Goal: Transaction & Acquisition: Book appointment/travel/reservation

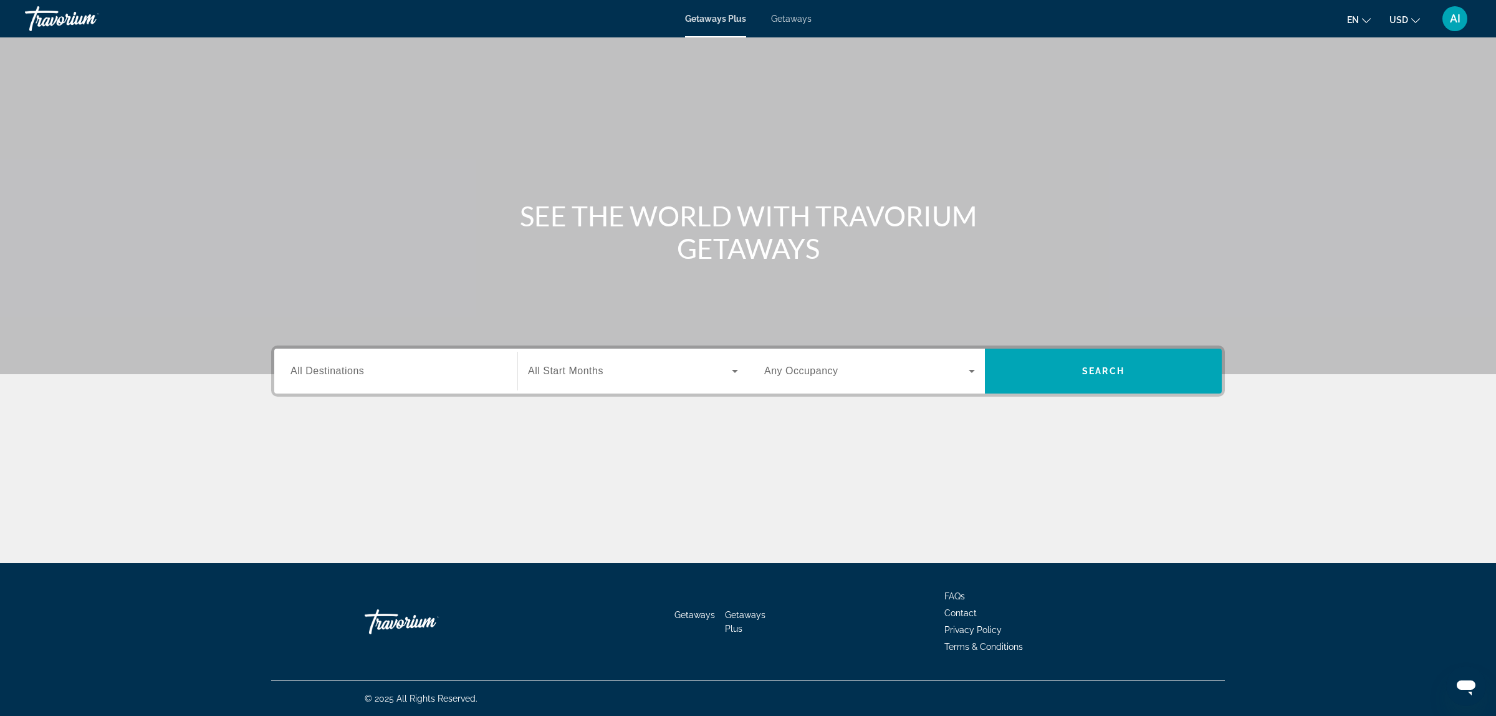
click at [790, 17] on span "Getaways" at bounding box center [791, 19] width 41 height 10
click at [382, 367] on input "Destination All Destinations" at bounding box center [396, 371] width 211 height 15
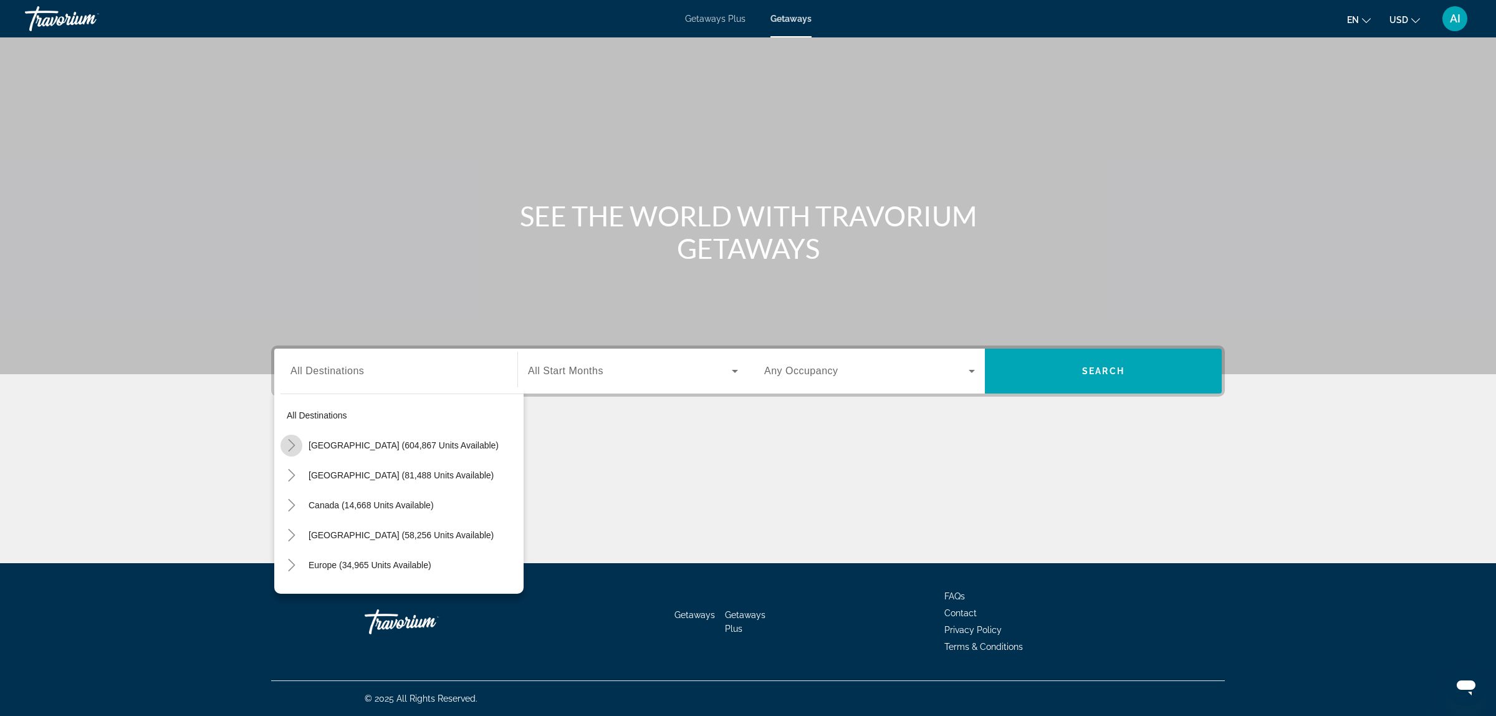
click at [292, 443] on icon "Toggle United States (604,867 units available)" at bounding box center [291, 445] width 7 height 12
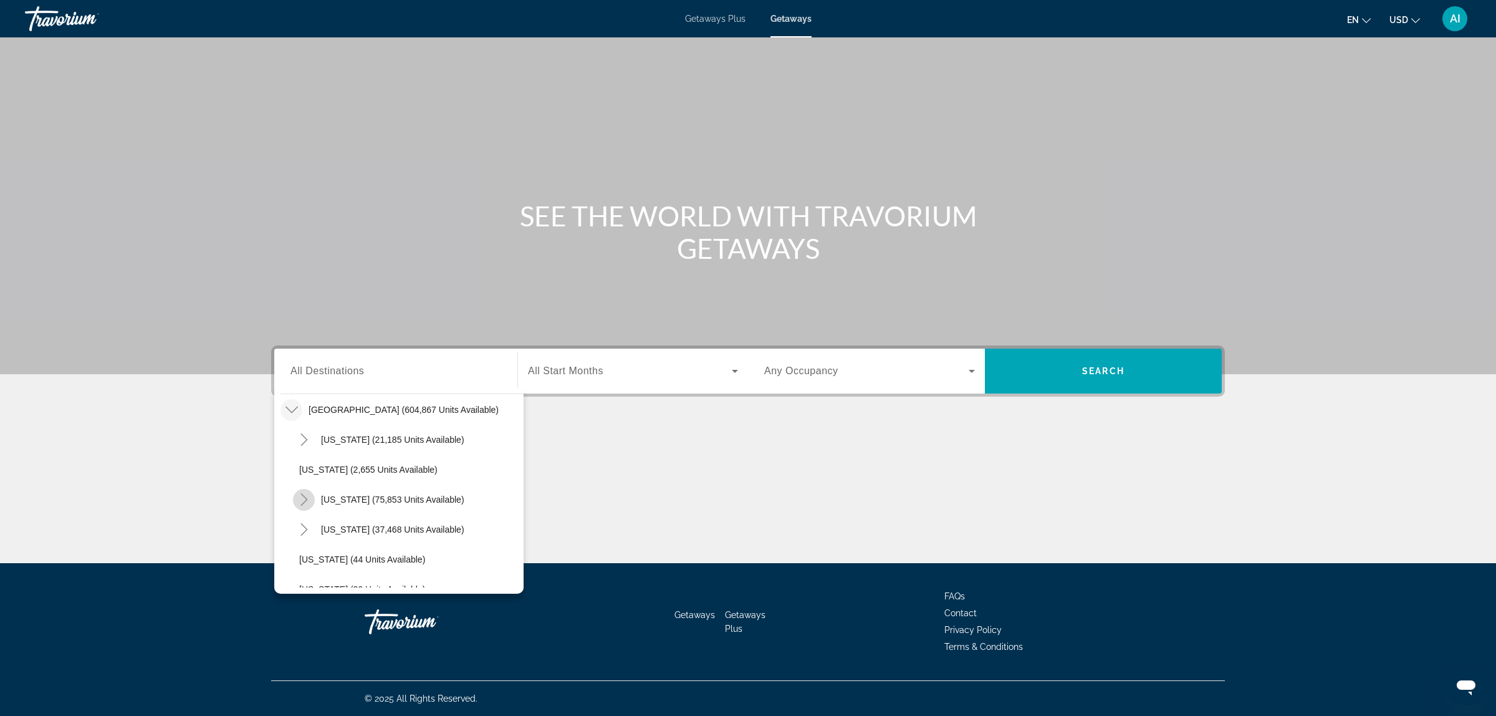
click at [304, 497] on icon "Toggle California (75,853 units available)" at bounding box center [304, 499] width 12 height 12
click at [357, 530] on span "Los Angeles & Anaheim (18,265 units available)" at bounding box center [415, 529] width 206 height 20
type input "**********"
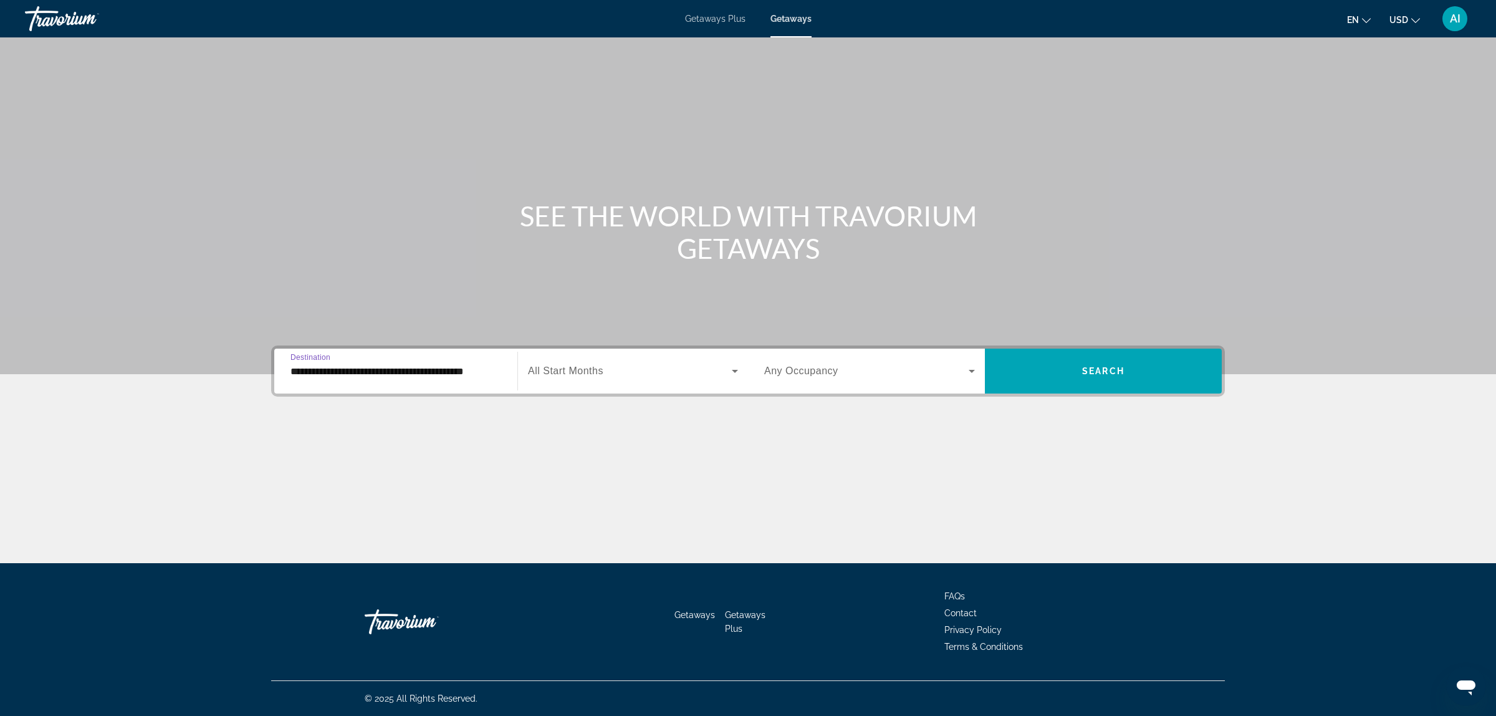
click at [646, 368] on span "Search widget" at bounding box center [630, 370] width 204 height 15
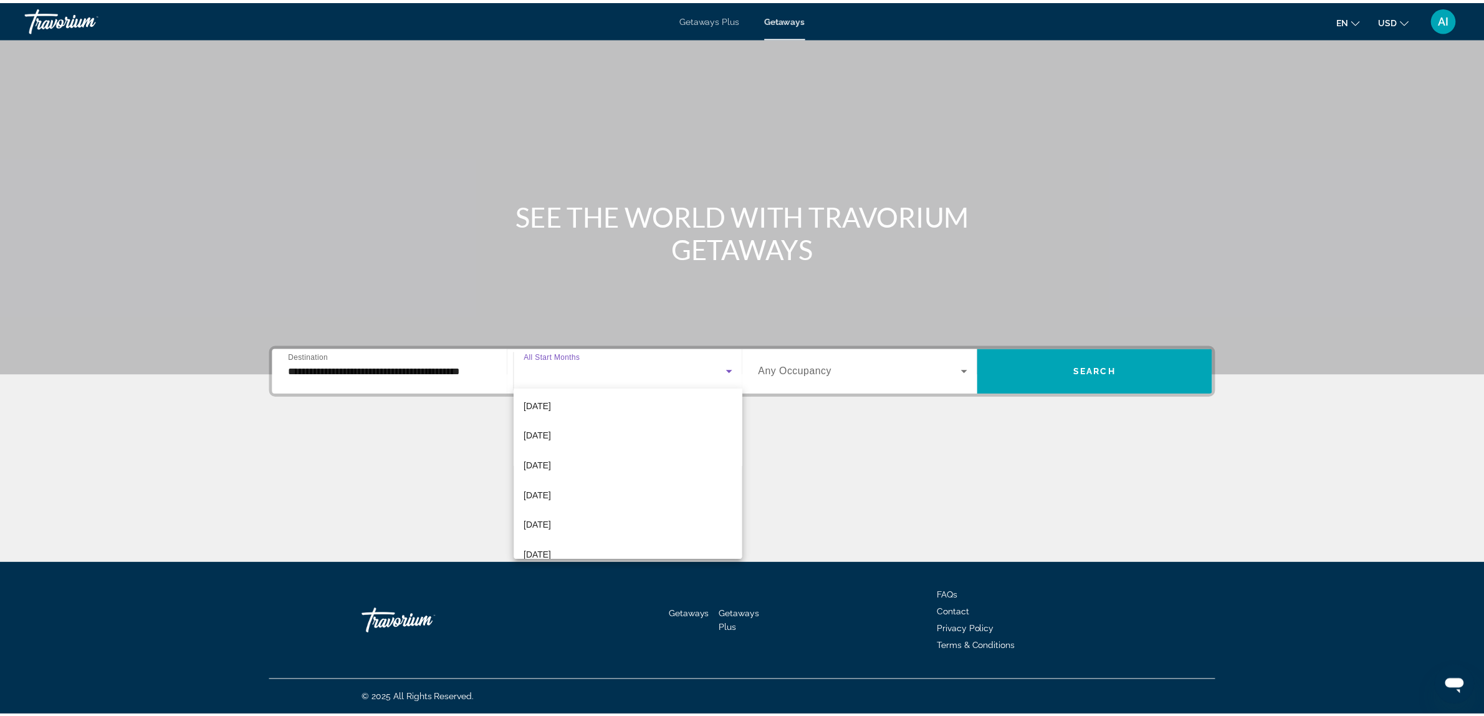
scroll to position [257, 0]
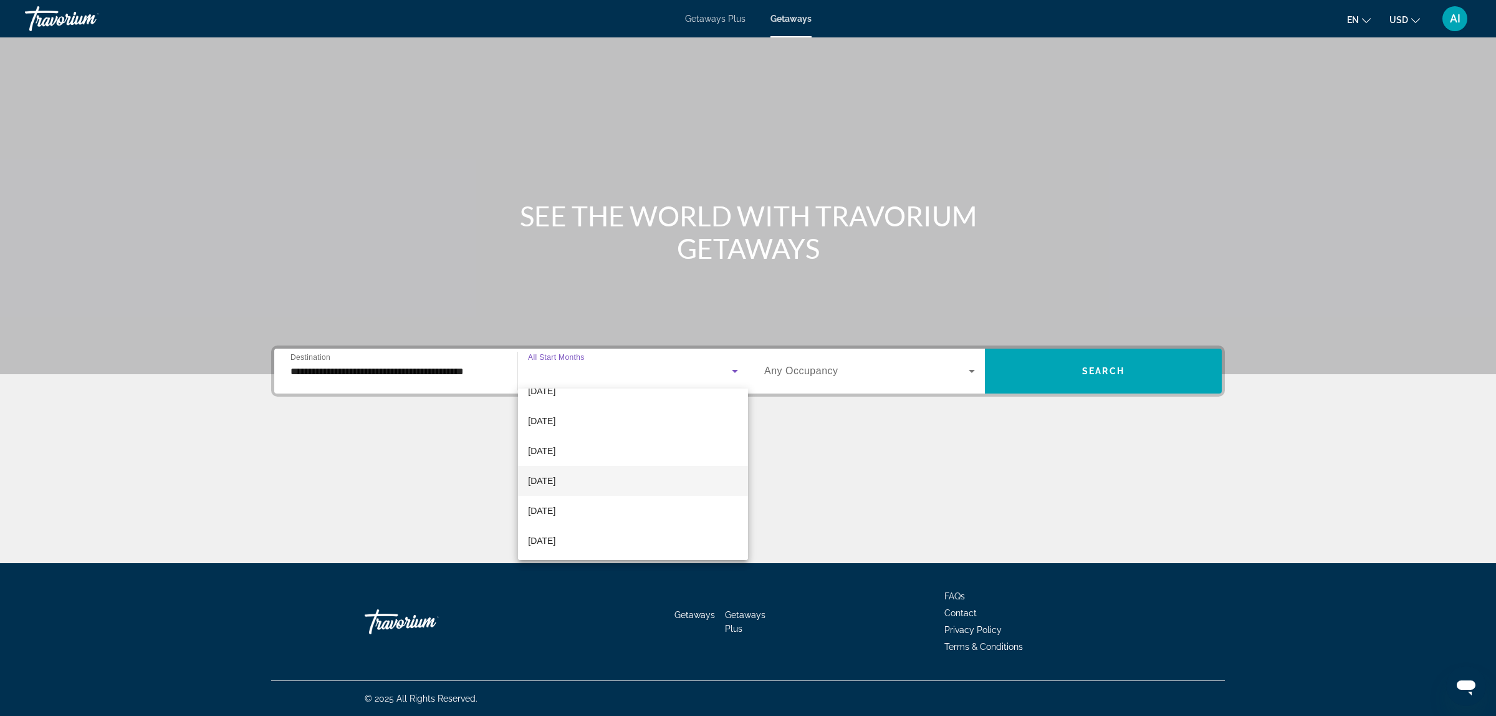
click at [555, 478] on span "July 2026" at bounding box center [541, 480] width 27 height 15
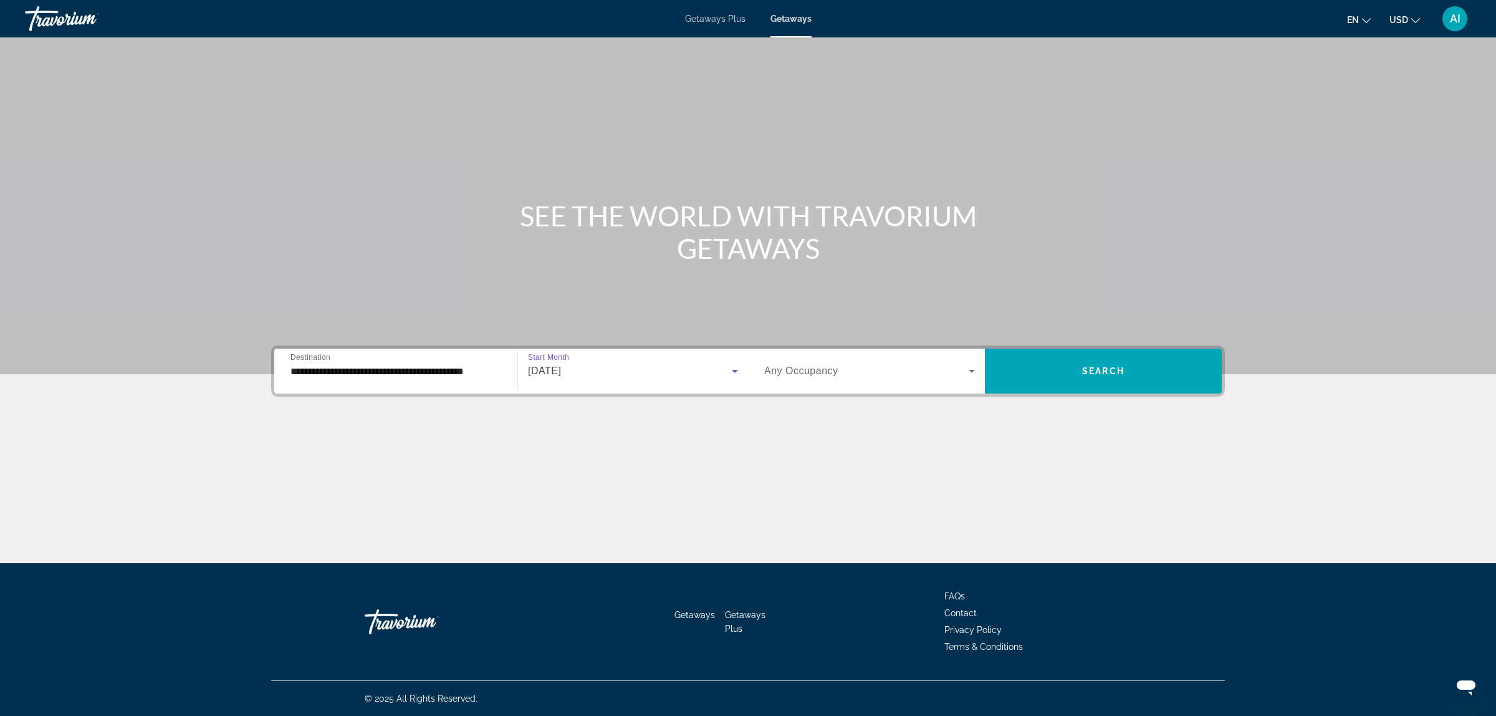
click at [858, 379] on div "Search widget" at bounding box center [869, 370] width 211 height 35
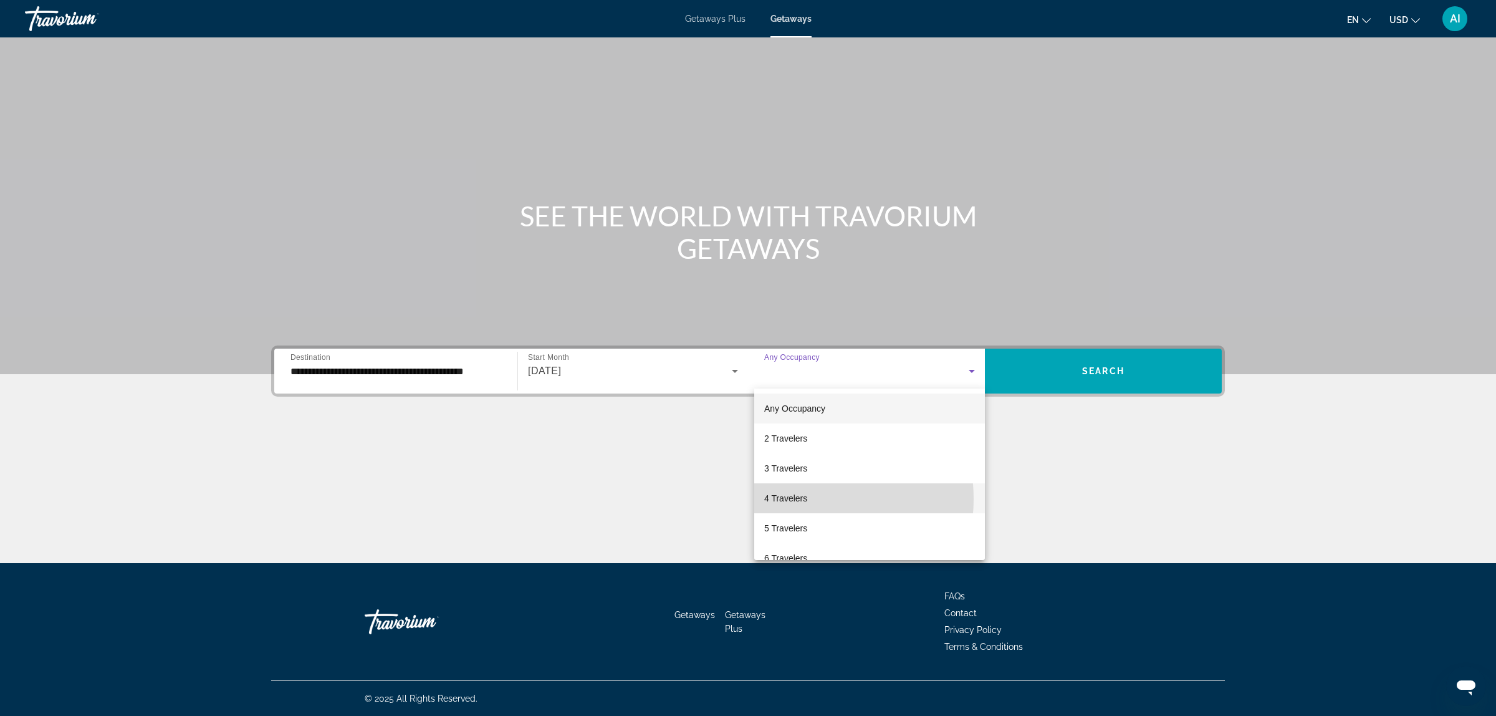
click at [801, 499] on span "4 Travelers" at bounding box center [785, 498] width 43 height 15
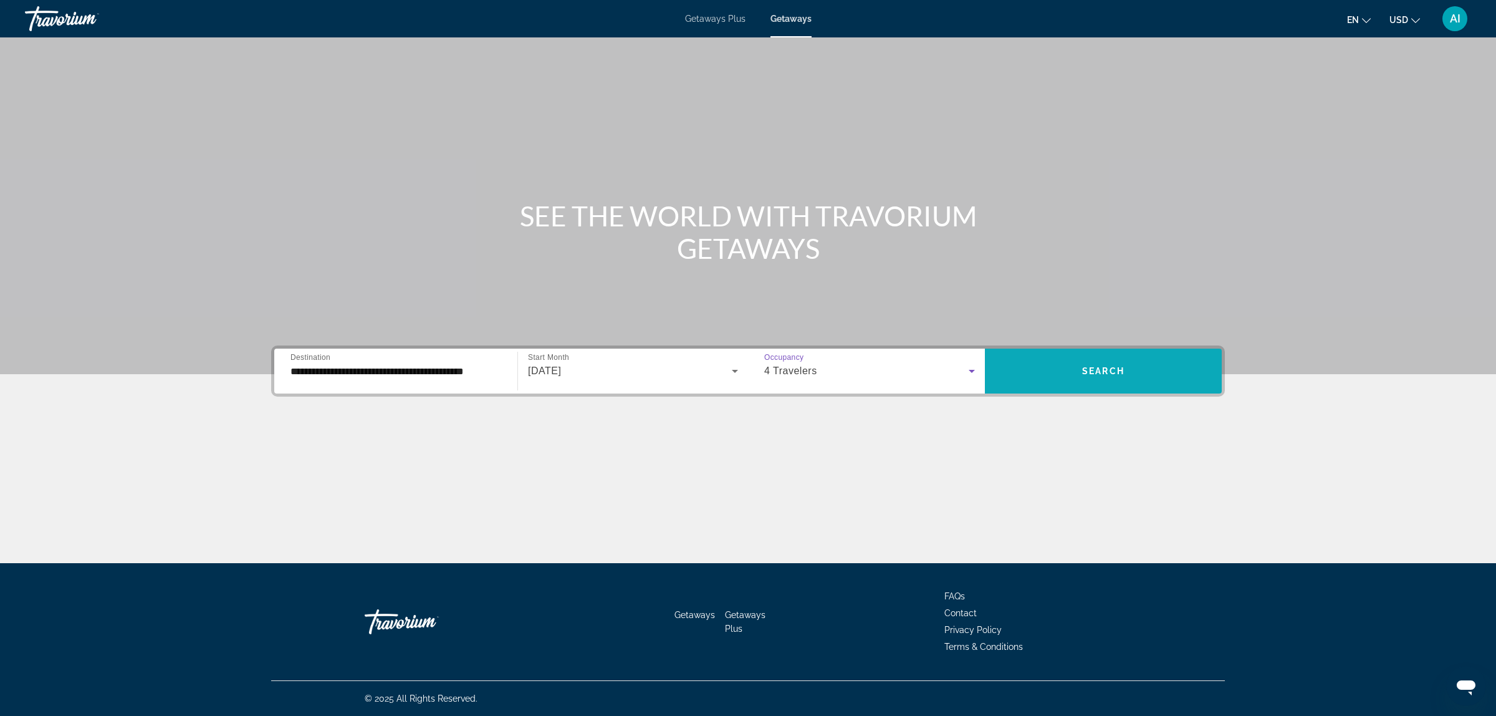
click at [1135, 357] on span "Search widget" at bounding box center [1103, 371] width 237 height 30
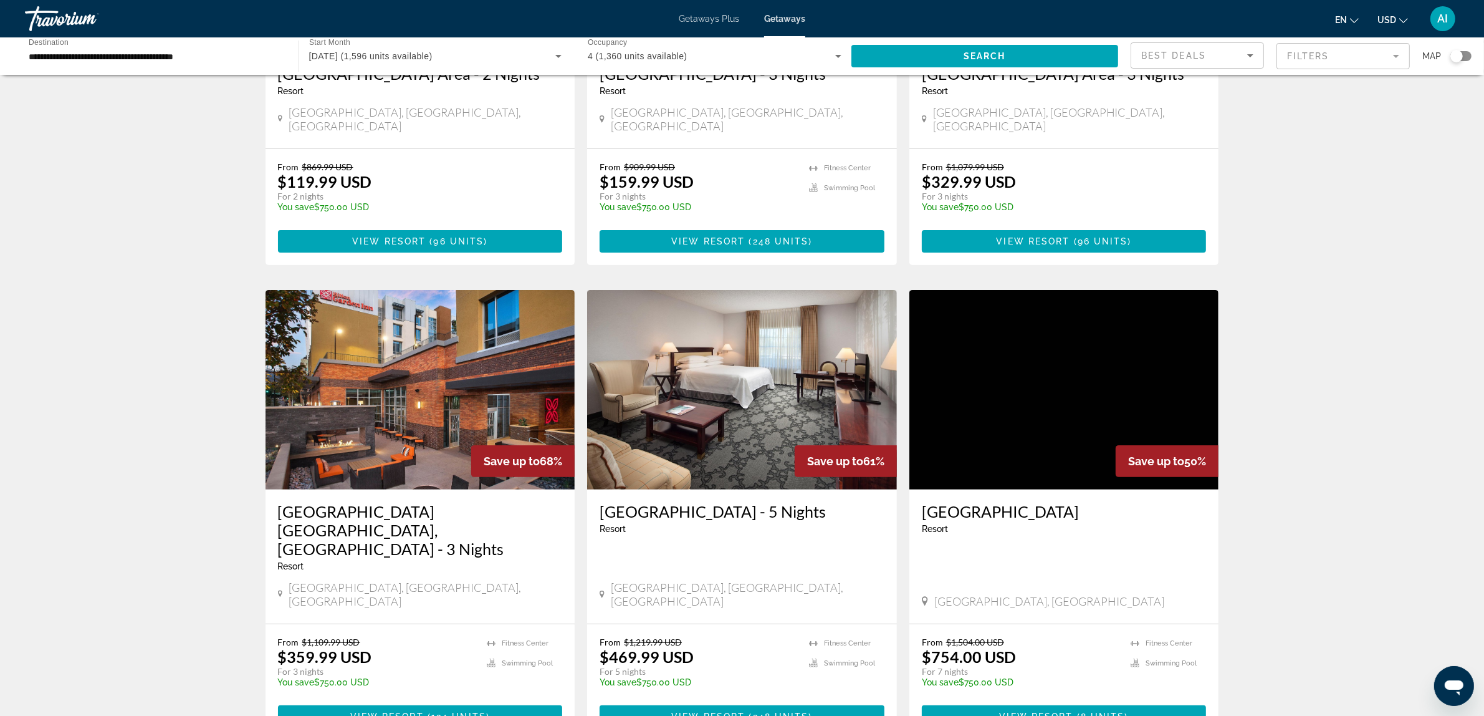
scroll to position [312, 0]
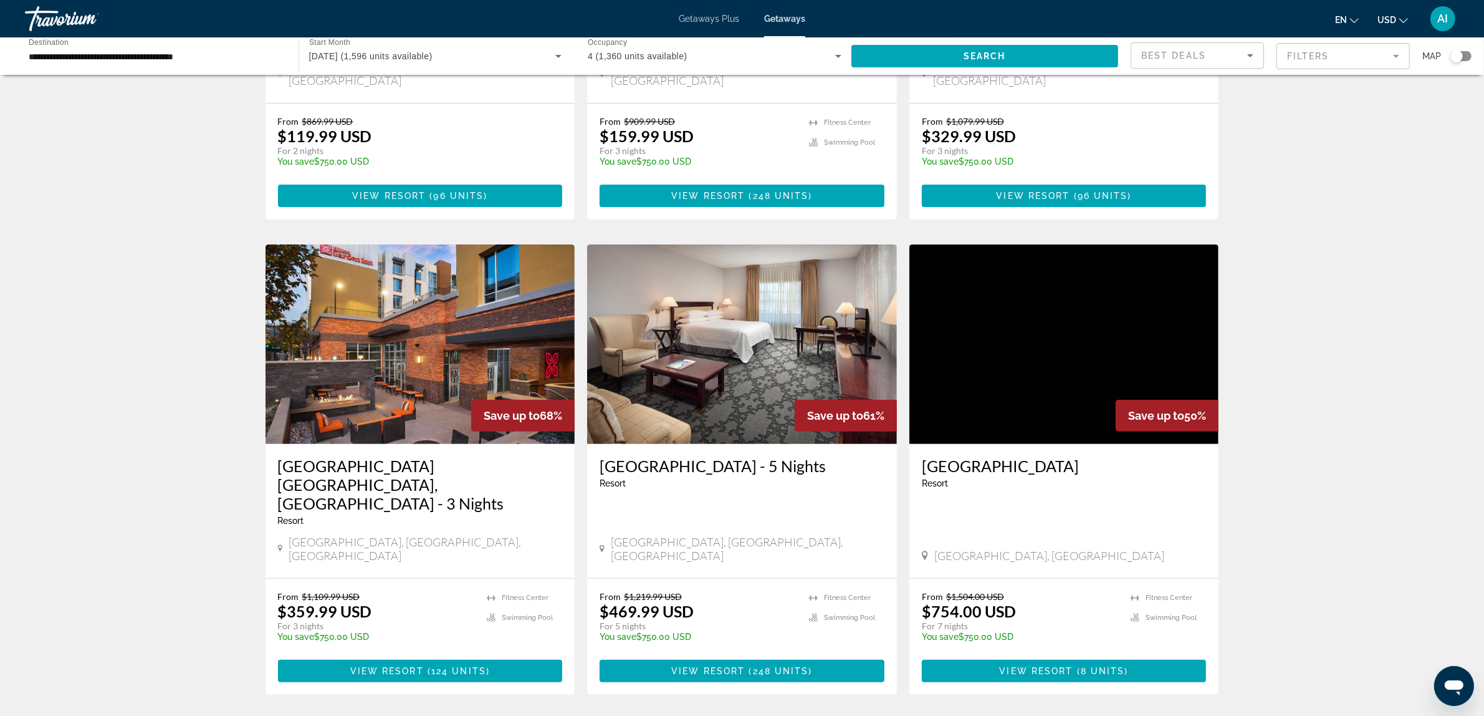
click at [758, 363] on img "Main content" at bounding box center [742, 343] width 310 height 199
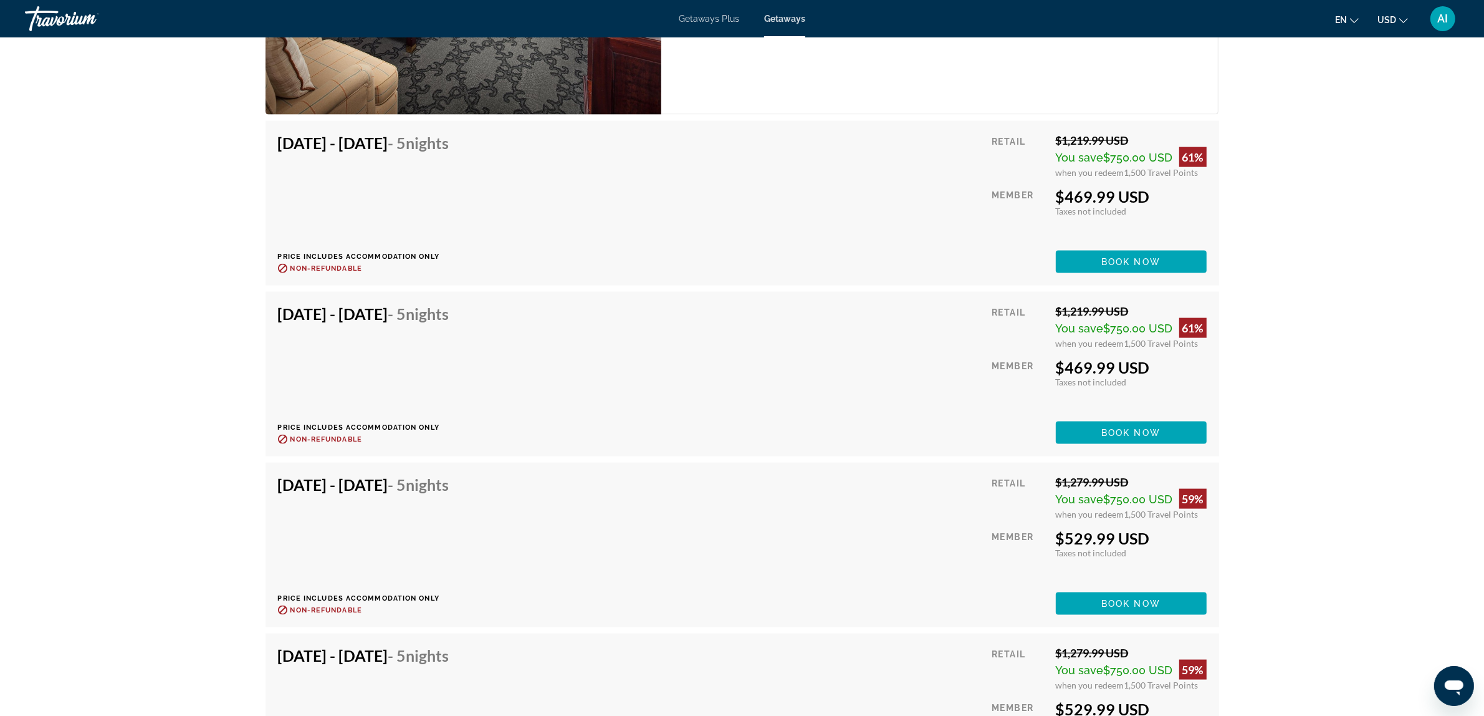
scroll to position [2182, 0]
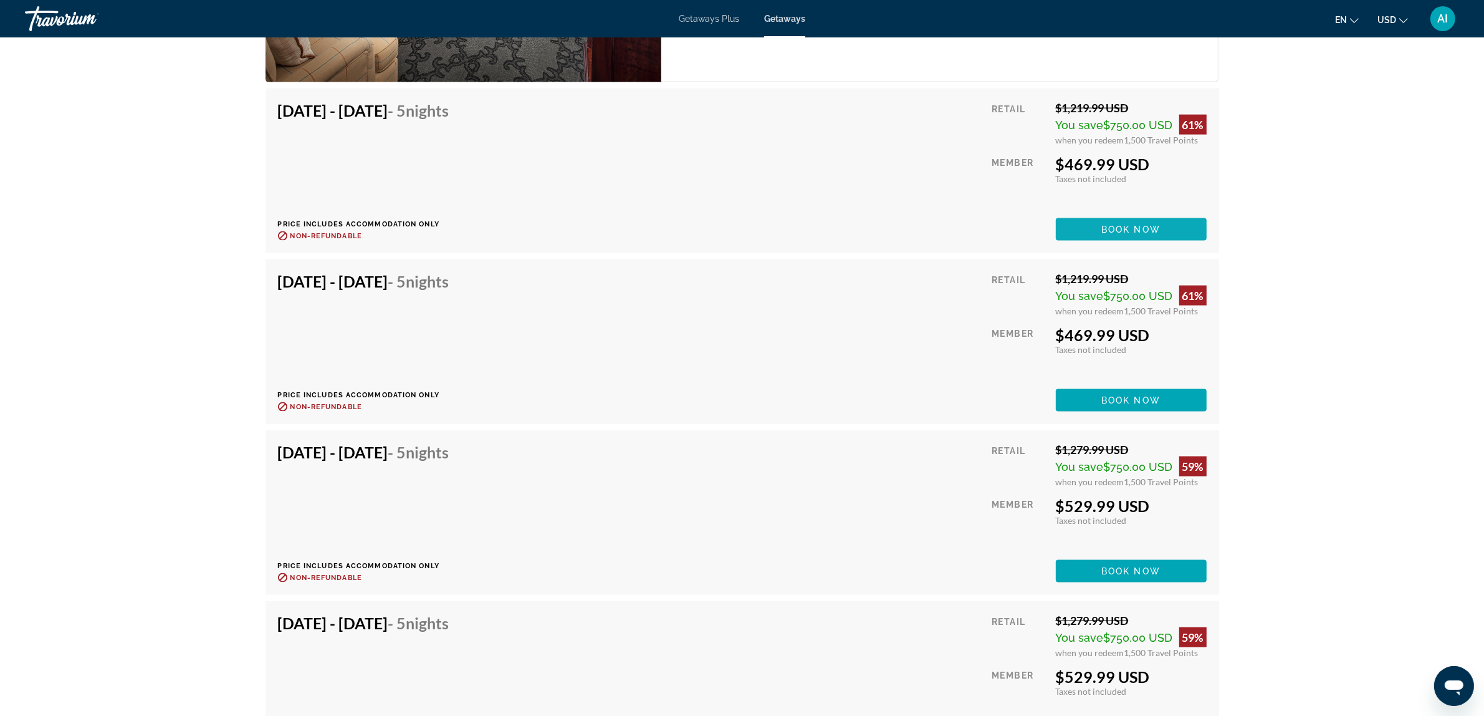
click at [1141, 224] on span "Book now" at bounding box center [1131, 229] width 59 height 10
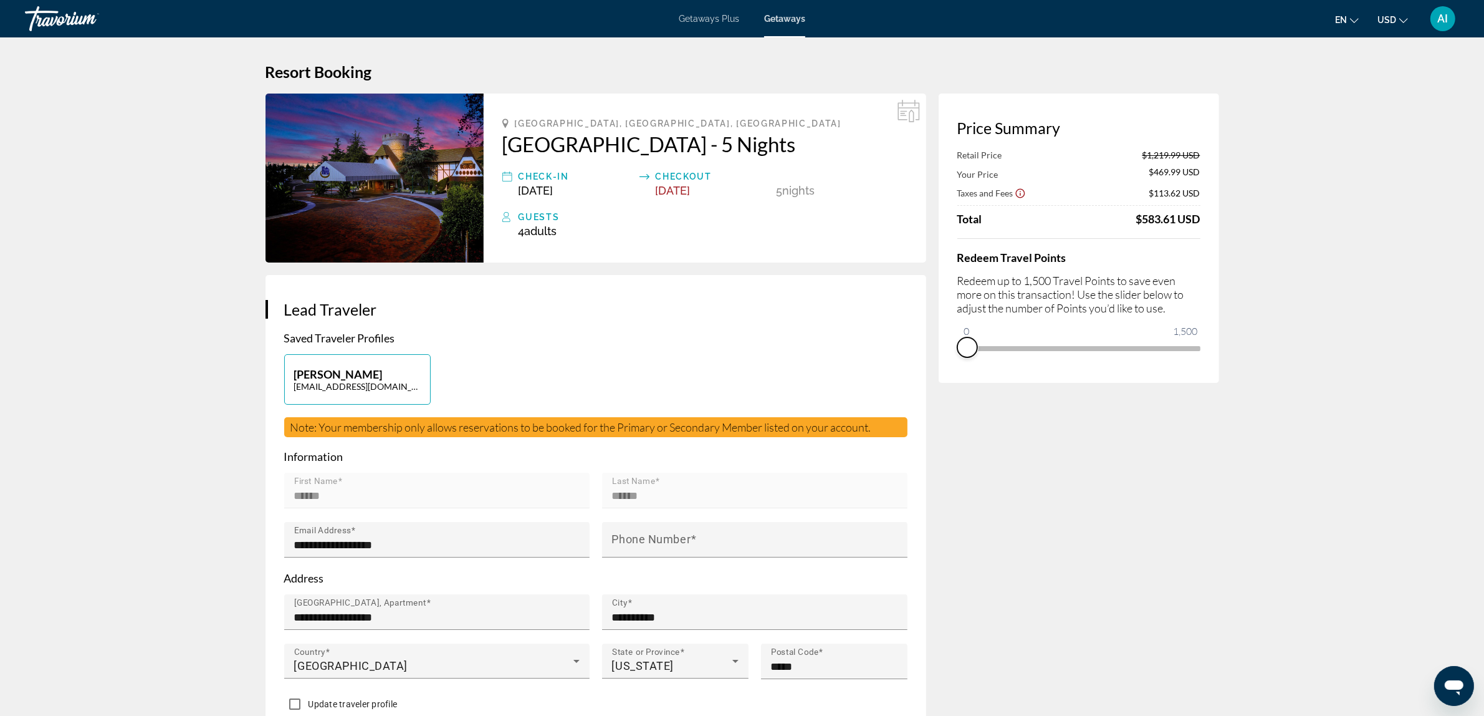
drag, startPoint x: 1192, startPoint y: 366, endPoint x: 908, endPoint y: 357, distance: 283.8
drag, startPoint x: 971, startPoint y: 325, endPoint x: 1224, endPoint y: 425, distance: 271.8
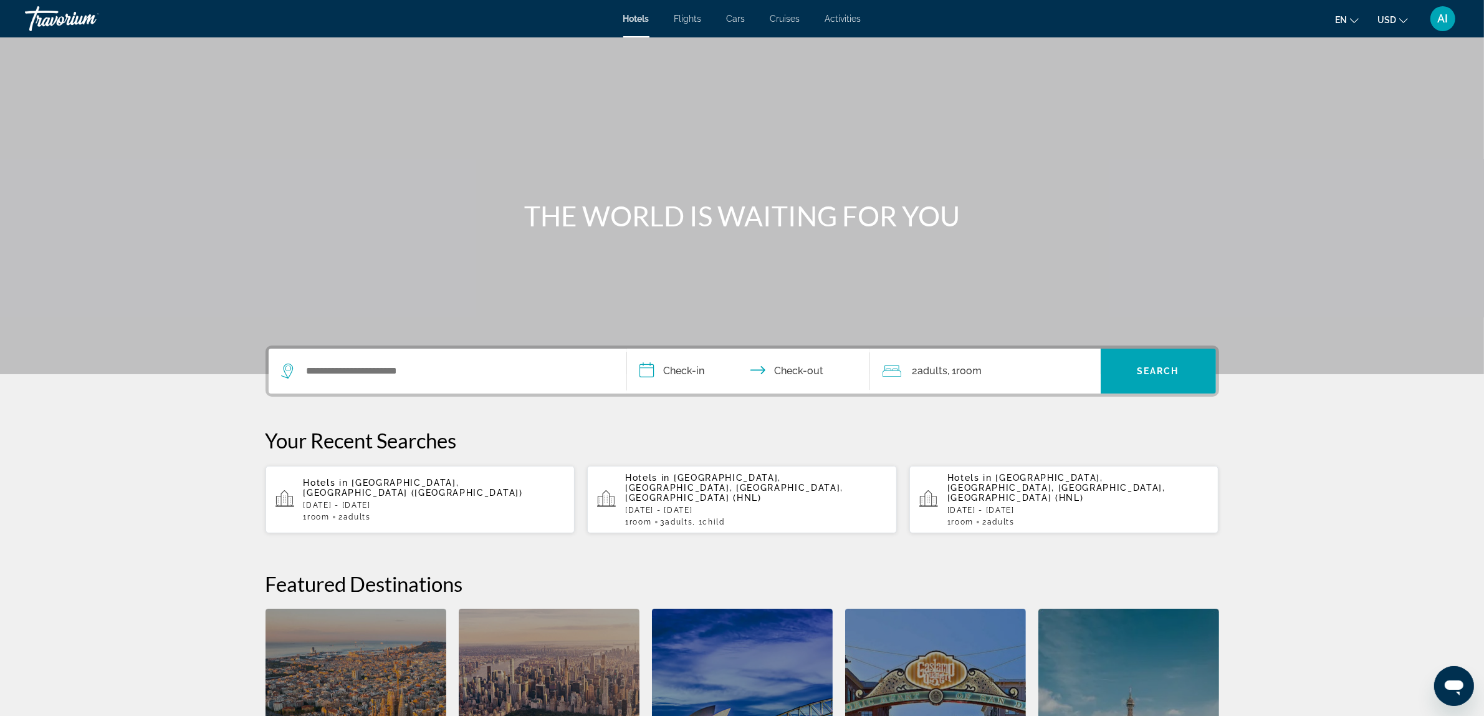
click at [393, 384] on div "Search widget" at bounding box center [447, 370] width 333 height 45
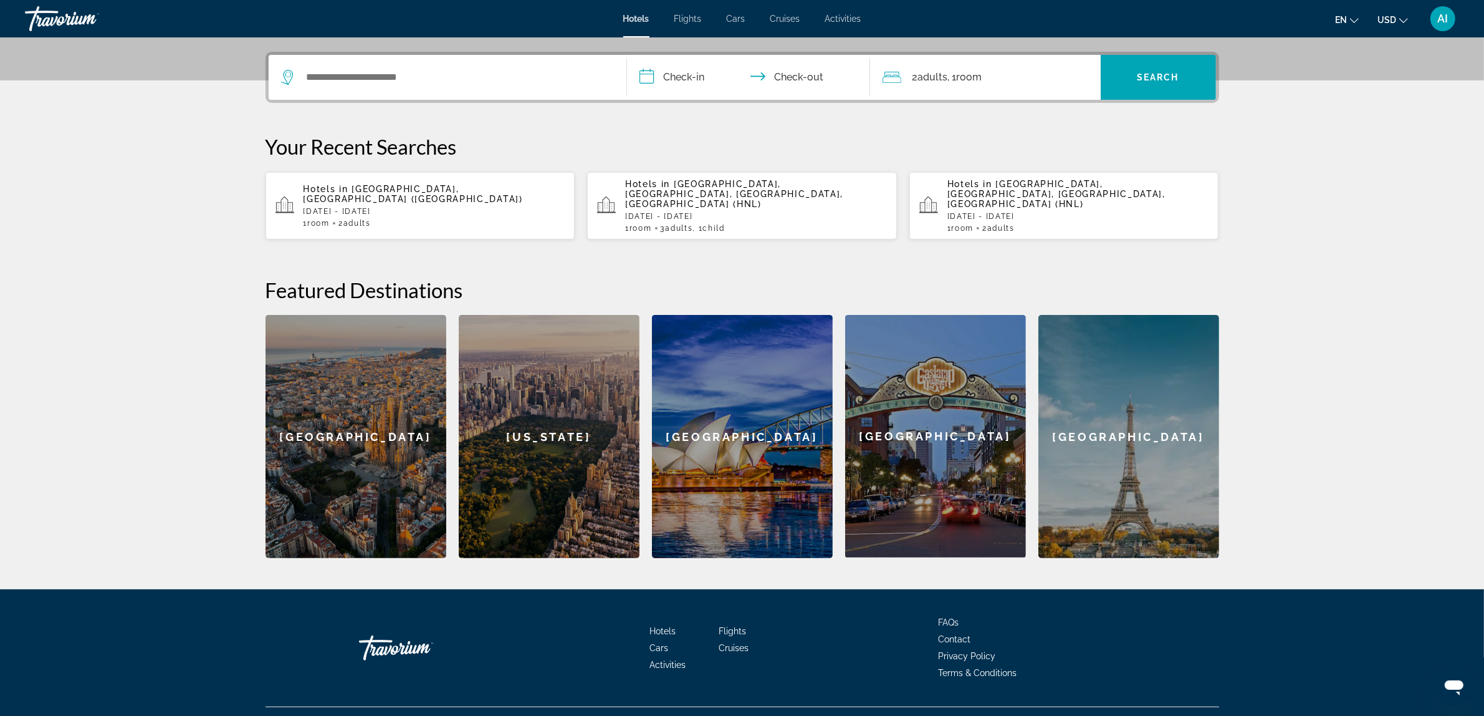
scroll to position [304, 0]
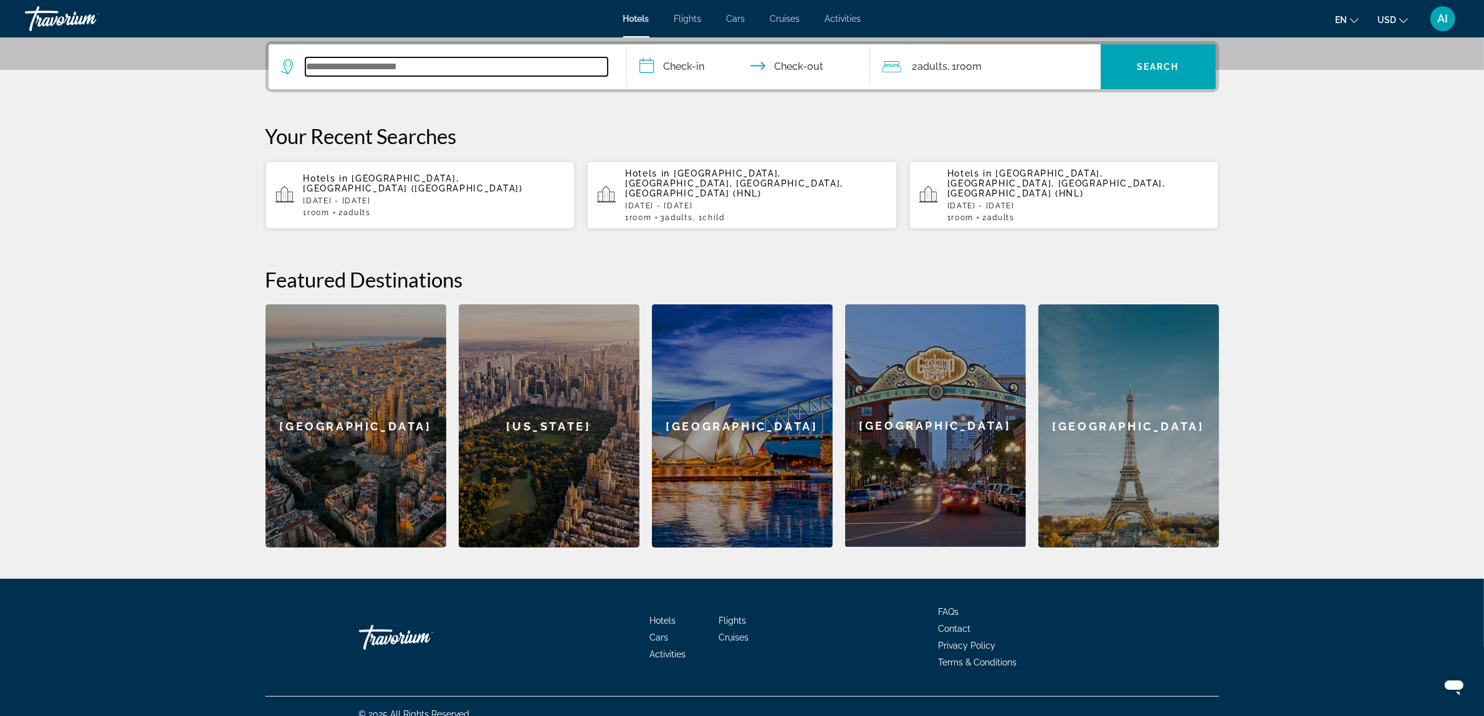
click at [444, 70] on input "Search widget" at bounding box center [456, 66] width 302 height 19
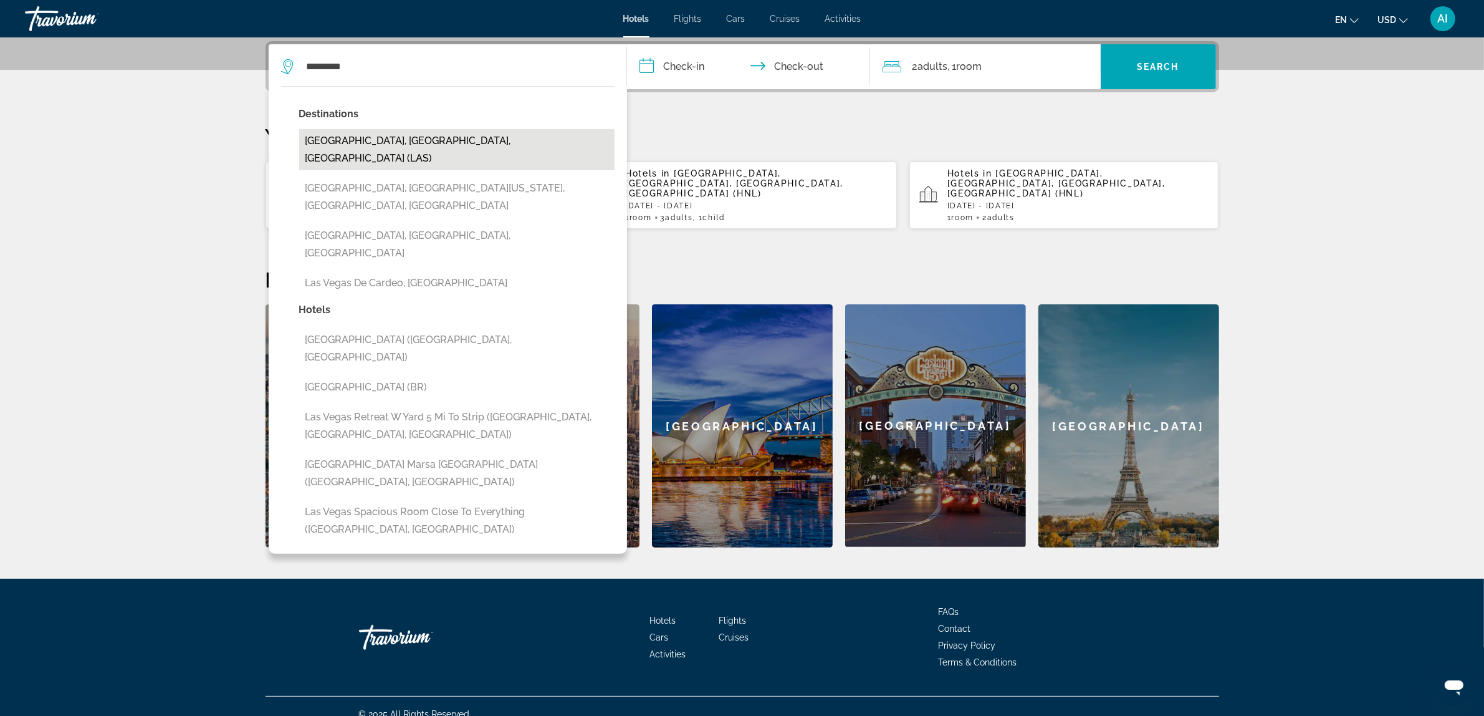
click at [372, 141] on button "[GEOGRAPHIC_DATA], [GEOGRAPHIC_DATA], [GEOGRAPHIC_DATA] (LAS)" at bounding box center [456, 149] width 315 height 41
type input "**********"
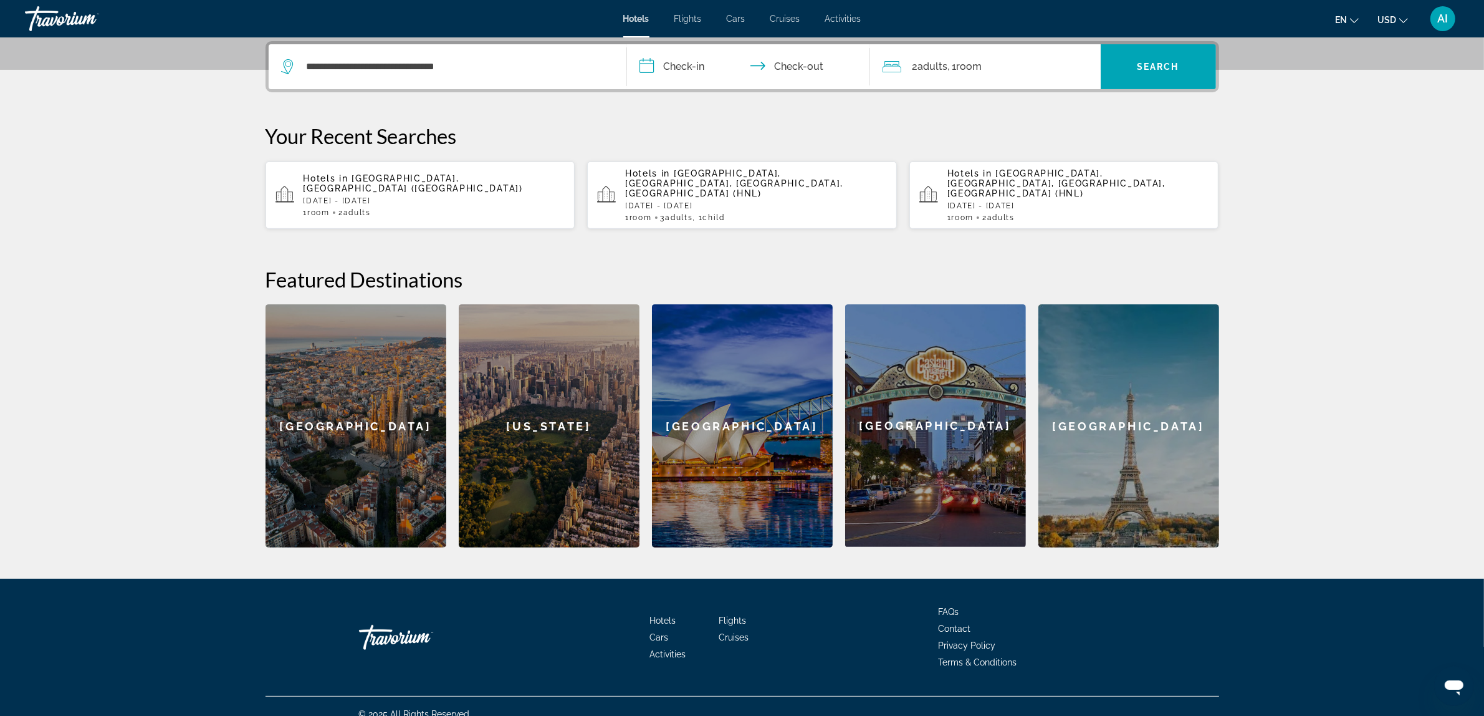
click at [674, 65] on input "**********" at bounding box center [751, 68] width 248 height 49
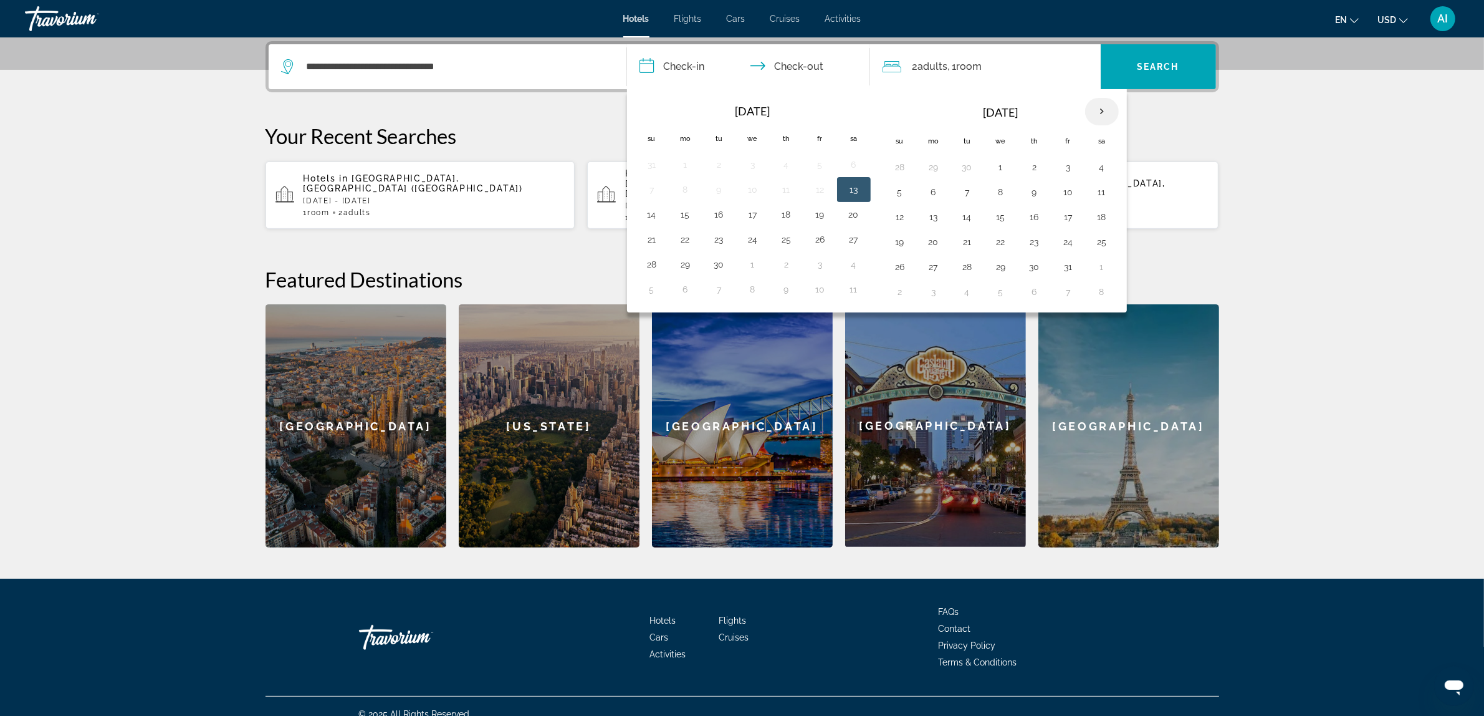
click at [1105, 110] on th "Next month" at bounding box center [1102, 111] width 34 height 27
click at [1104, 110] on th "Next month" at bounding box center [1102, 111] width 34 height 27
click at [1110, 219] on button "20" at bounding box center [1102, 216] width 20 height 17
click at [1105, 249] on button "27" at bounding box center [1102, 241] width 20 height 17
type input "**********"
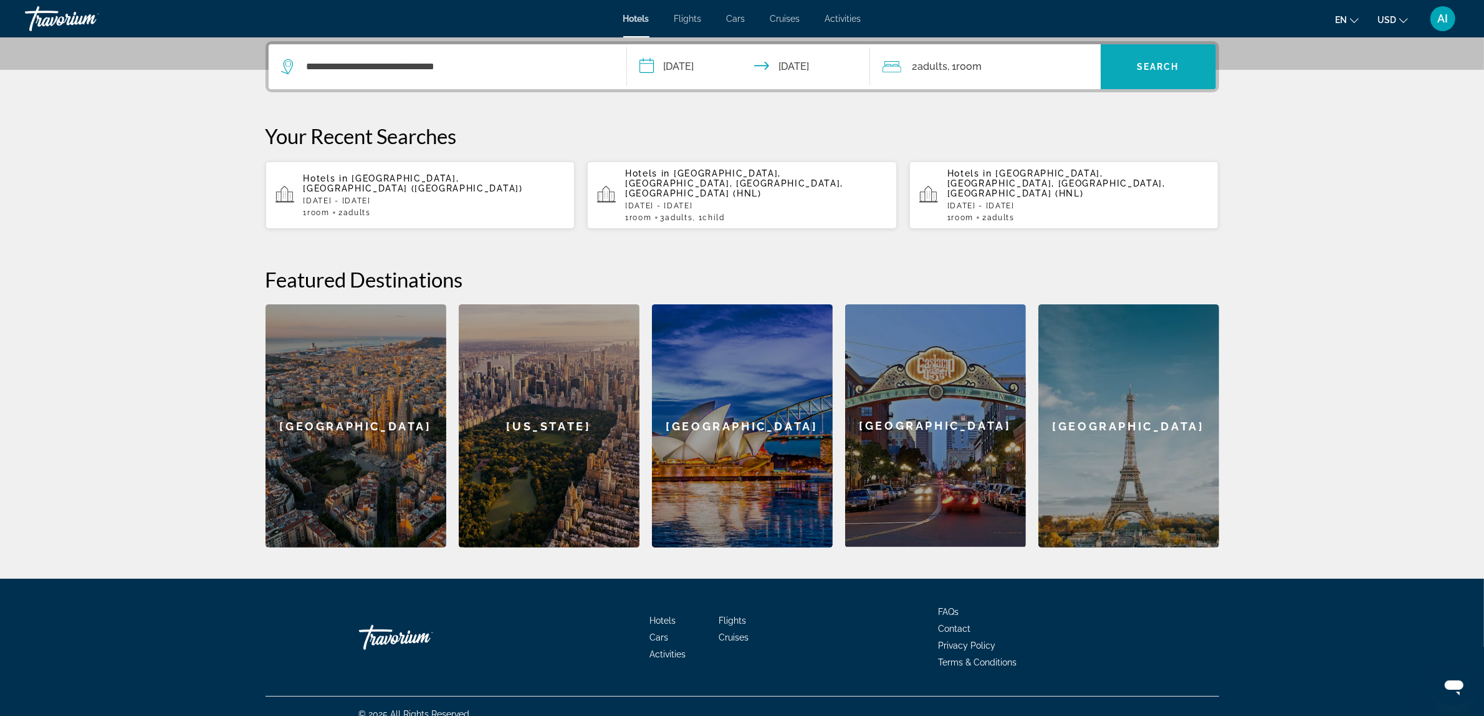
click at [1153, 63] on span "Search" at bounding box center [1158, 67] width 42 height 10
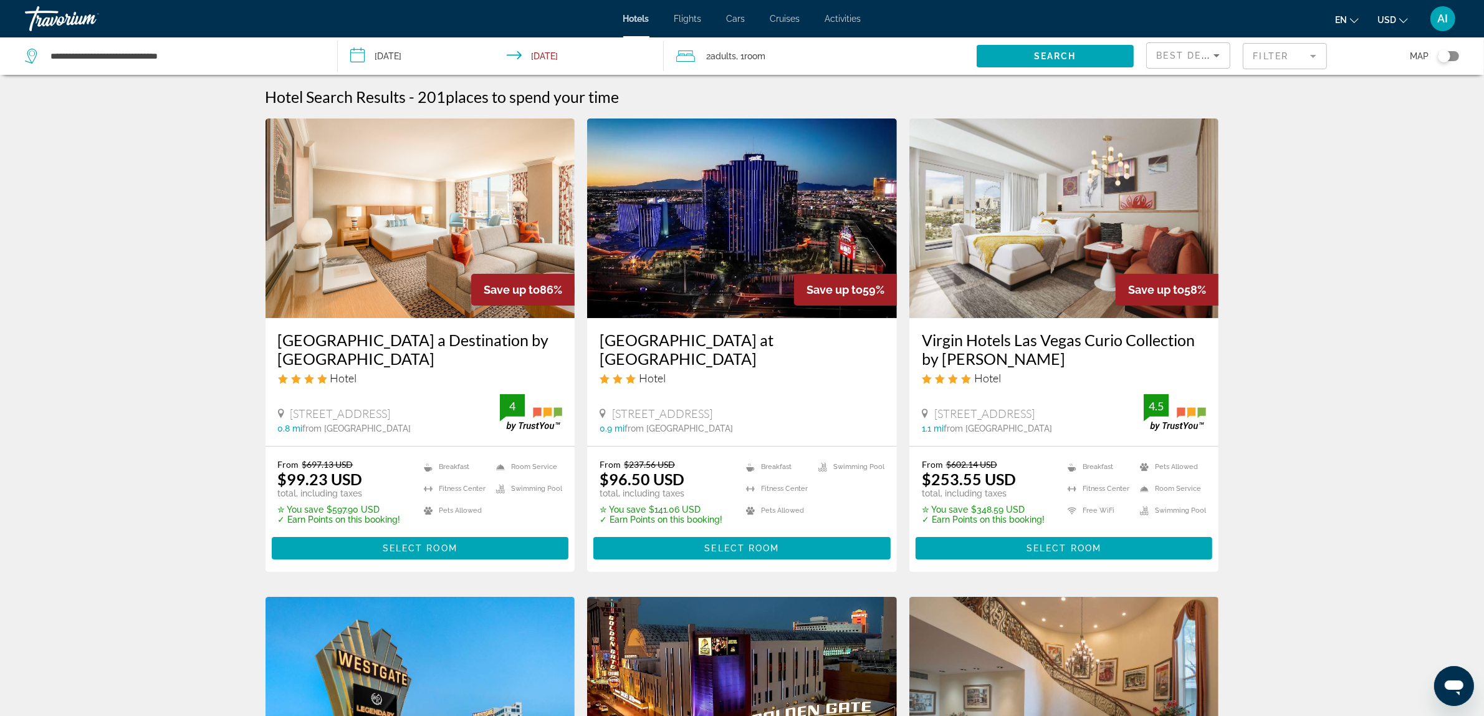
click at [412, 245] on img "Main content" at bounding box center [421, 217] width 310 height 199
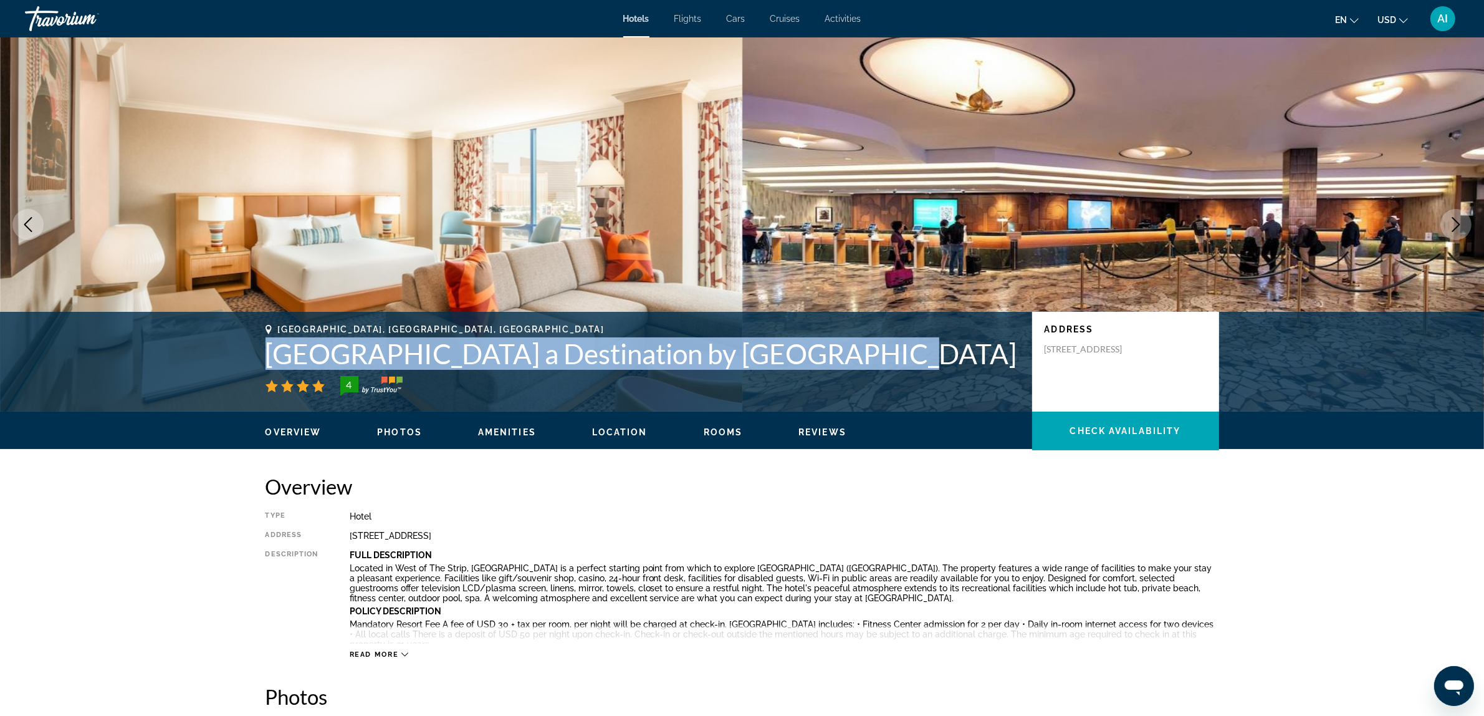
drag, startPoint x: 269, startPoint y: 357, endPoint x: 837, endPoint y: 360, distance: 567.9
click at [837, 360] on h1 "Rio Hotel & Casino a Destination by Hyatt Hotel" at bounding box center [643, 353] width 754 height 32
copy h1 "Rio Hotel & Casino a Destination by Hyatt Hotel"
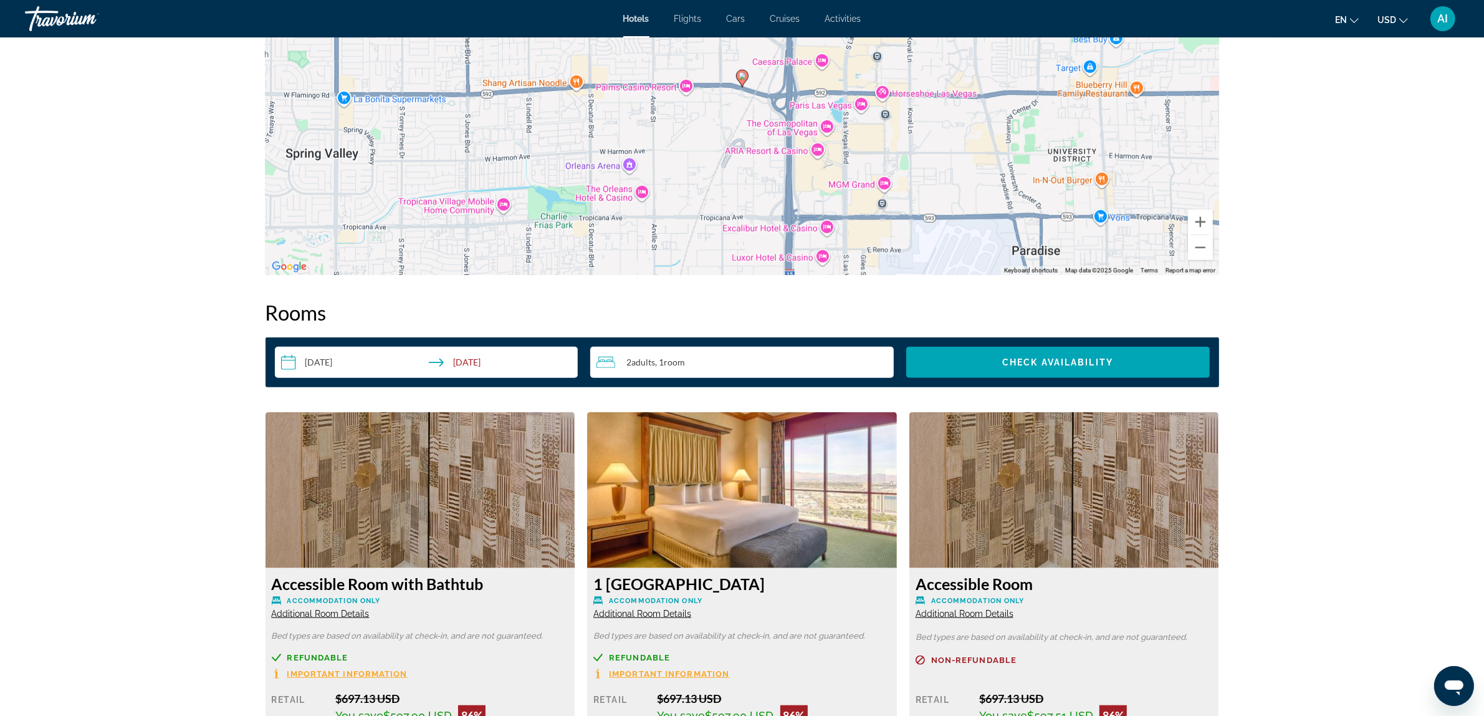
scroll to position [1350, 0]
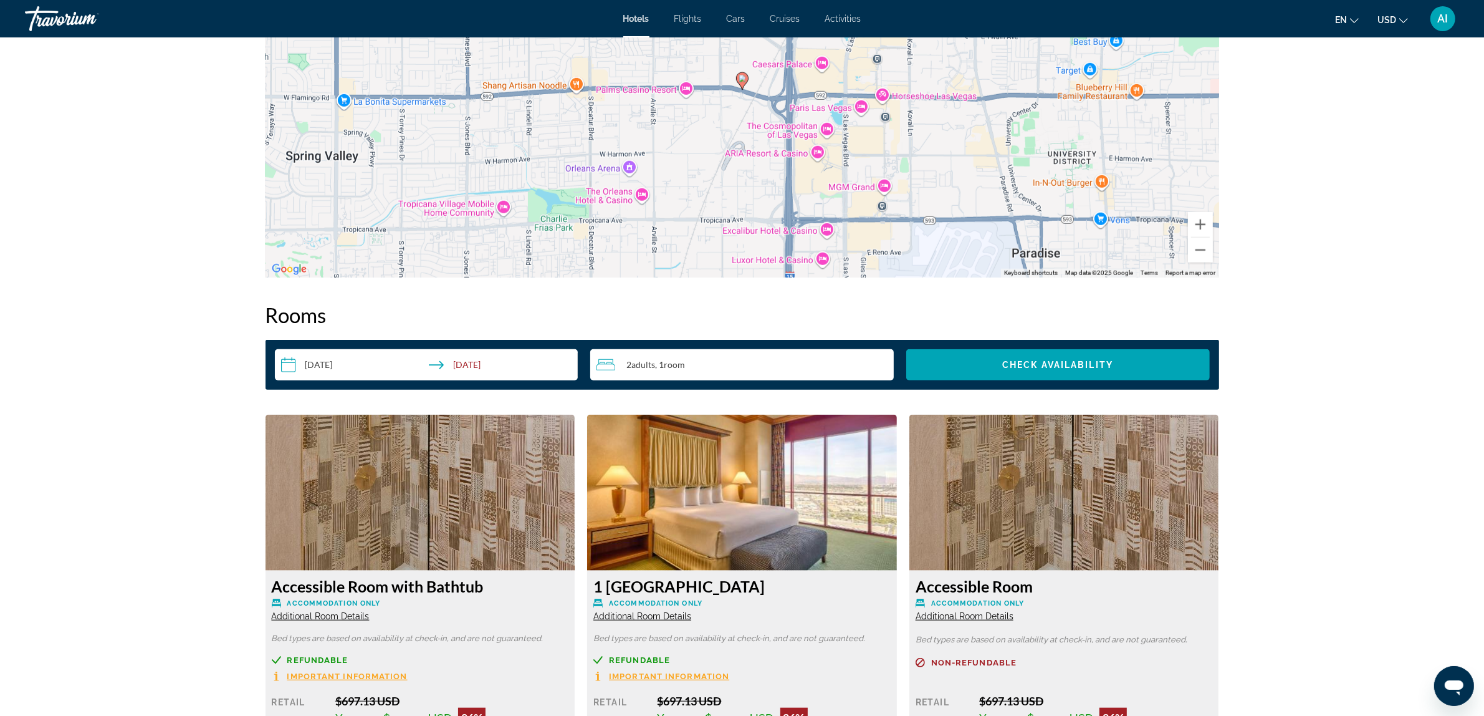
click at [714, 366] on div "2 Adult Adults , 1 Room rooms" at bounding box center [745, 364] width 297 height 15
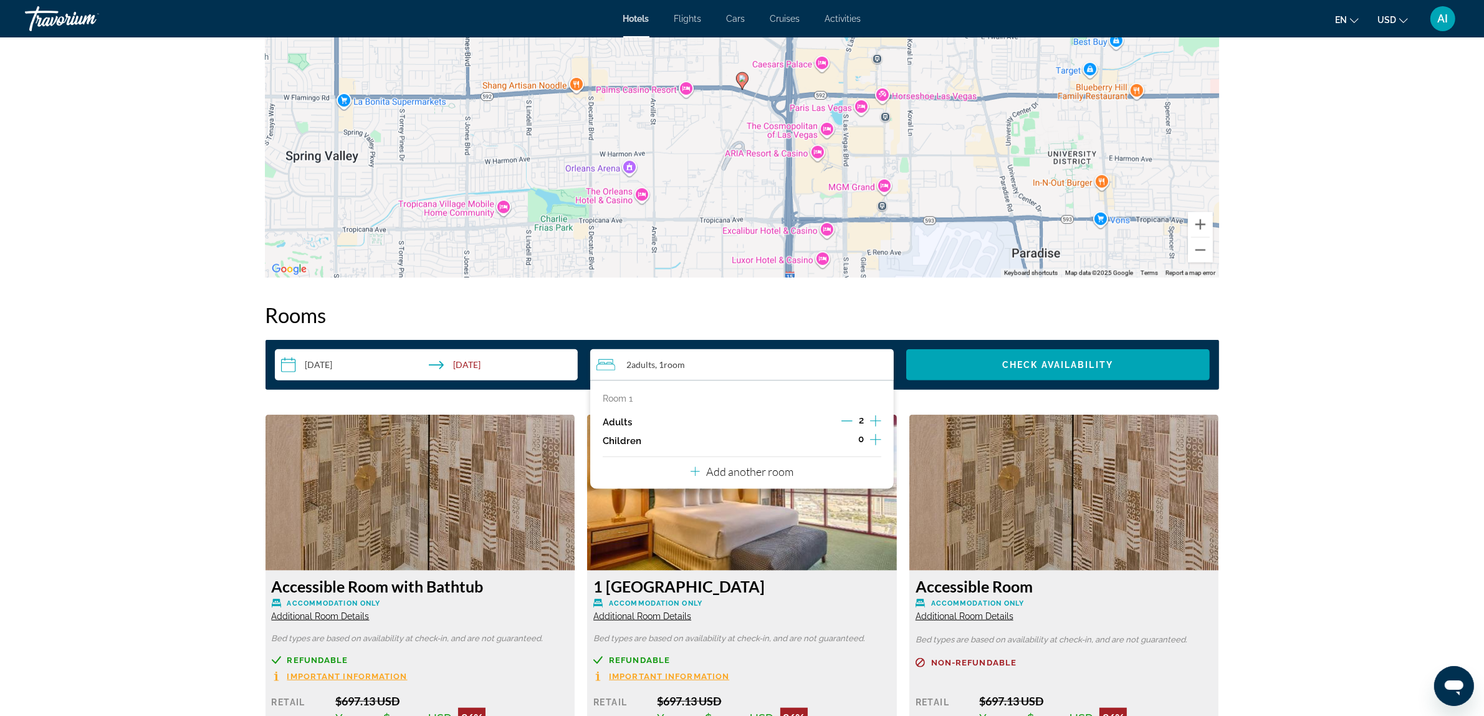
click at [877, 418] on icon "Increment adults" at bounding box center [875, 420] width 11 height 15
click at [1049, 365] on span "Check Availability" at bounding box center [1057, 365] width 111 height 10
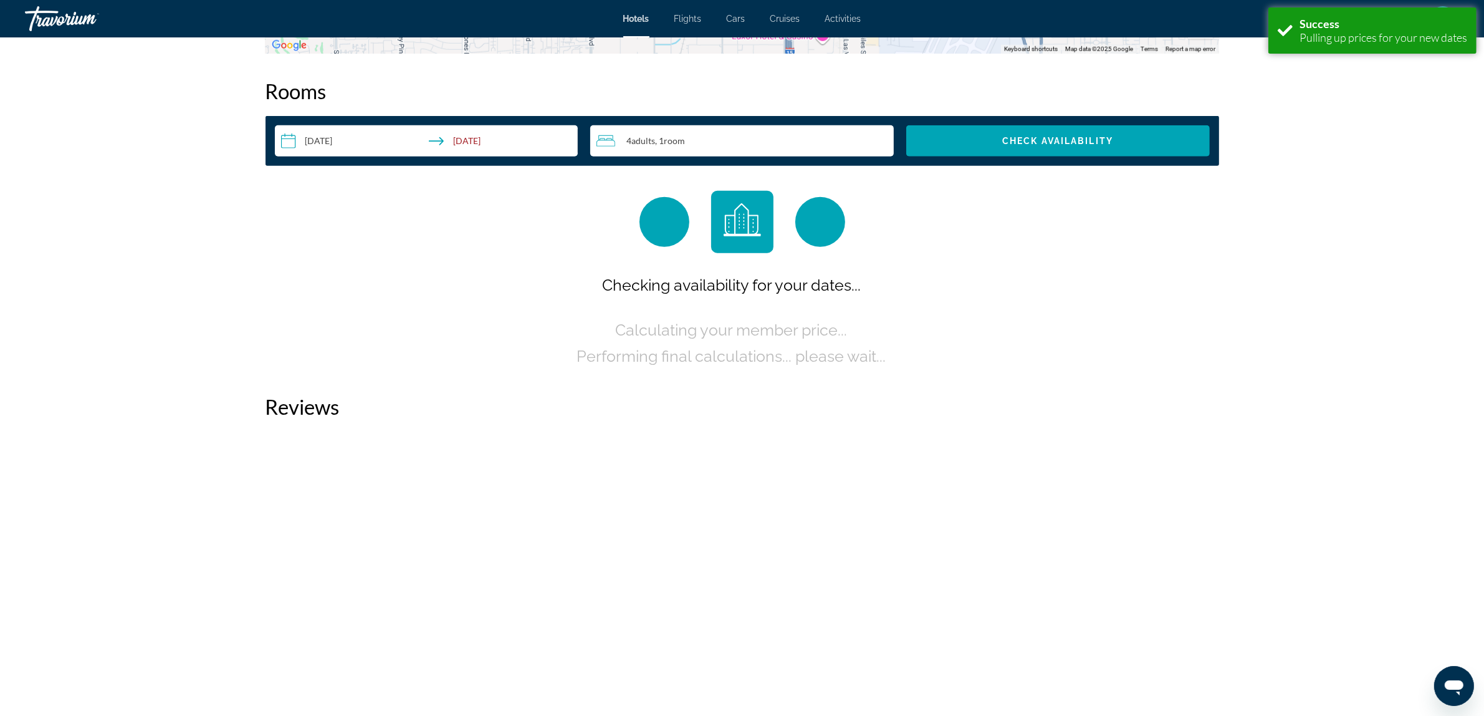
scroll to position [1576, 0]
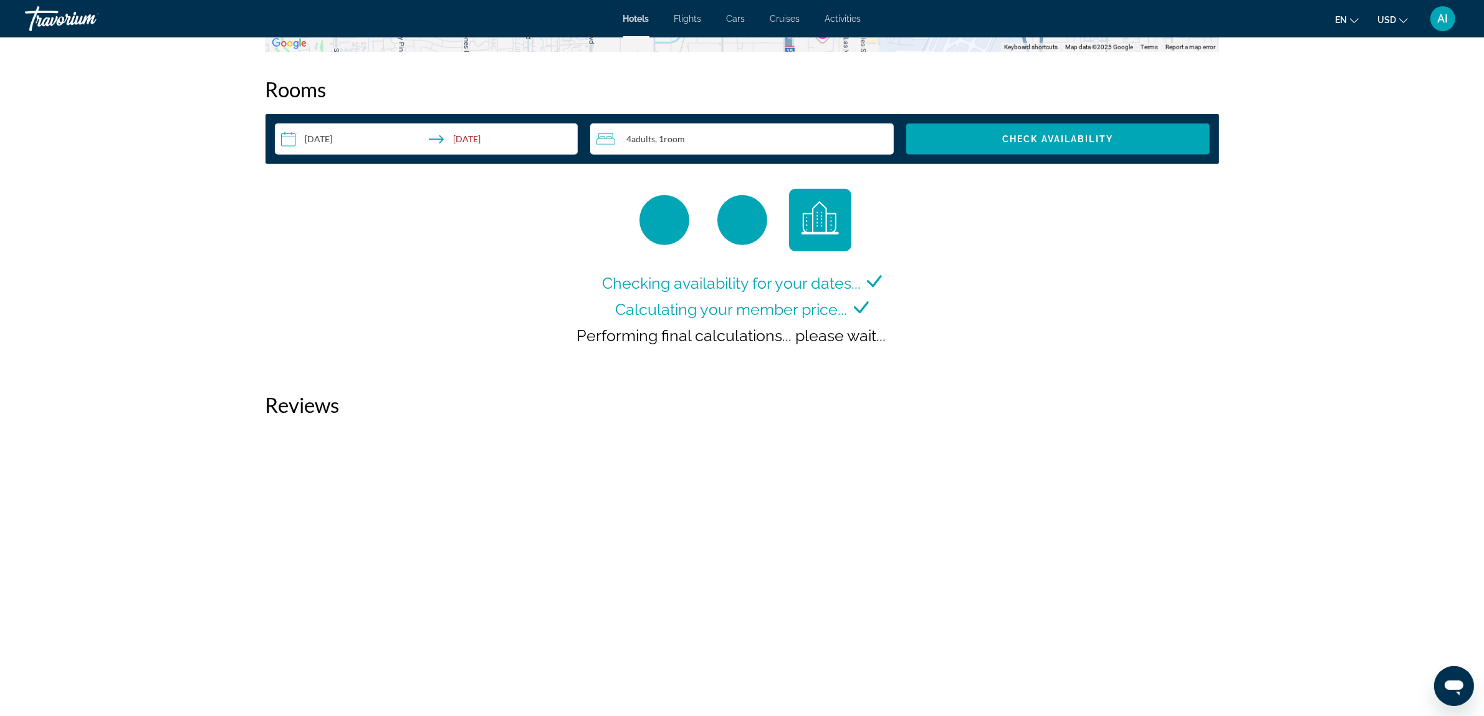
click at [349, 132] on input "**********" at bounding box center [429, 140] width 309 height 35
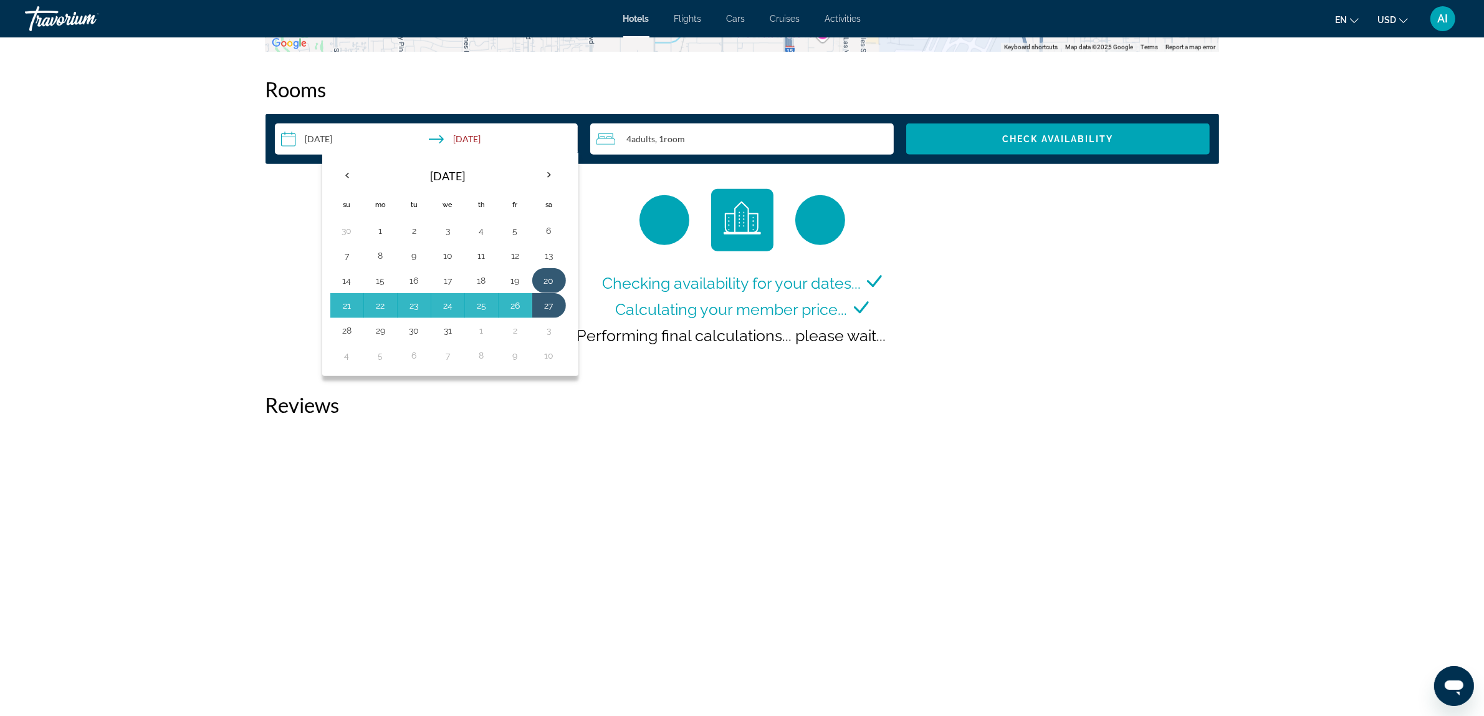
click at [552, 282] on button "20" at bounding box center [549, 280] width 20 height 17
click at [550, 297] on button "27" at bounding box center [549, 305] width 20 height 17
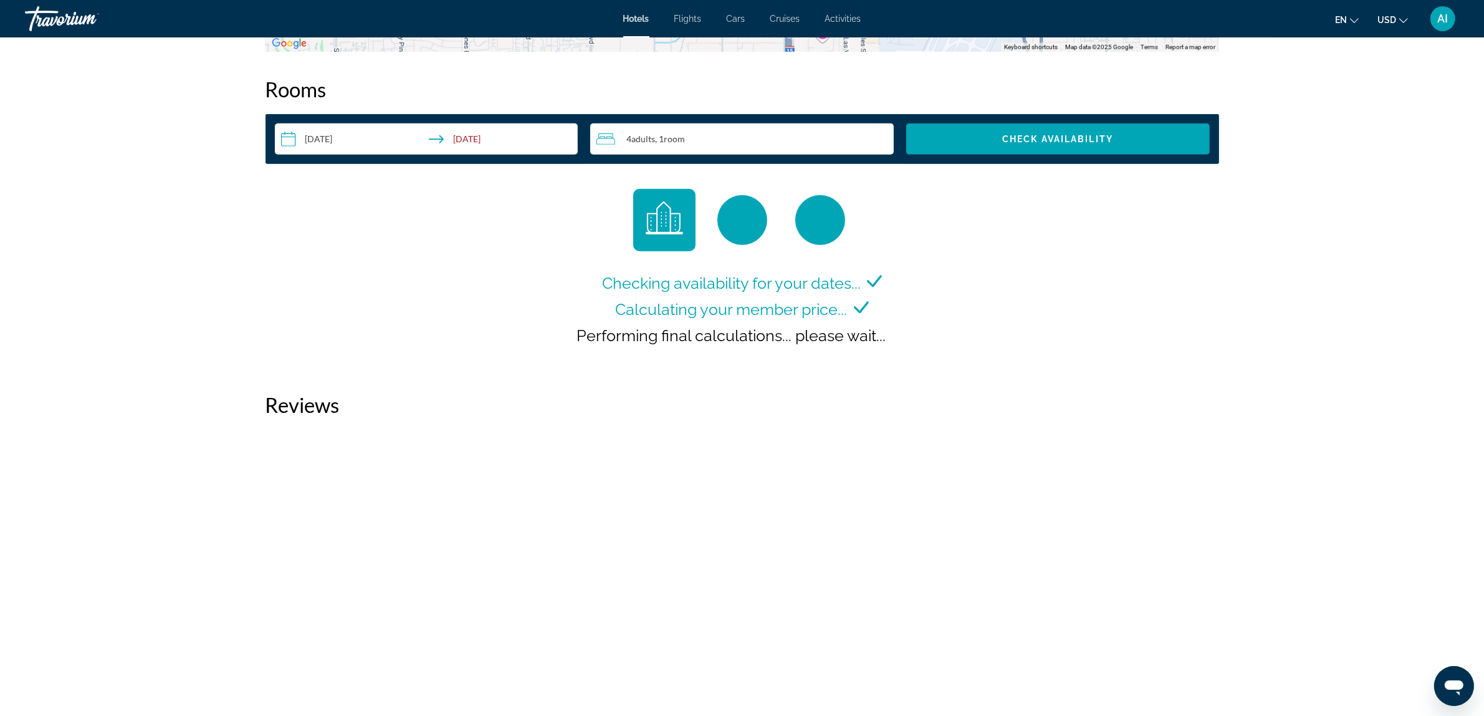
click at [702, 132] on div "4 Adult Adults , 1 Room rooms" at bounding box center [745, 139] width 297 height 15
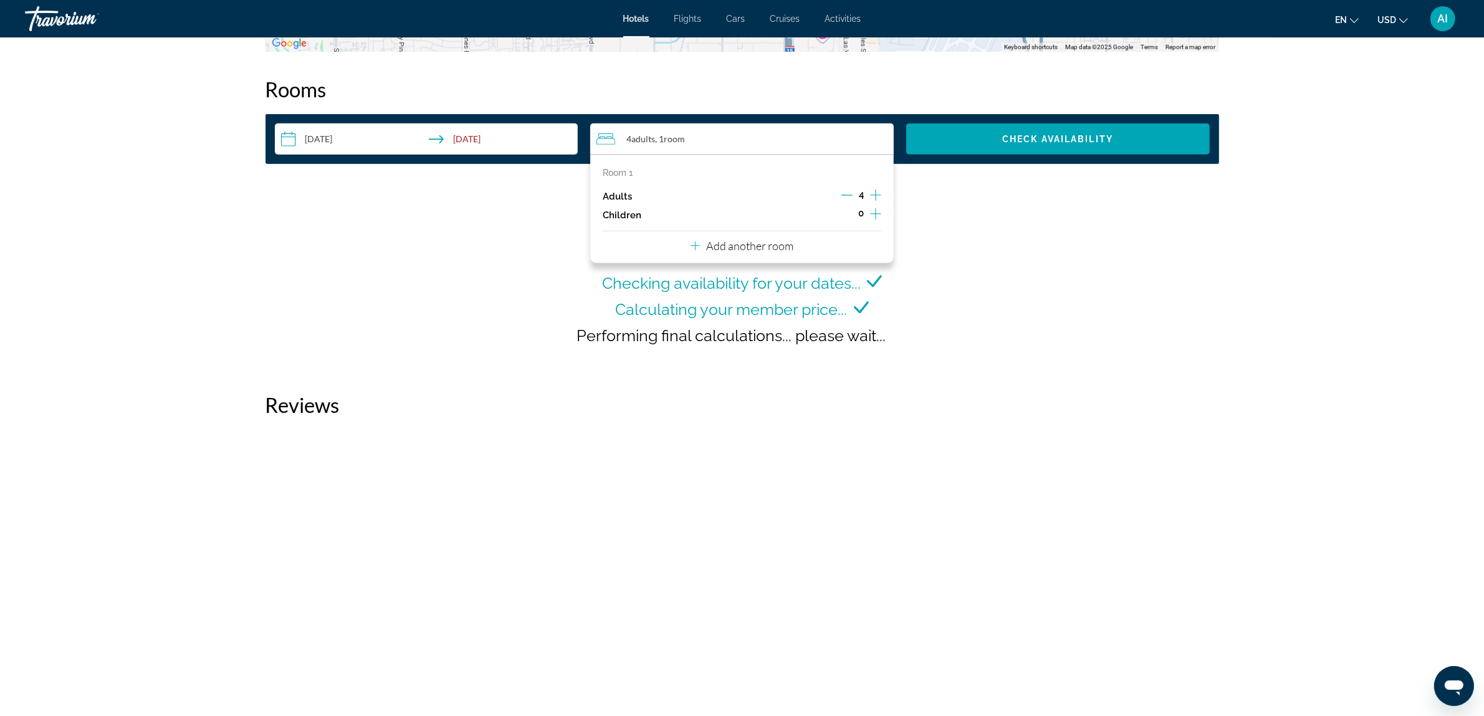
click at [1001, 259] on div "Checking availability for your dates... Calculating your member price... Perfor…" at bounding box center [743, 278] width 954 height 178
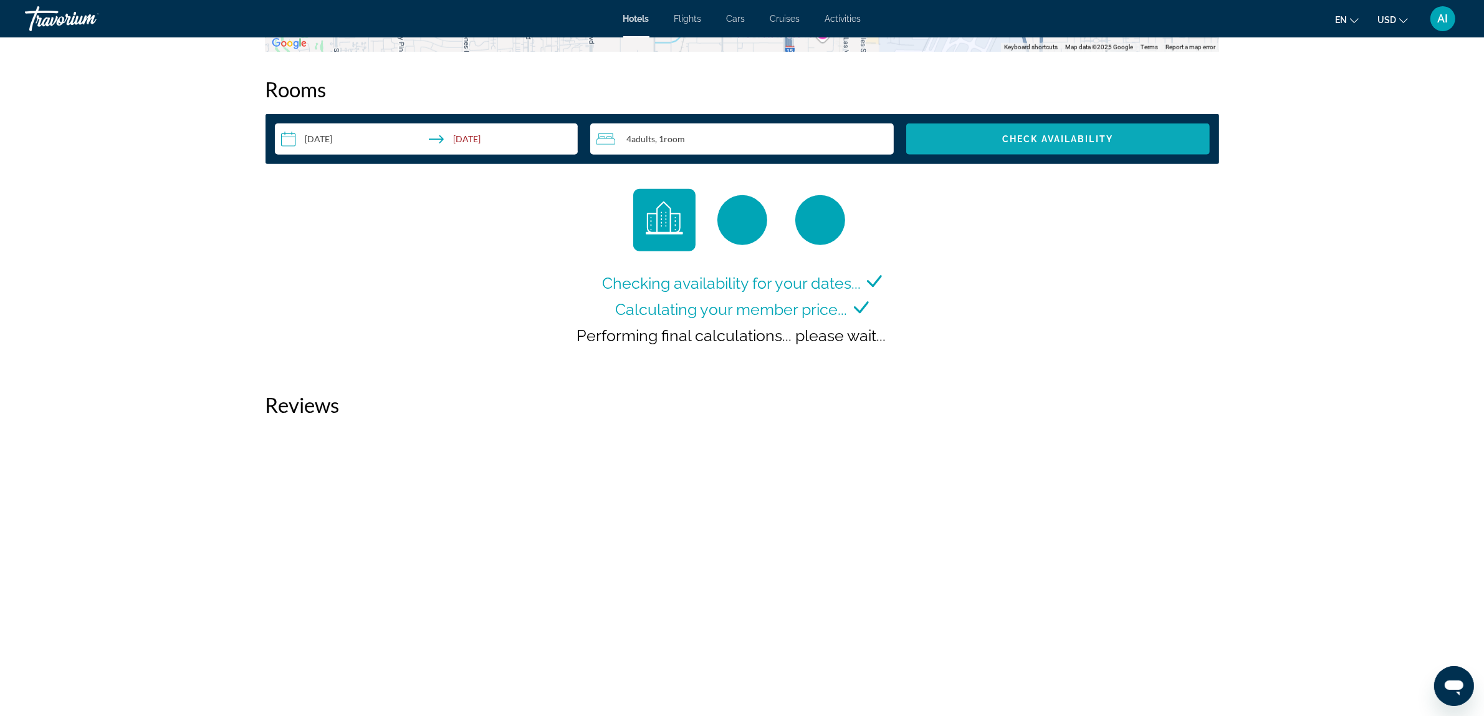
click at [1054, 141] on span "Check Availability" at bounding box center [1057, 139] width 111 height 10
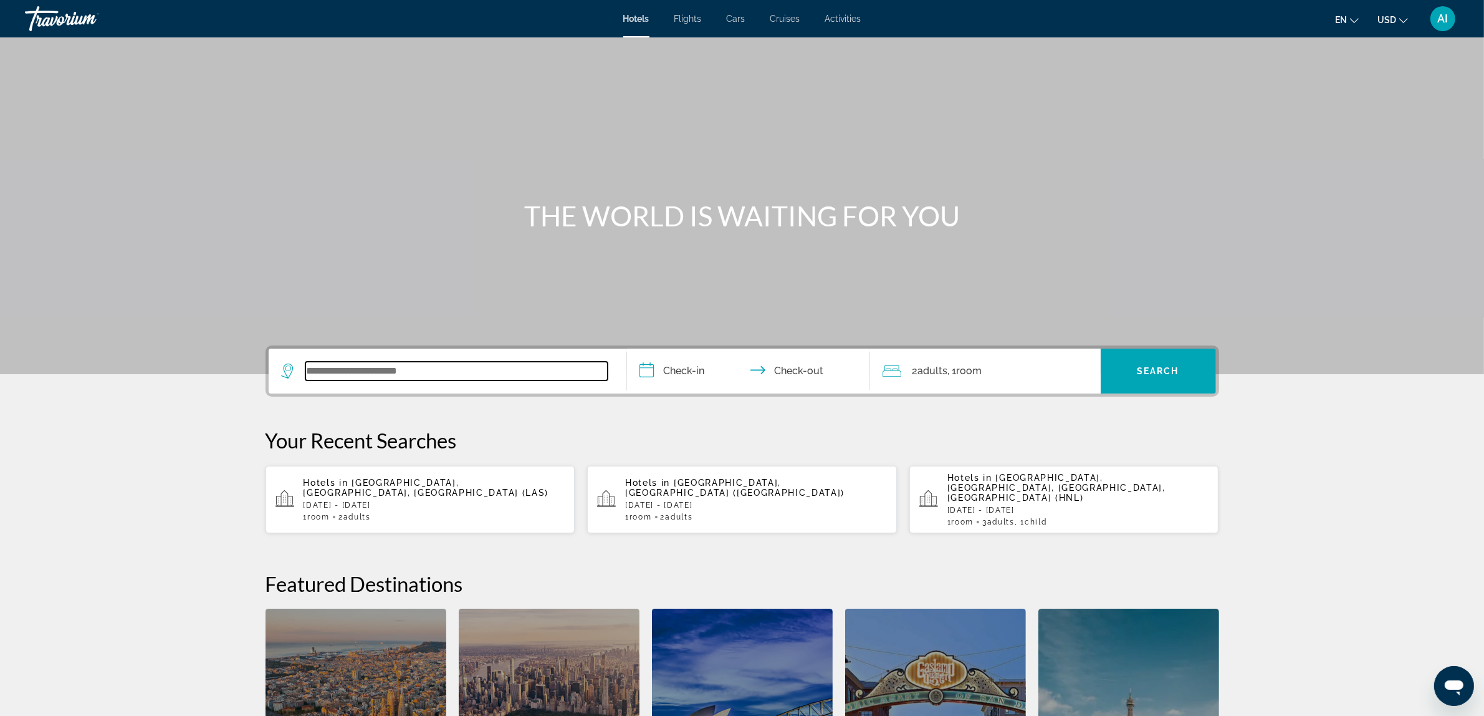
click at [370, 374] on input "Search widget" at bounding box center [456, 371] width 302 height 19
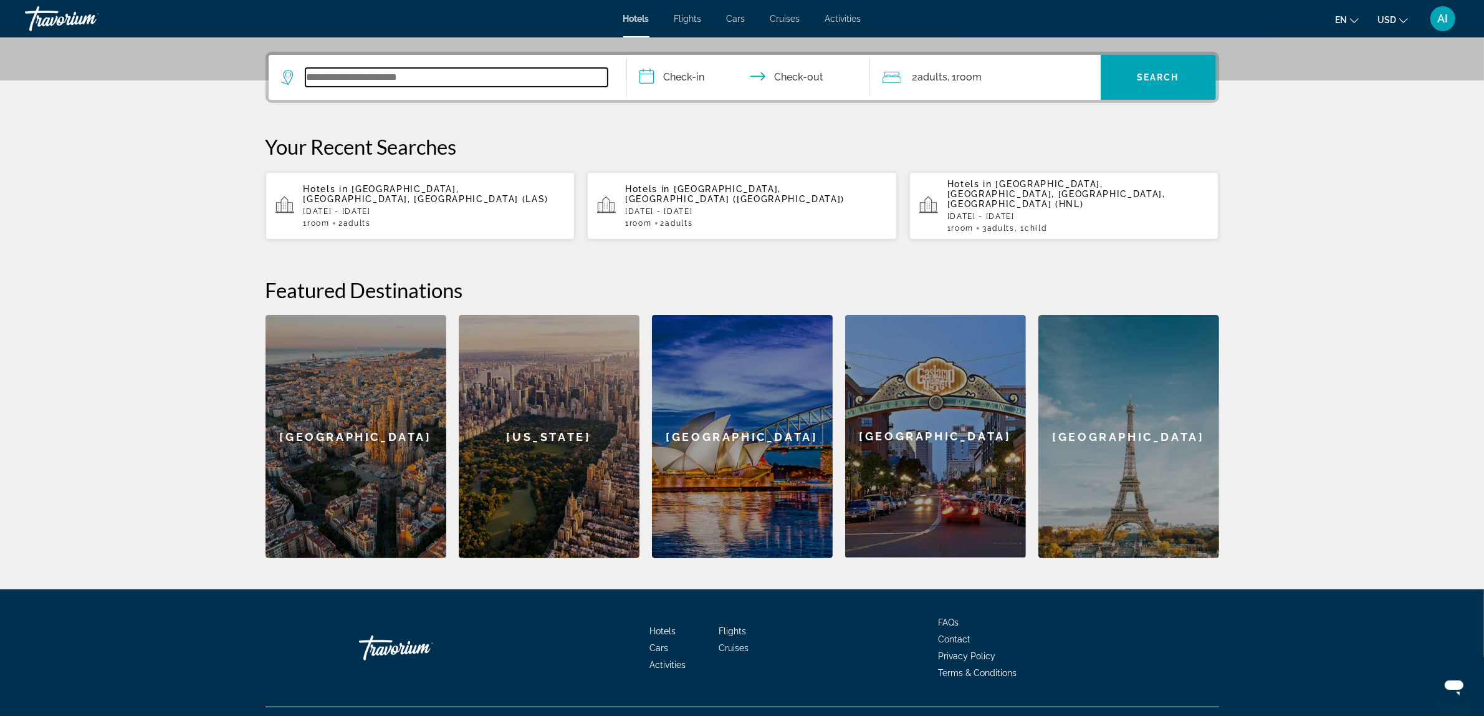
scroll to position [304, 0]
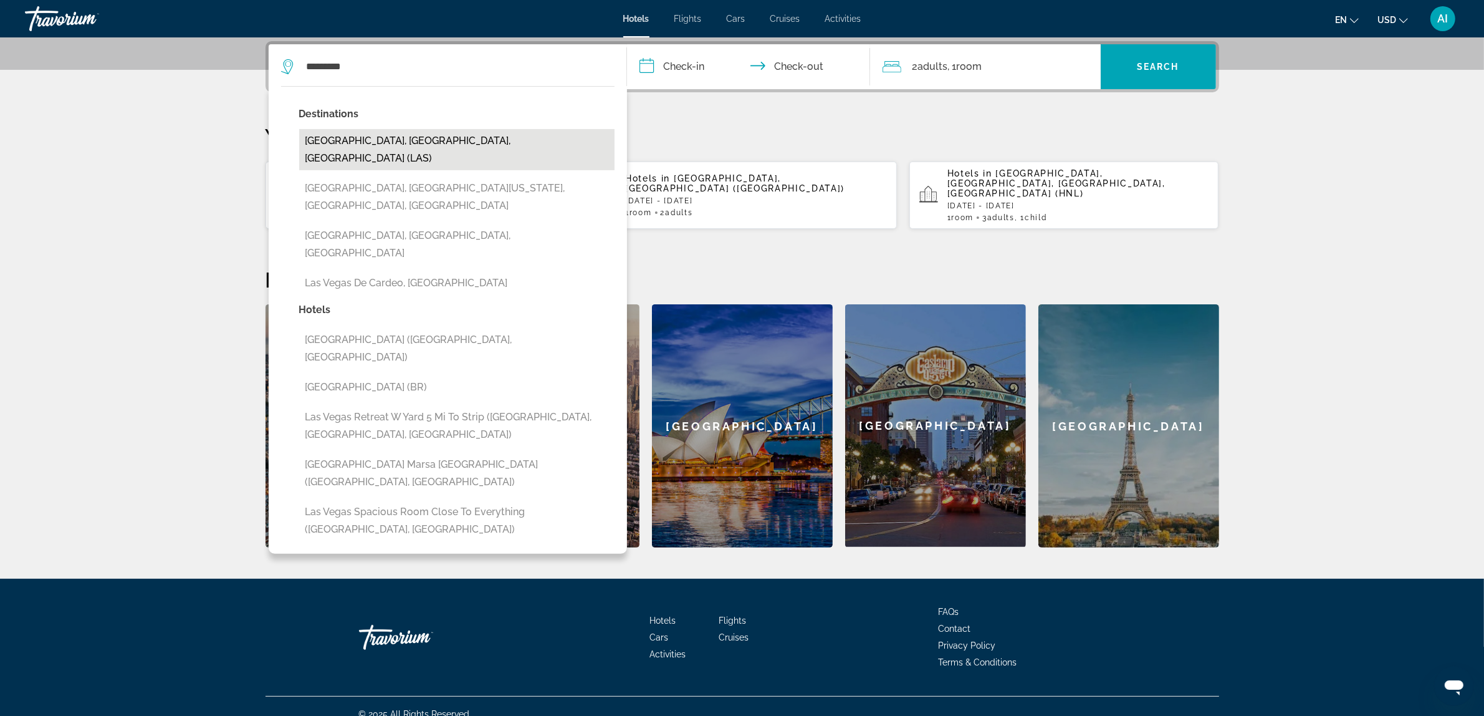
click at [368, 132] on button "Las Vegas, NV, United States (LAS)" at bounding box center [456, 149] width 315 height 41
type input "**********"
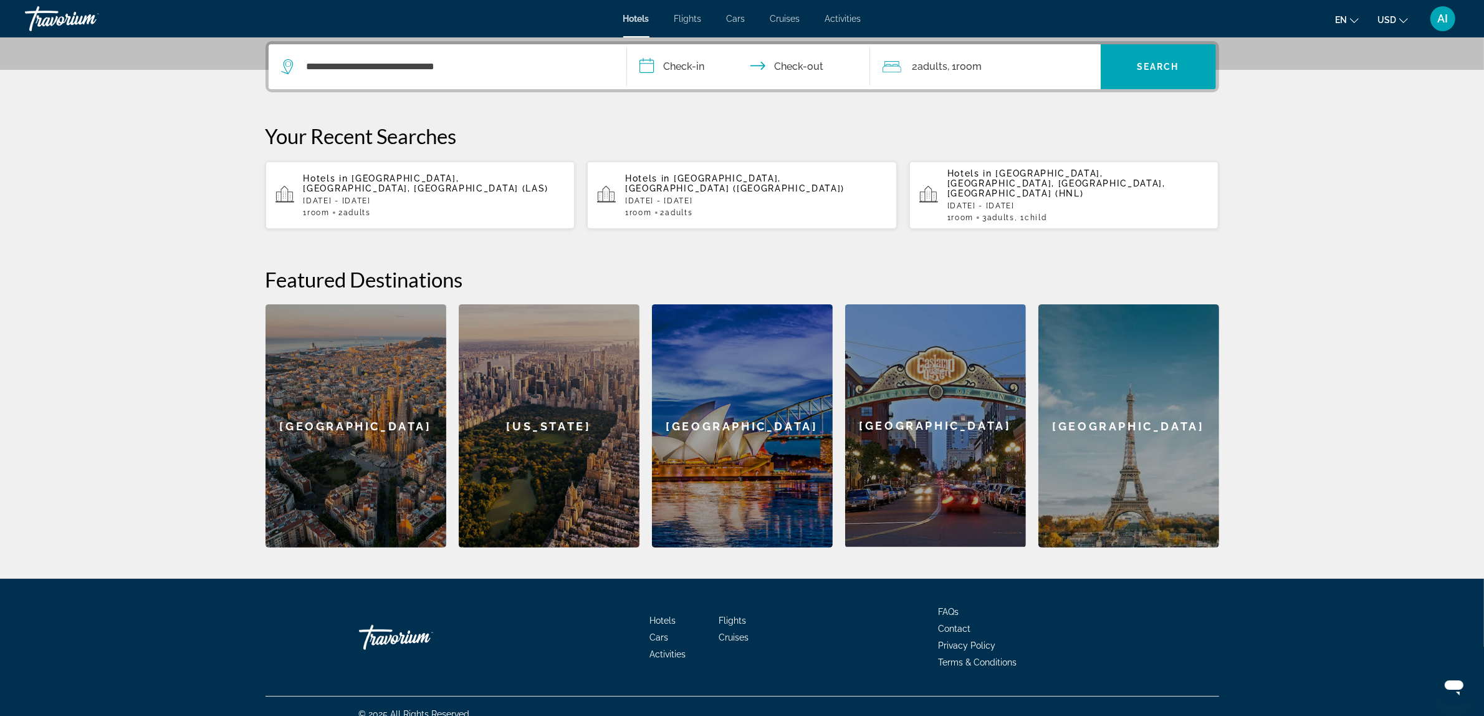
click at [675, 58] on input "**********" at bounding box center [751, 68] width 248 height 49
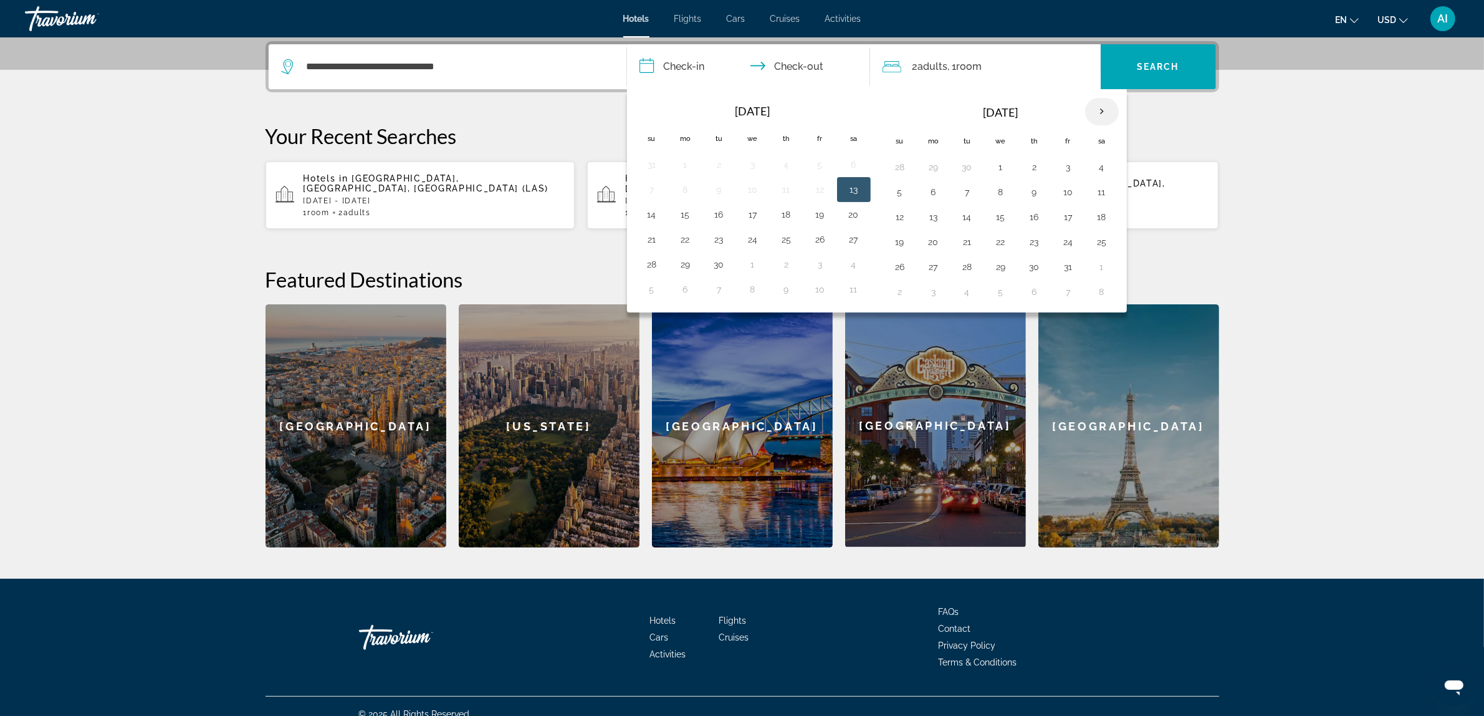
click at [1104, 116] on th "Next month" at bounding box center [1102, 111] width 34 height 27
click at [1103, 115] on th "Next month" at bounding box center [1102, 111] width 34 height 27
click at [1111, 223] on button "20" at bounding box center [1102, 216] width 20 height 17
click at [1105, 235] on button "27" at bounding box center [1102, 241] width 20 height 17
type input "**********"
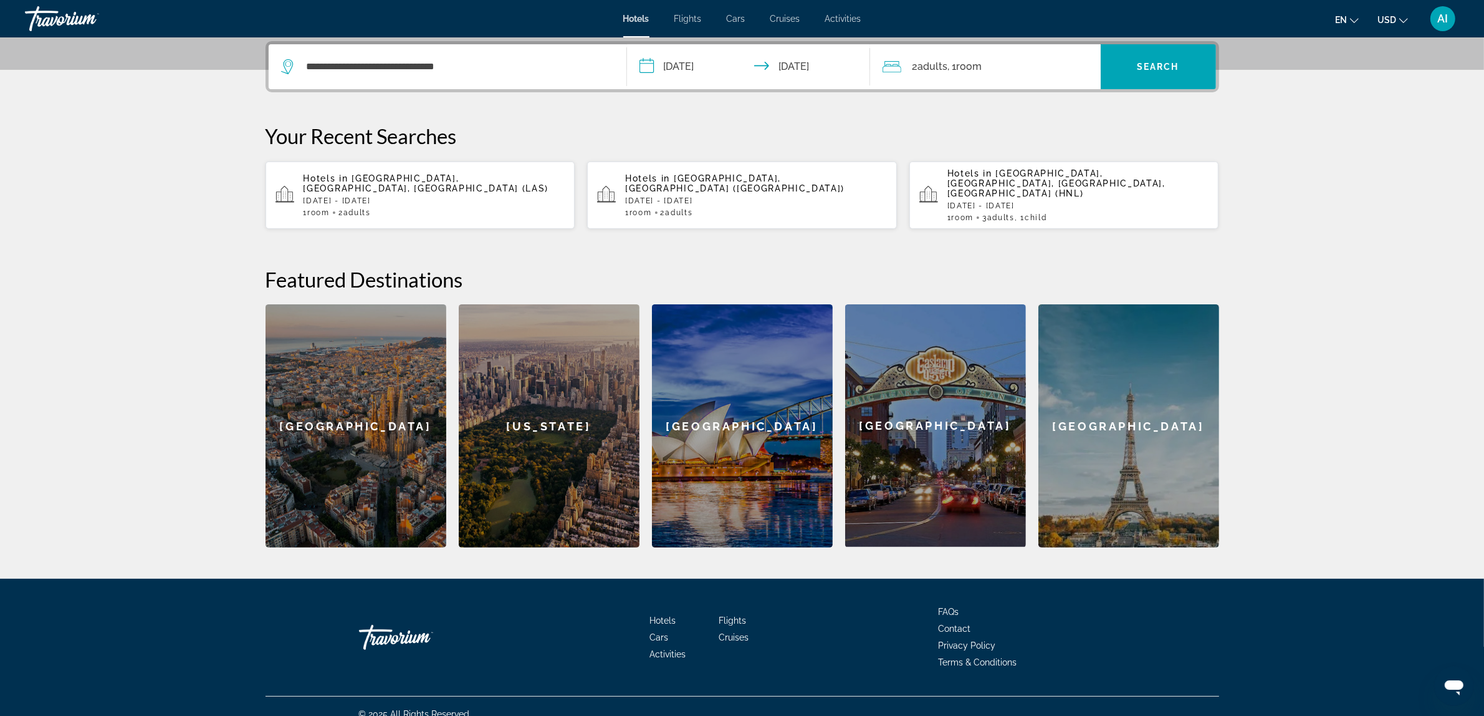
click at [954, 69] on span ", 1 Room rooms" at bounding box center [965, 66] width 34 height 17
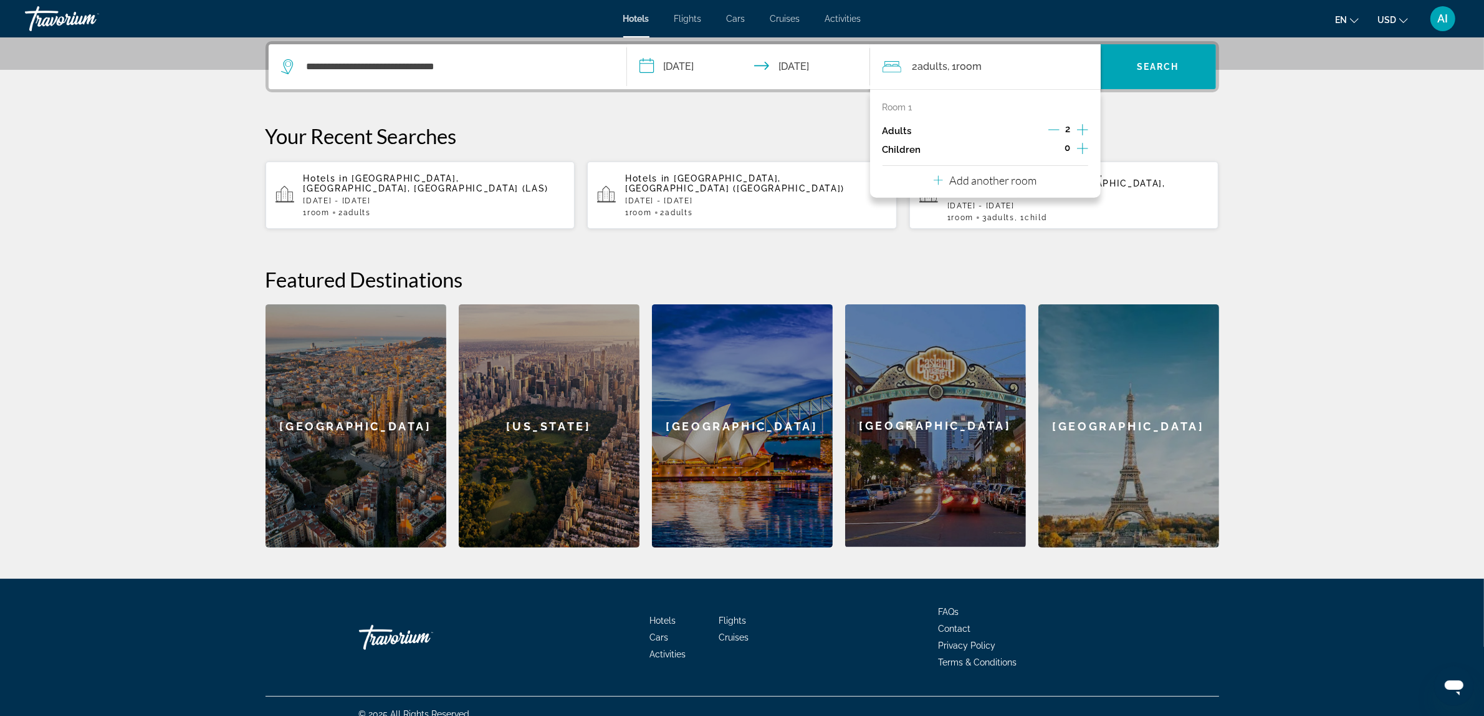
click at [1085, 131] on icon "Increment adults" at bounding box center [1082, 129] width 11 height 15
click at [1085, 132] on icon "Increment adults" at bounding box center [1082, 129] width 11 height 15
click at [1278, 134] on section "**********" at bounding box center [742, 122] width 1484 height 852
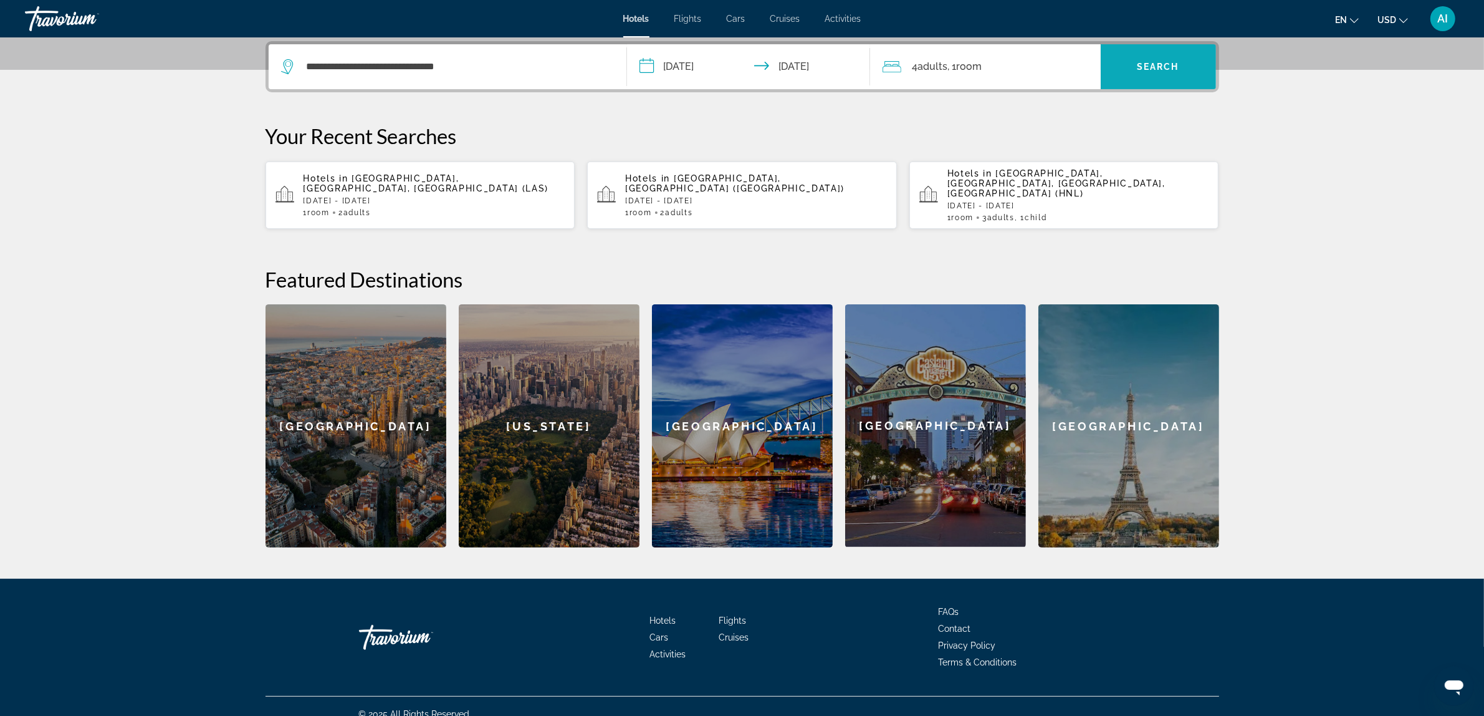
click at [1161, 70] on span "Search" at bounding box center [1158, 67] width 42 height 10
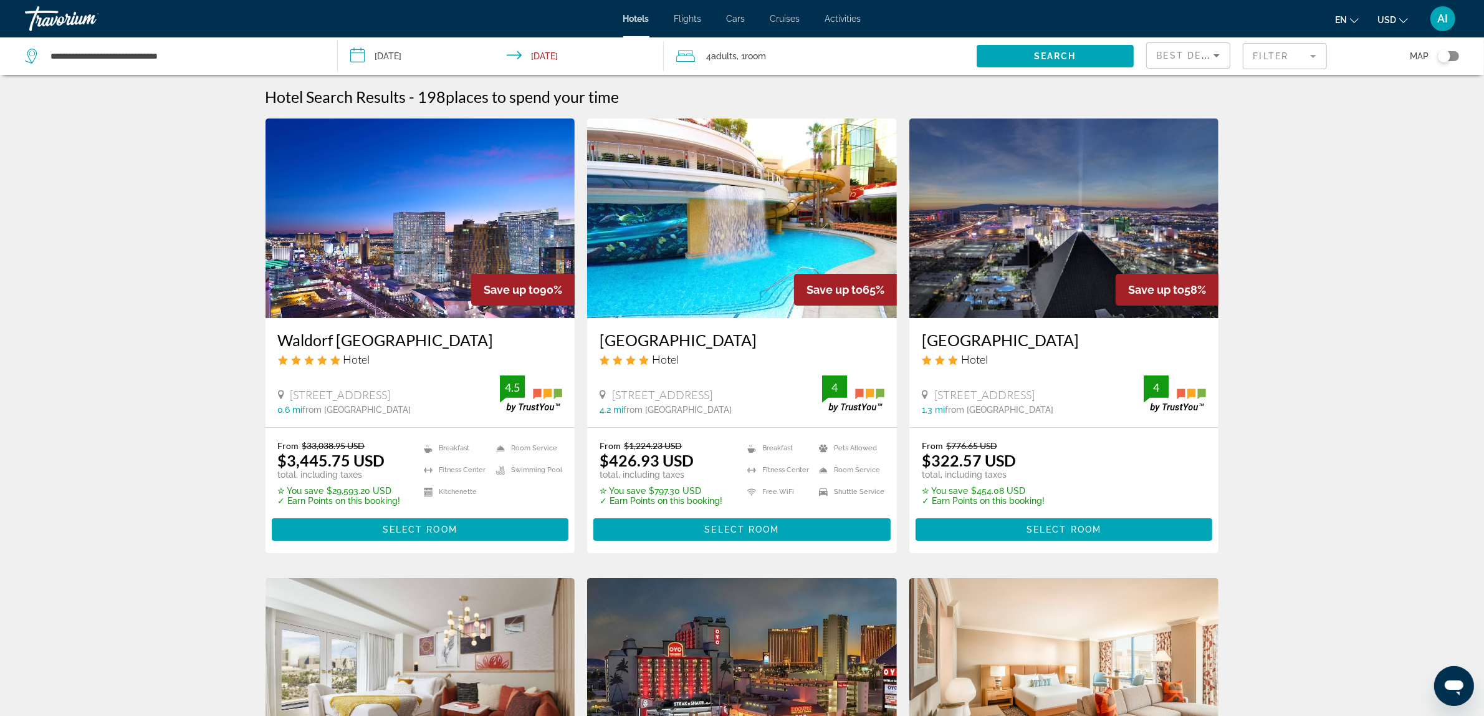
click at [402, 243] on img "Main content" at bounding box center [421, 217] width 310 height 199
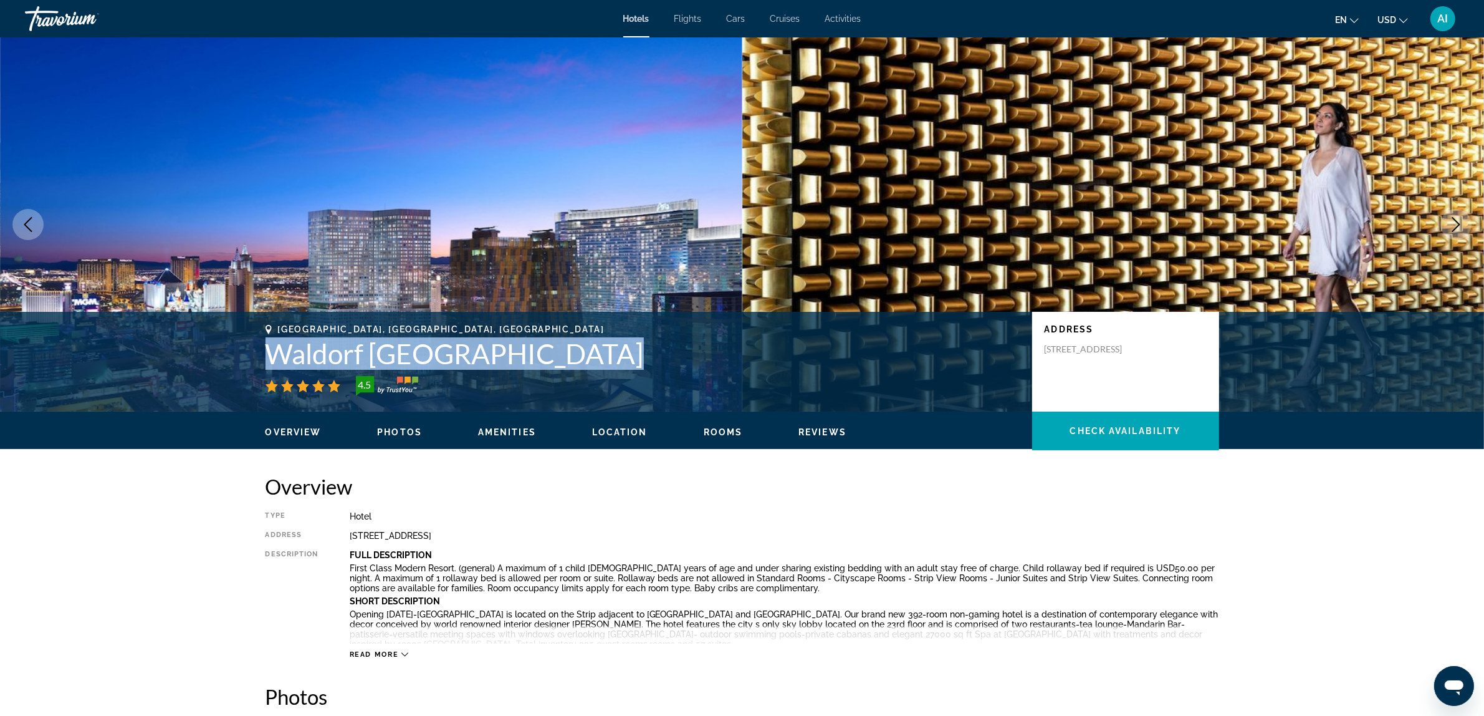
drag, startPoint x: 266, startPoint y: 352, endPoint x: 632, endPoint y: 368, distance: 365.7
click at [632, 368] on h1 "Waldorf Astoria Las Vegas" at bounding box center [643, 353] width 754 height 32
copy h1 "Waldorf Astoria Las Vegas"
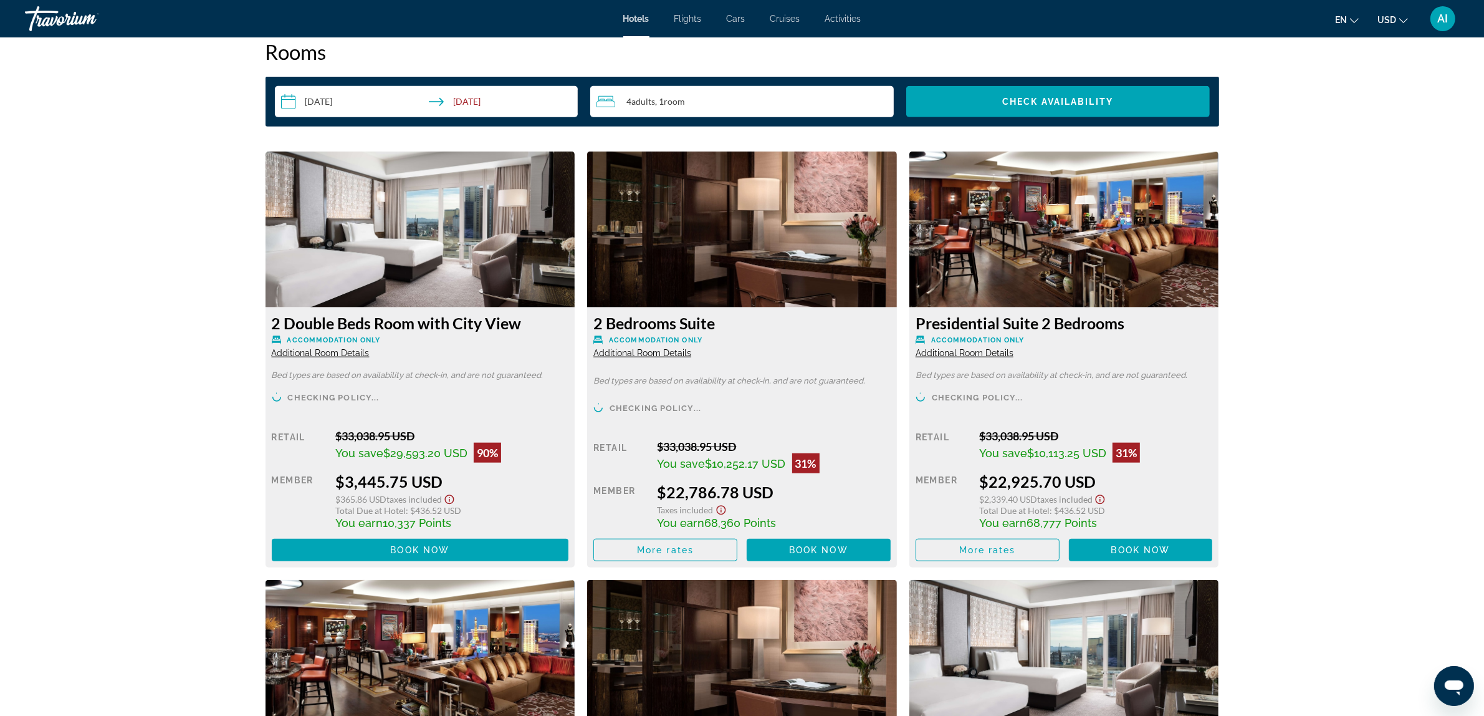
scroll to position [1663, 0]
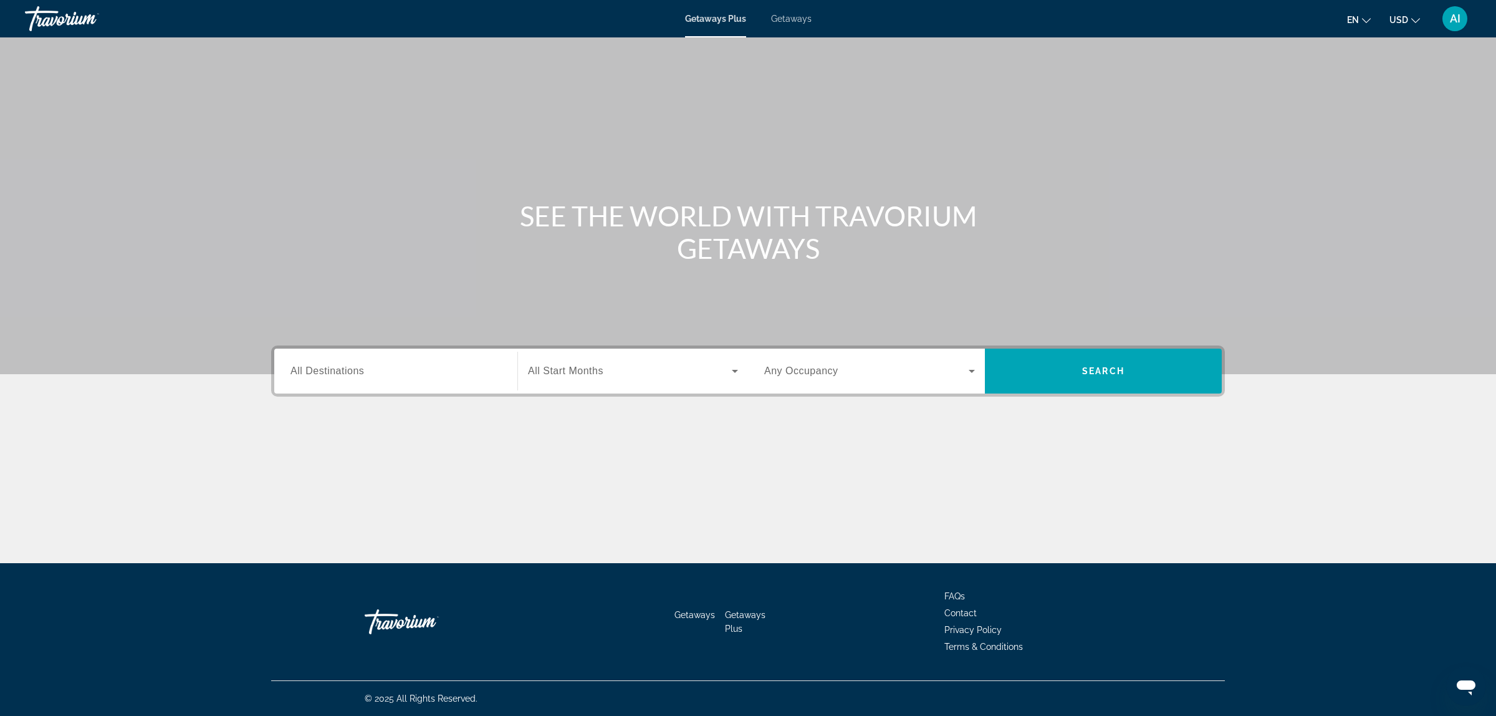
click at [792, 14] on span "Getaways" at bounding box center [791, 19] width 41 height 10
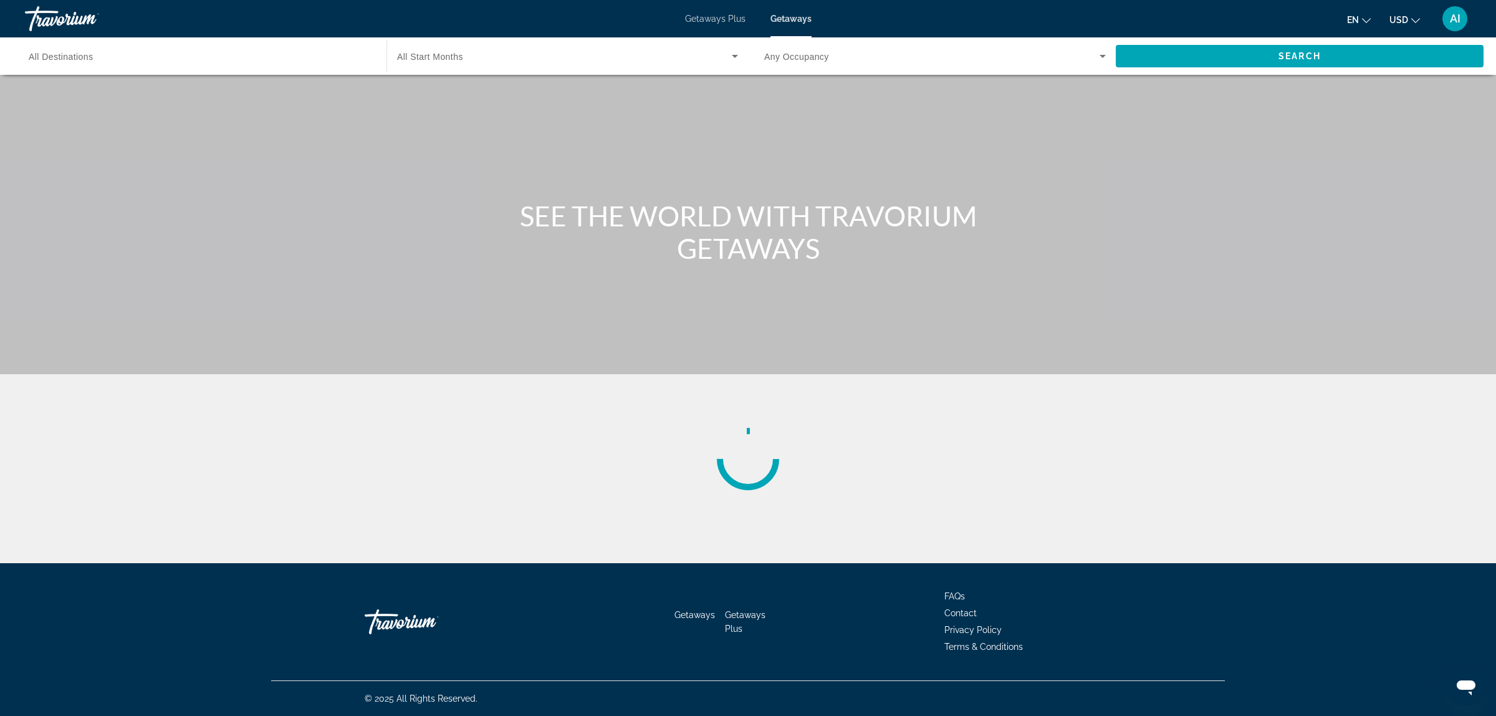
click at [327, 376] on div "Main content" at bounding box center [748, 370] width 954 height 51
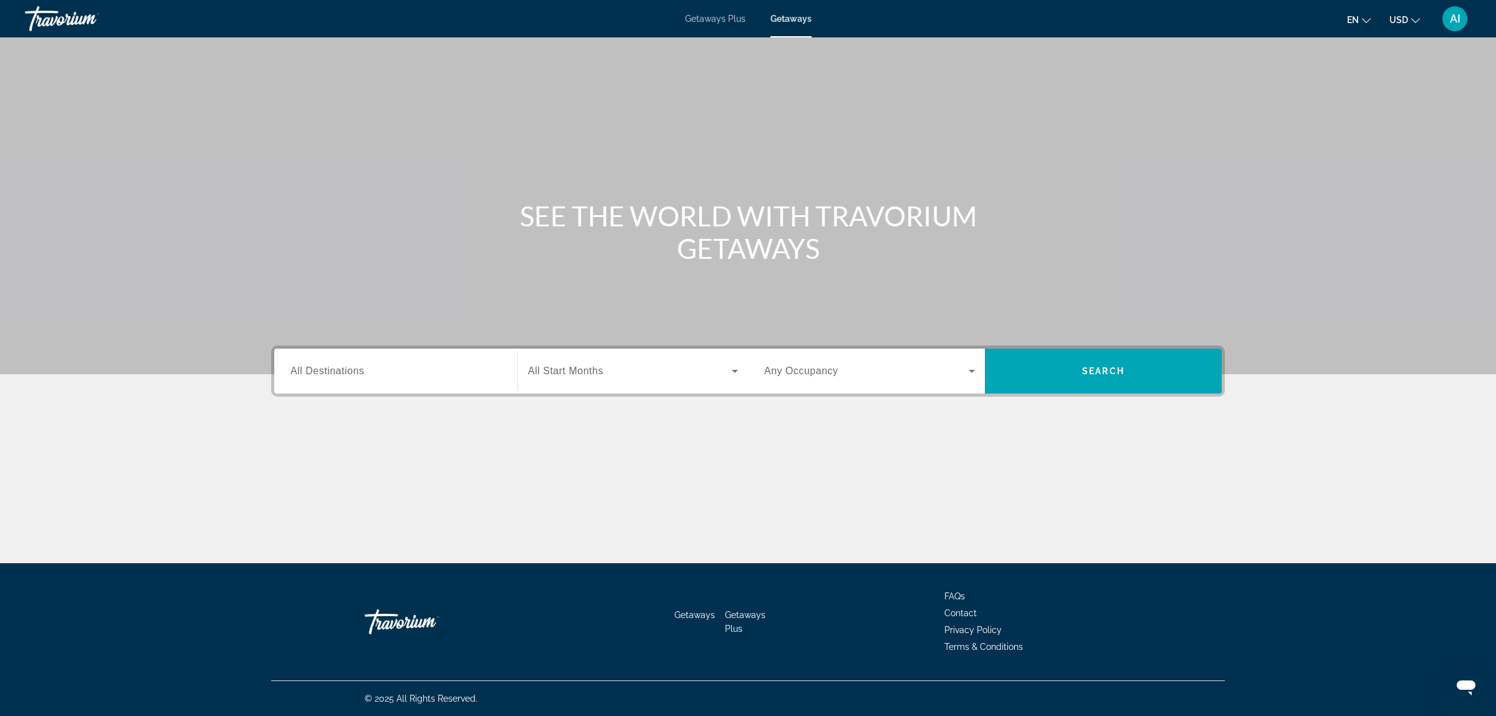
click at [334, 379] on div "Search widget" at bounding box center [396, 371] width 211 height 36
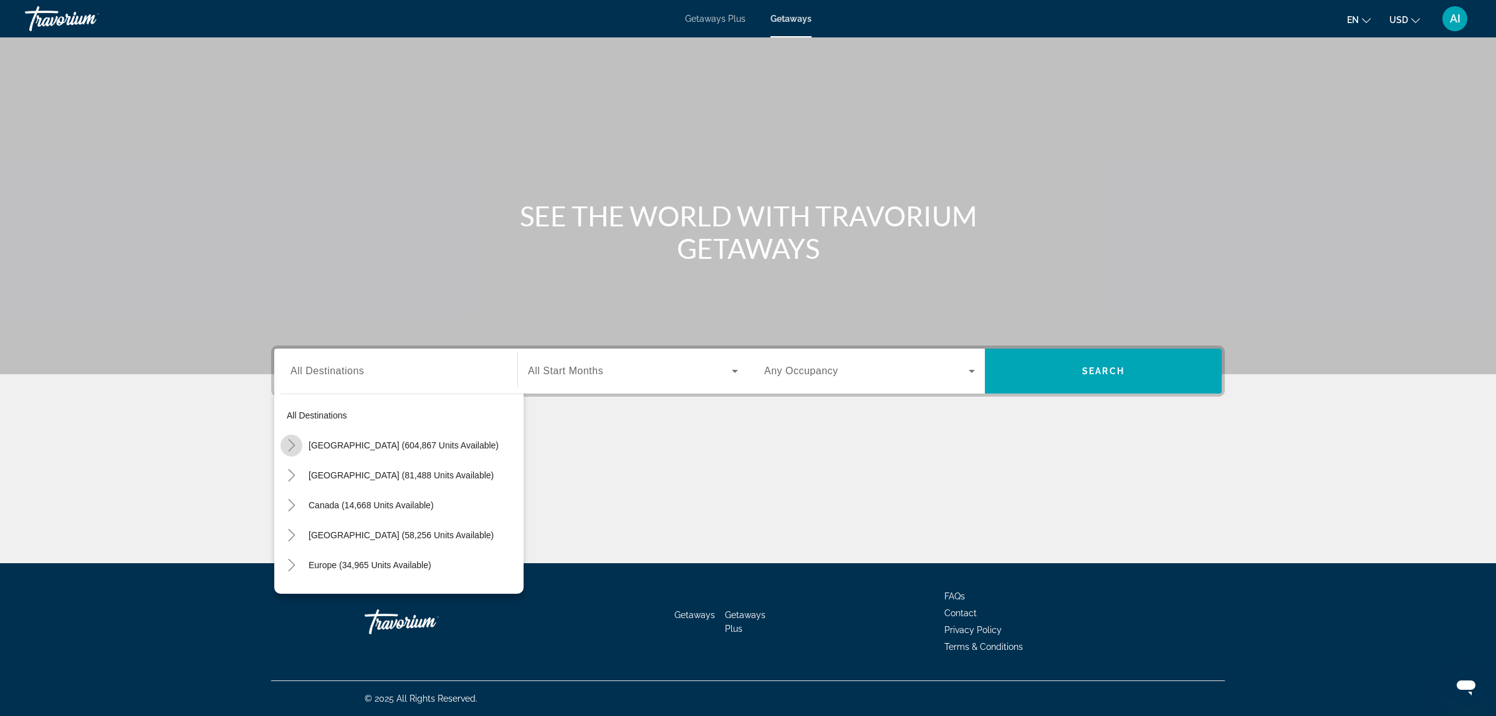
click at [290, 444] on icon "Toggle United States (604,867 units available)" at bounding box center [292, 445] width 12 height 12
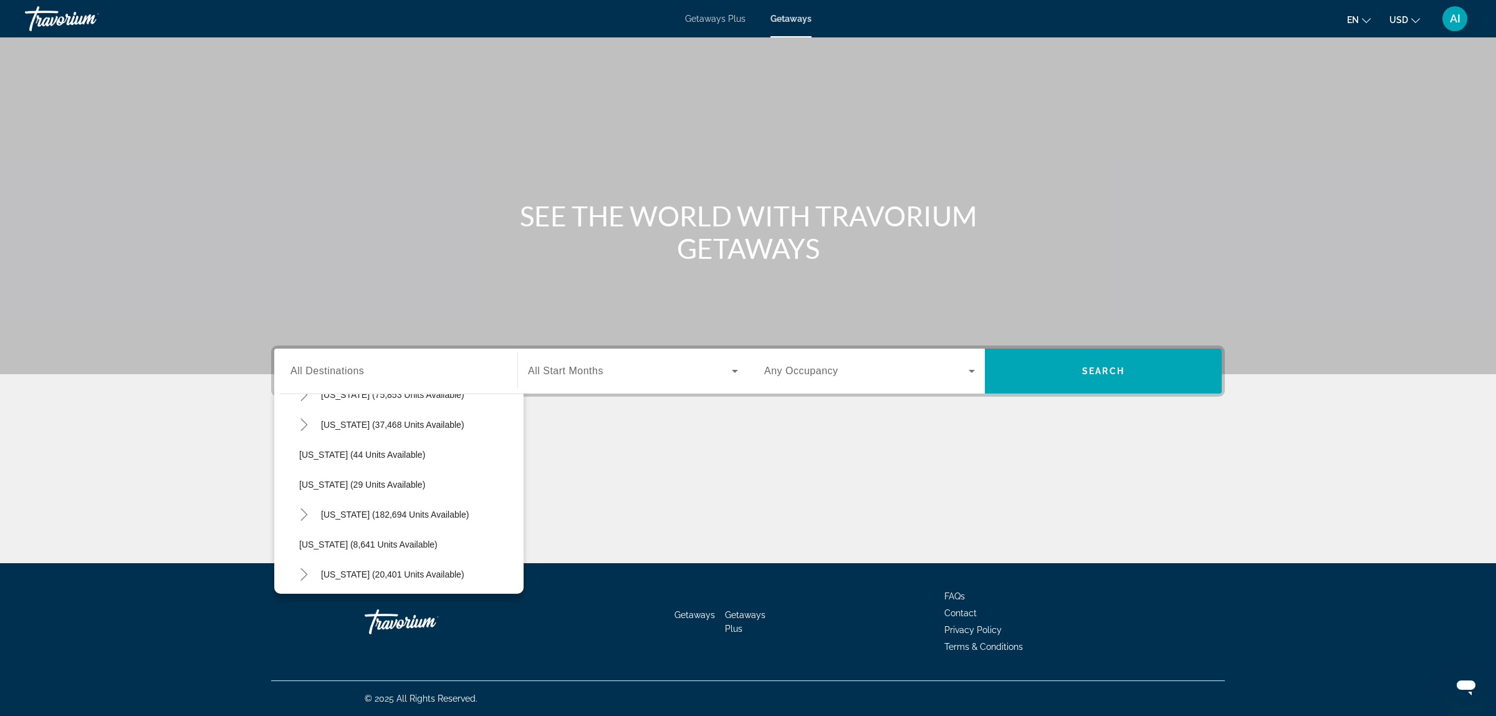
scroll to position [139, 0]
click at [300, 513] on icon "Toggle Florida (182,694 units available)" at bounding box center [304, 515] width 12 height 12
click at [350, 545] on span "Orlando & Disney Area (77,586 units available)" at bounding box center [404, 545] width 185 height 10
type input "**********"
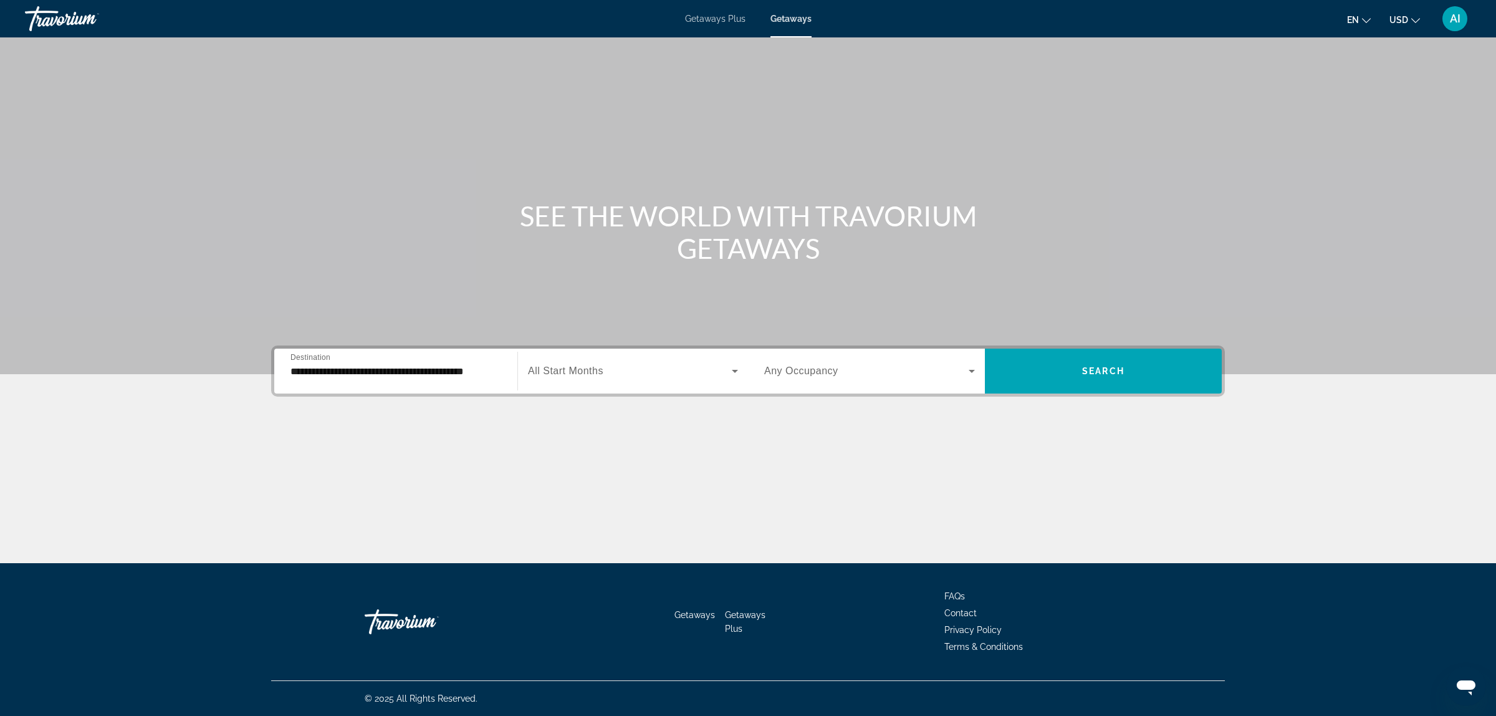
click at [618, 382] on div "Search widget" at bounding box center [633, 370] width 210 height 35
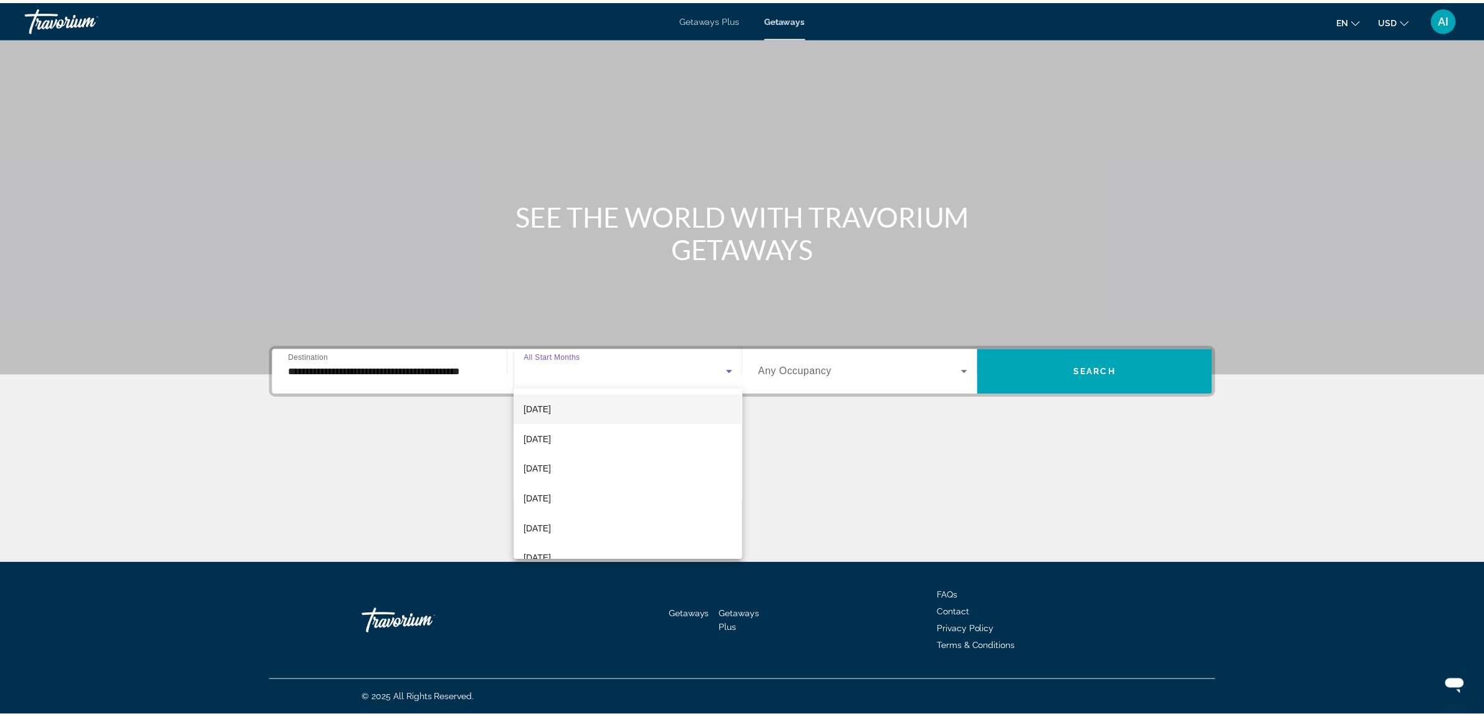
scroll to position [257, 0]
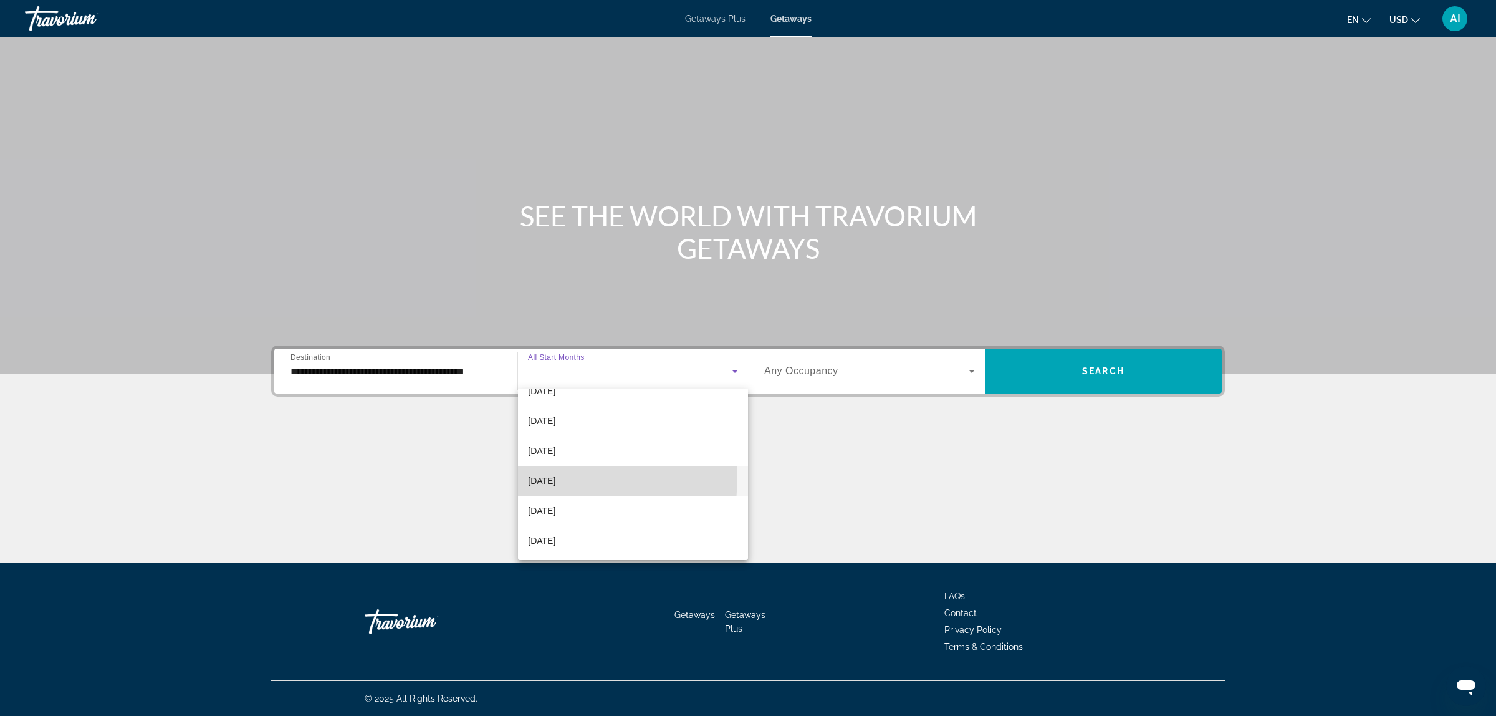
click at [549, 477] on span "[DATE]" at bounding box center [541, 480] width 27 height 15
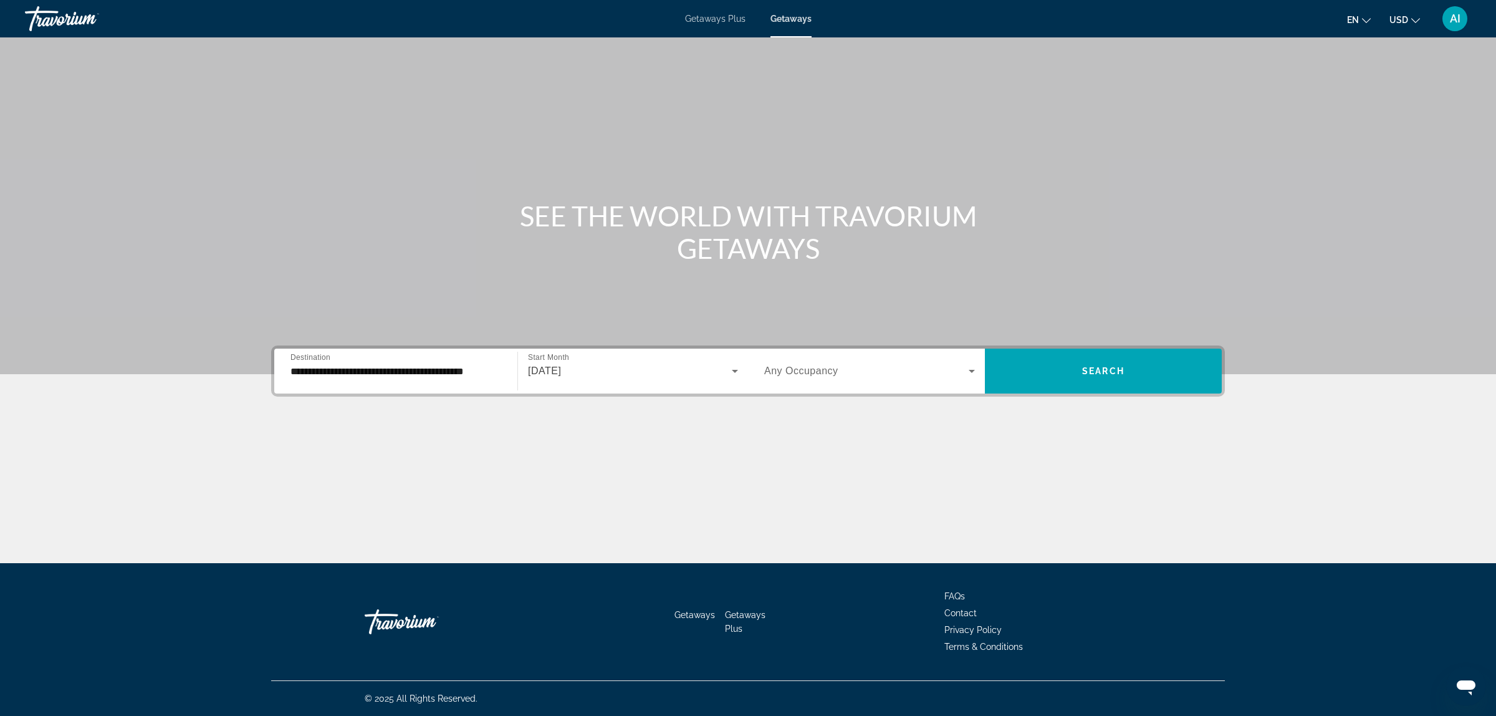
click at [827, 362] on div "Search widget" at bounding box center [869, 370] width 211 height 35
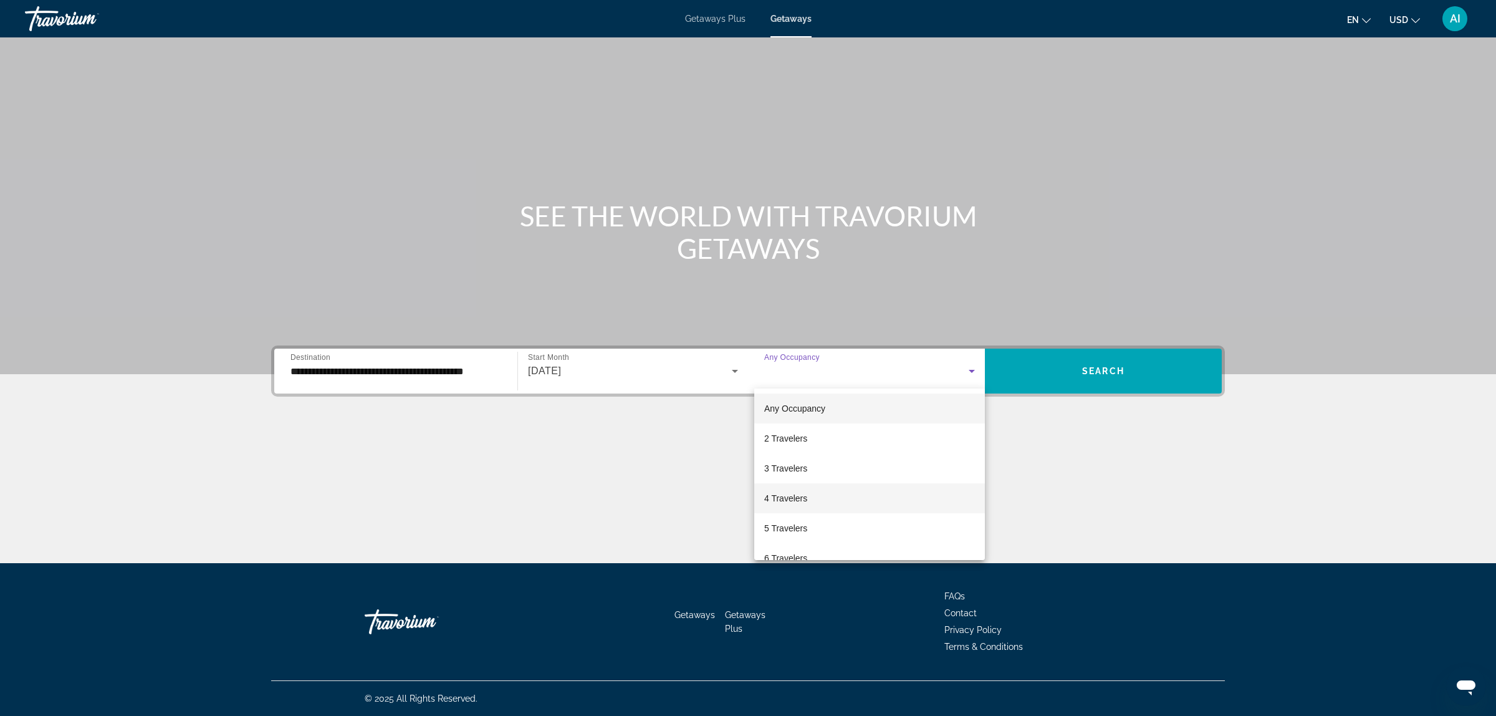
click at [809, 494] on mat-option "4 Travelers" at bounding box center [869, 498] width 231 height 30
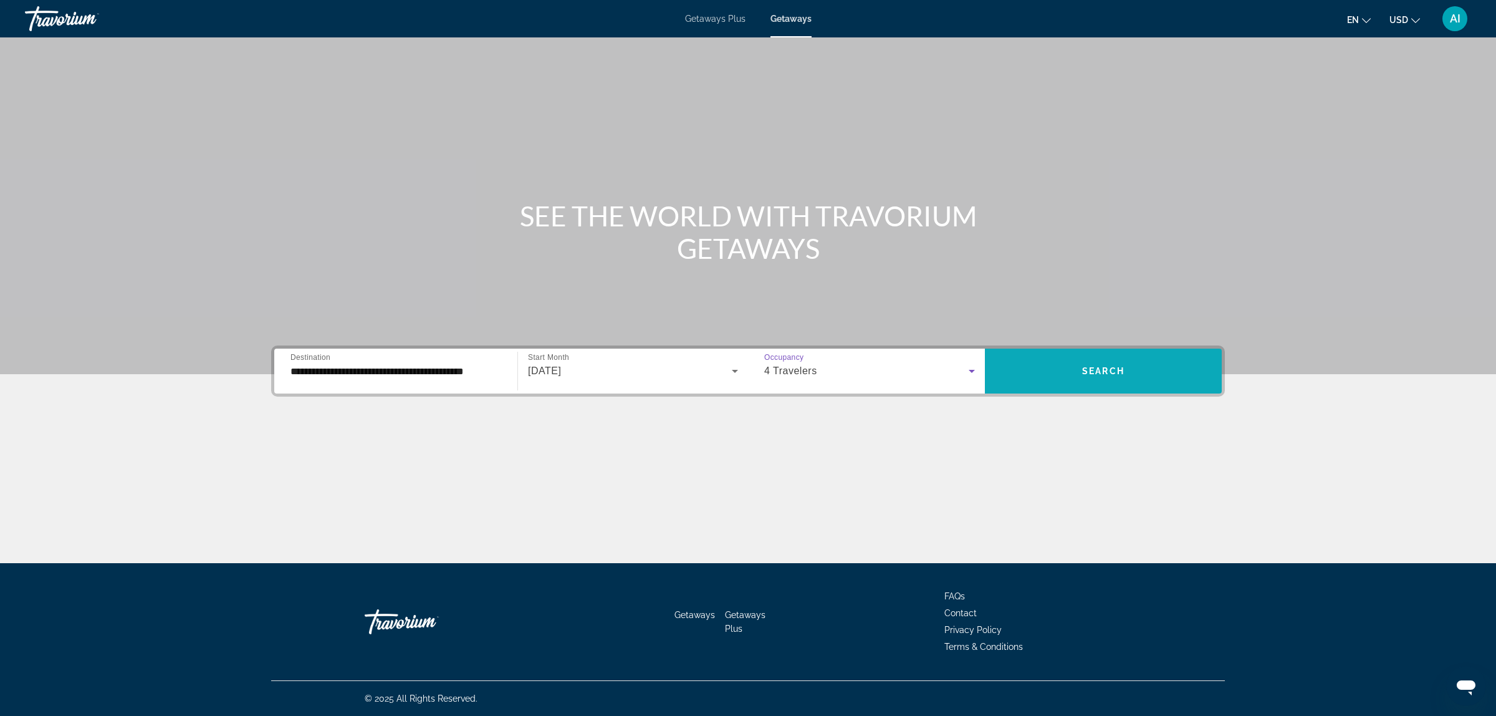
click at [1158, 366] on span "Search widget" at bounding box center [1103, 371] width 237 height 30
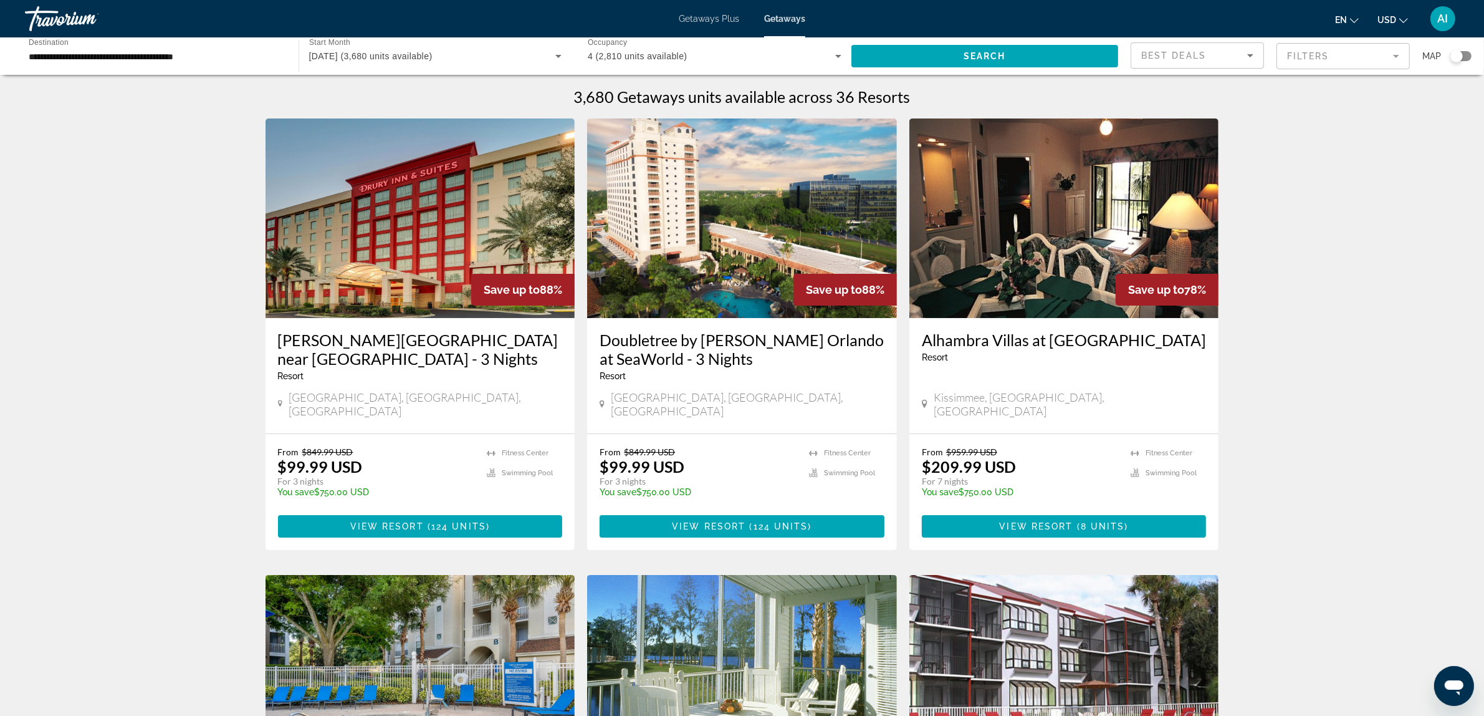
click at [1034, 262] on img "Main content" at bounding box center [1065, 217] width 310 height 199
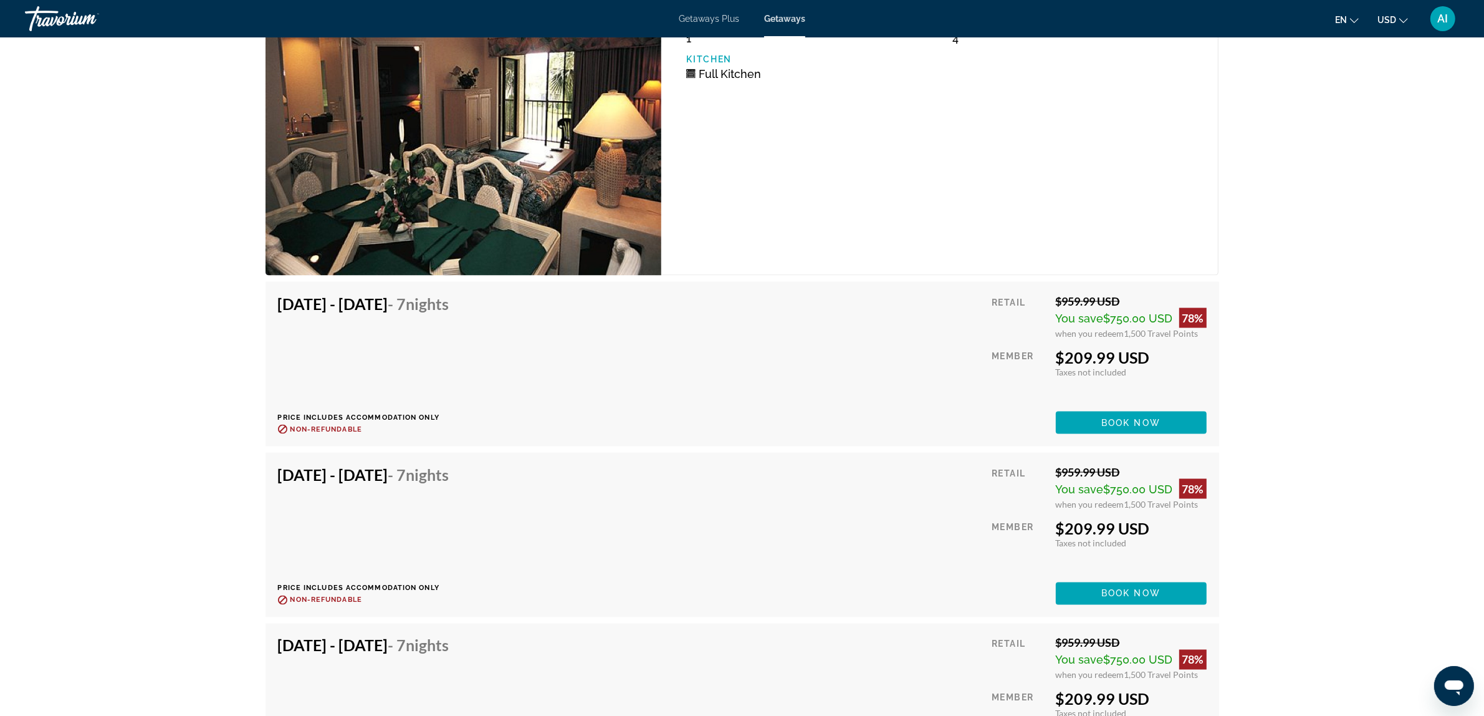
scroll to position [2597, 0]
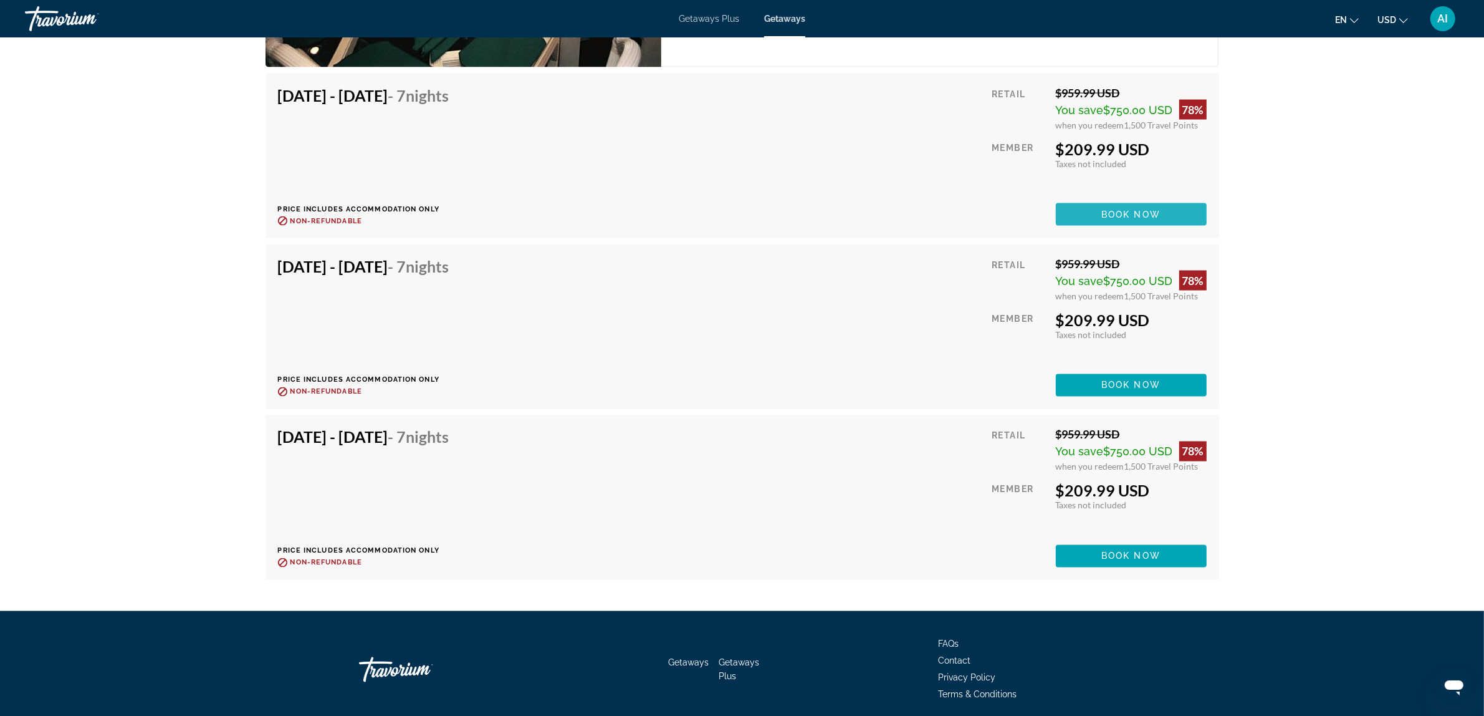
click at [1127, 209] on span "Book now" at bounding box center [1131, 214] width 59 height 10
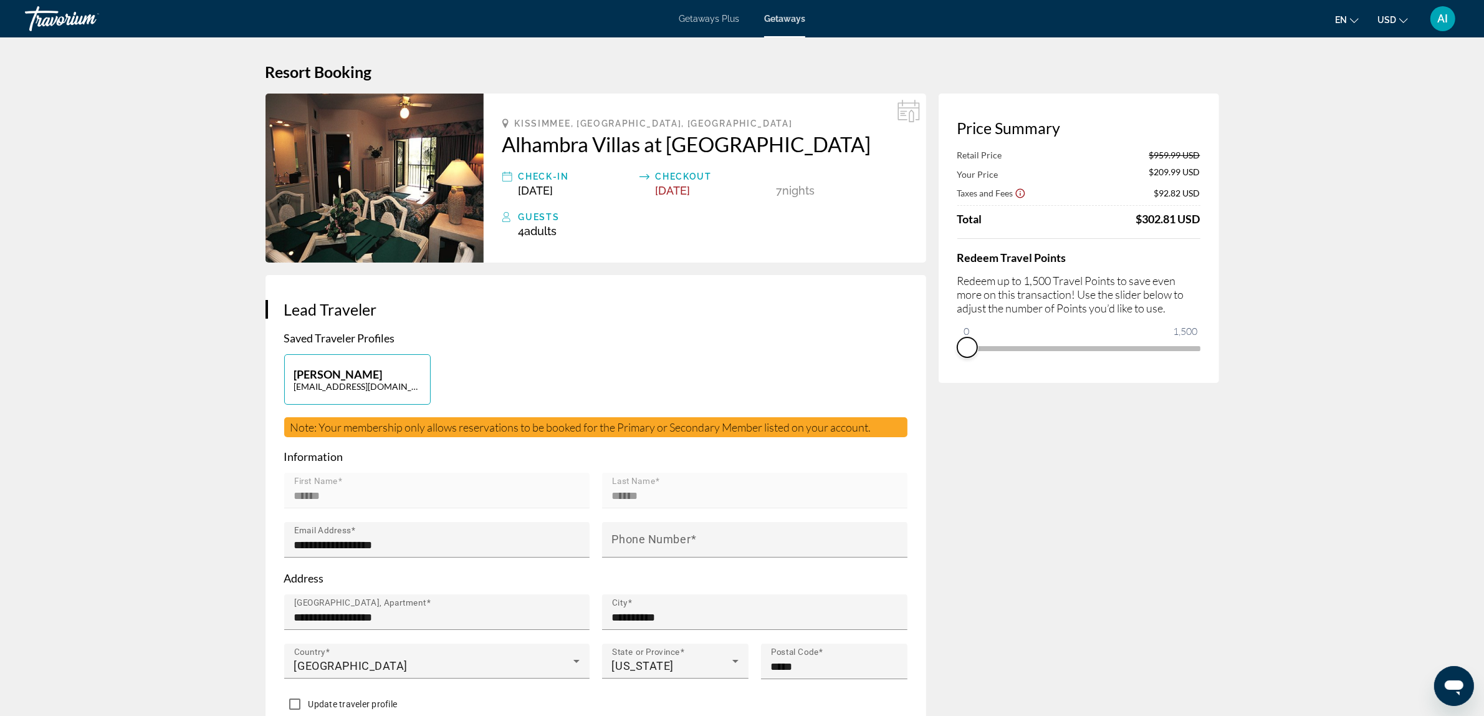
drag, startPoint x: 1192, startPoint y: 363, endPoint x: 904, endPoint y: 338, distance: 289.1
drag, startPoint x: 967, startPoint y: 332, endPoint x: 1254, endPoint y: 380, distance: 291.5
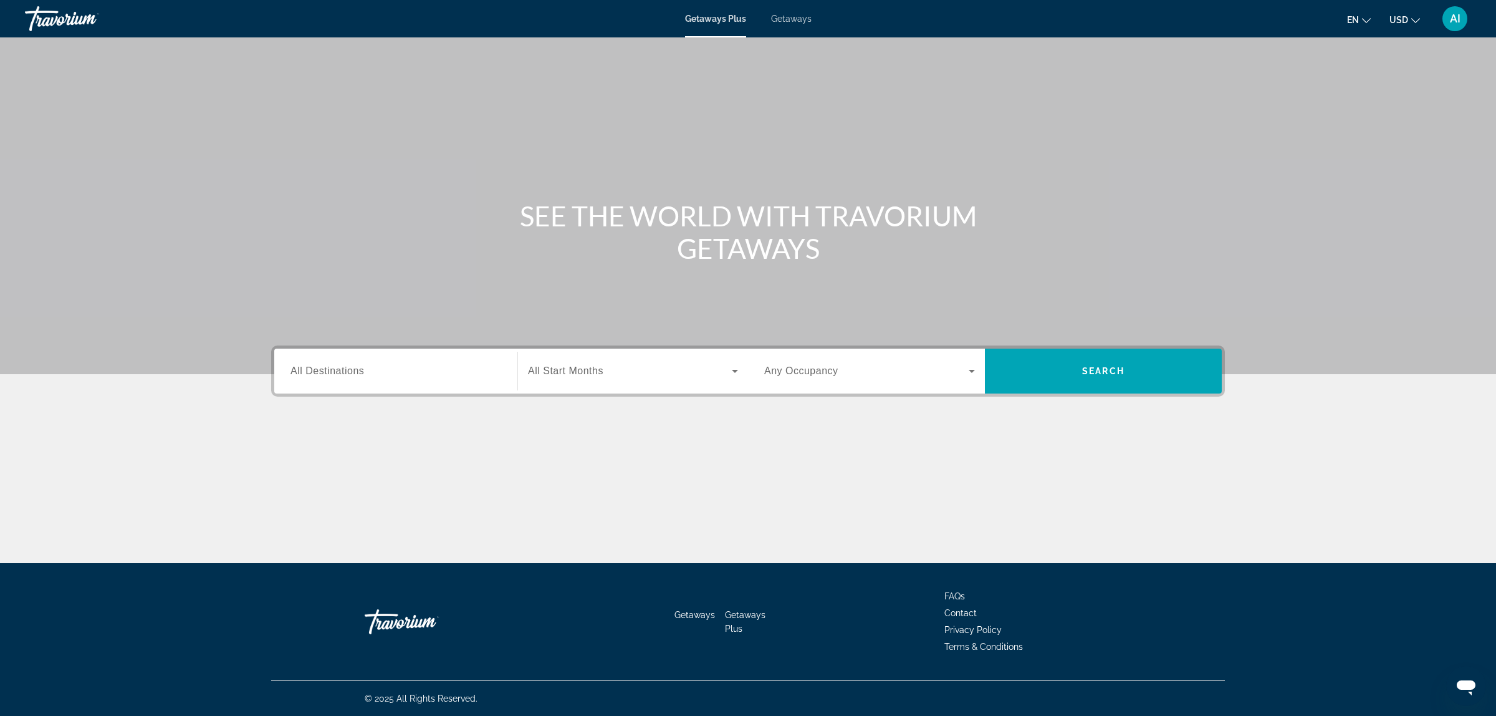
click at [787, 22] on span "Getaways" at bounding box center [791, 19] width 41 height 10
click at [355, 371] on span "All Destinations" at bounding box center [328, 370] width 74 height 11
click at [355, 371] on input "Destination All Destinations" at bounding box center [396, 371] width 211 height 15
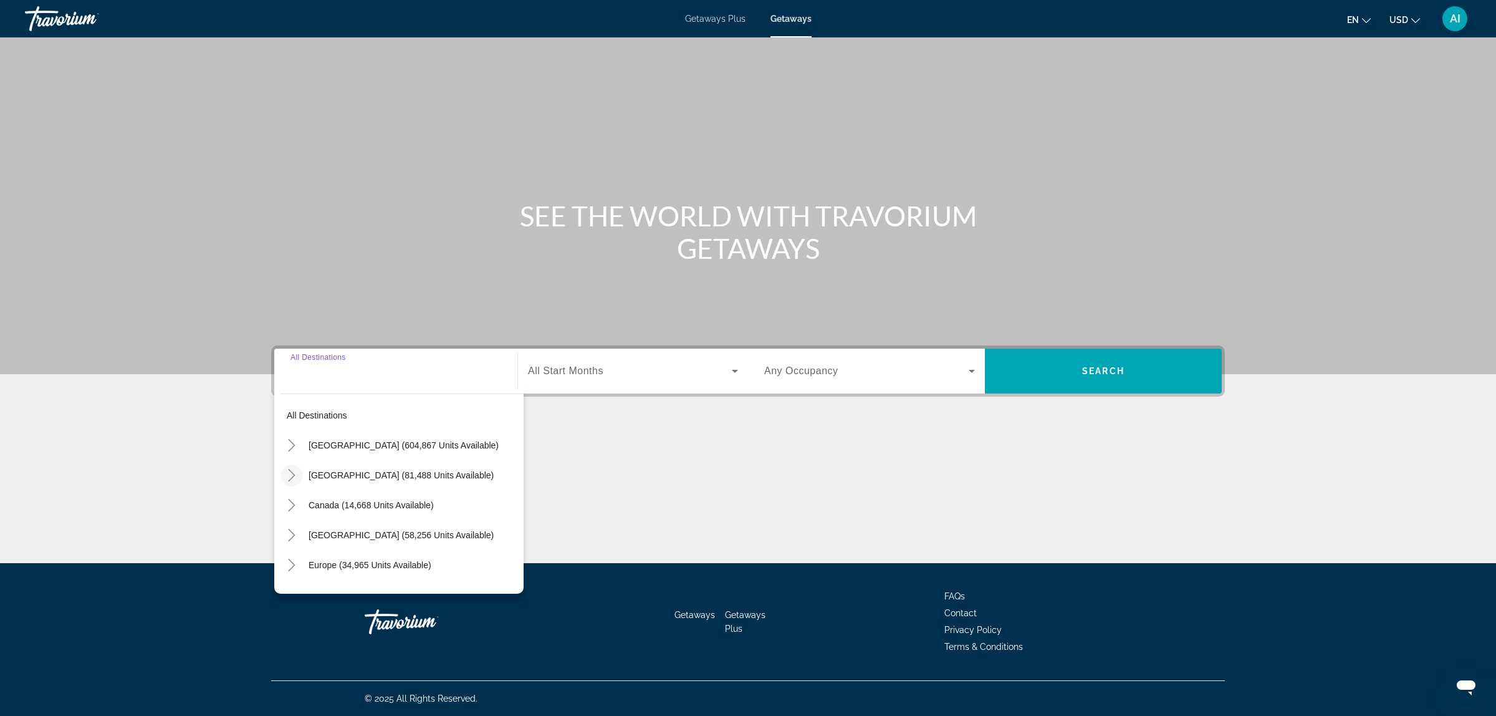
click at [298, 472] on mat-icon "Toggle Mexico (81,488 units available)" at bounding box center [292, 475] width 22 height 22
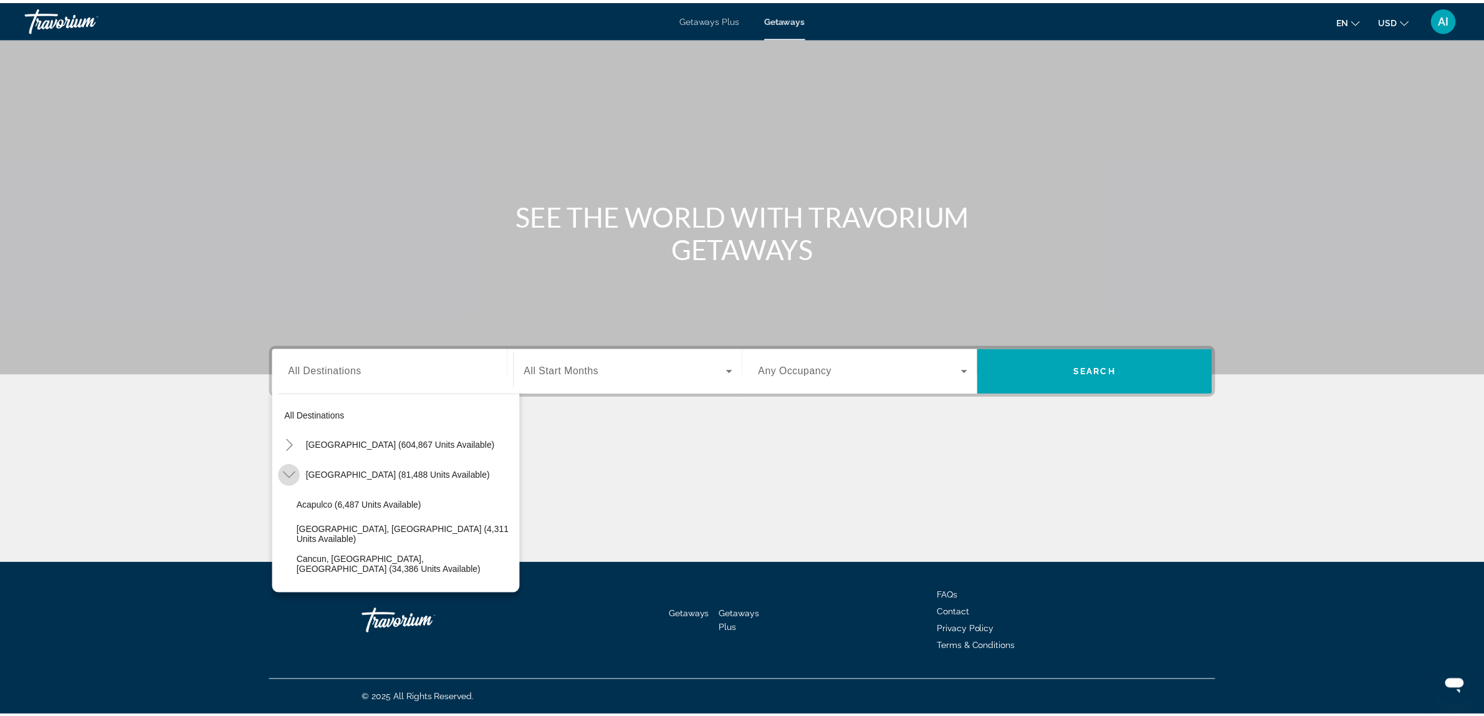
scroll to position [66, 0]
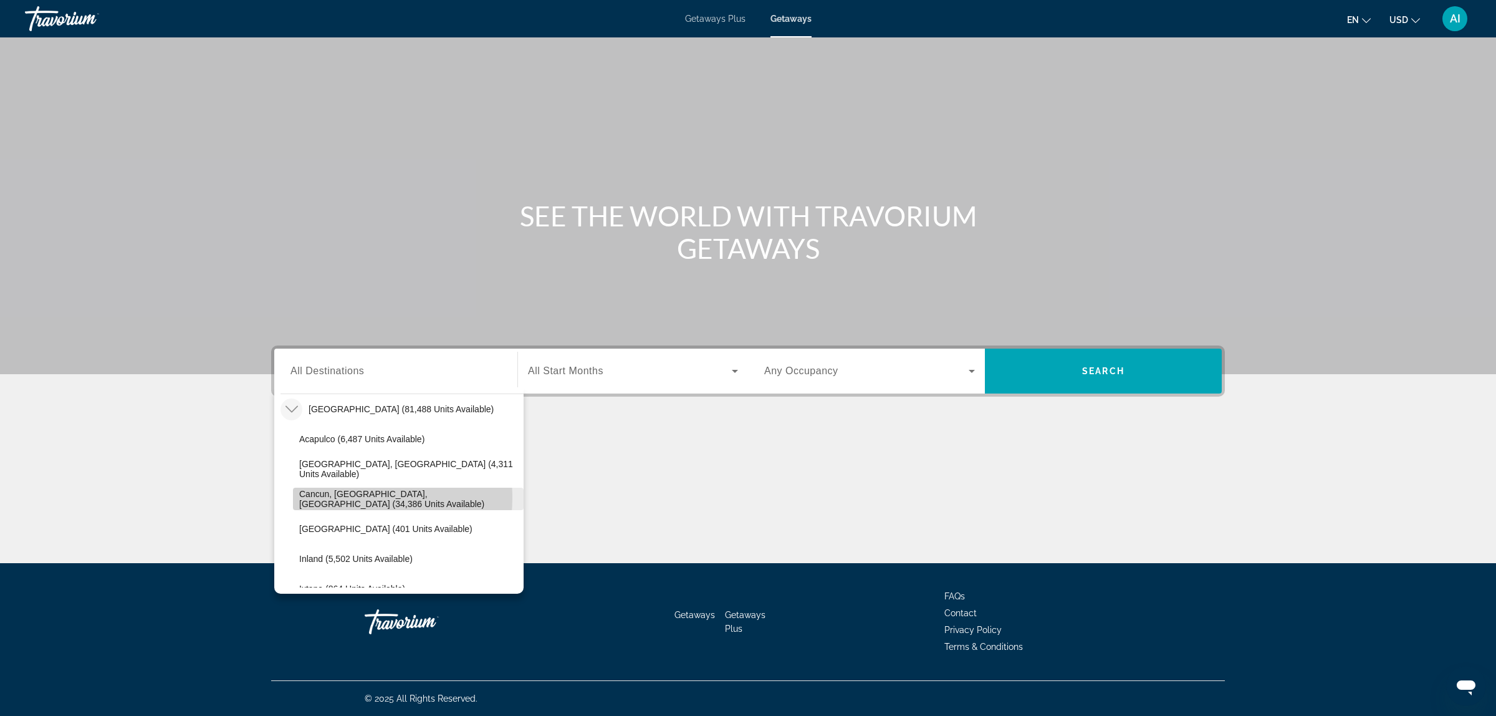
click at [348, 497] on span "Cancun, [GEOGRAPHIC_DATA], [GEOGRAPHIC_DATA] (34,386 units available)" at bounding box center [408, 499] width 218 height 20
type input "**********"
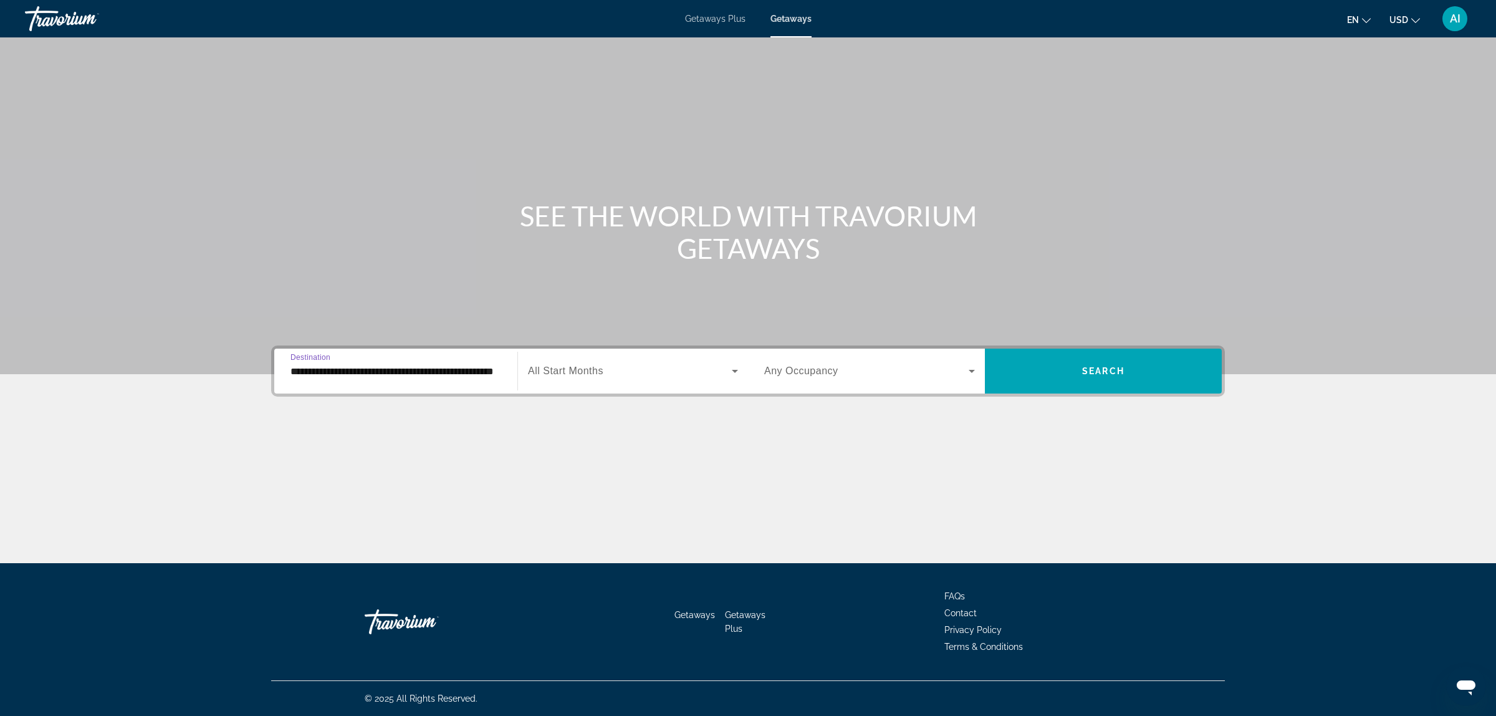
click at [631, 372] on span "Search widget" at bounding box center [630, 370] width 204 height 15
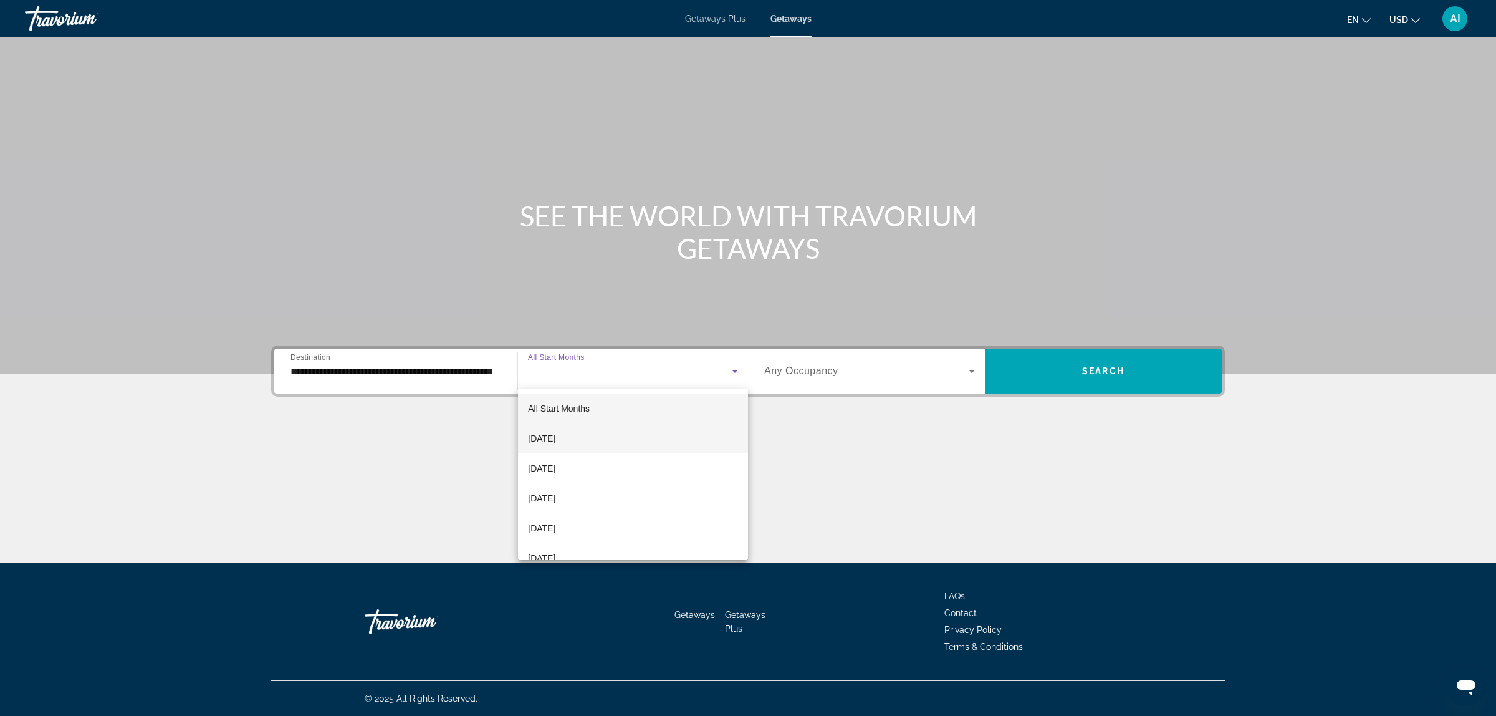
click at [593, 435] on mat-option "[DATE]" at bounding box center [633, 438] width 230 height 30
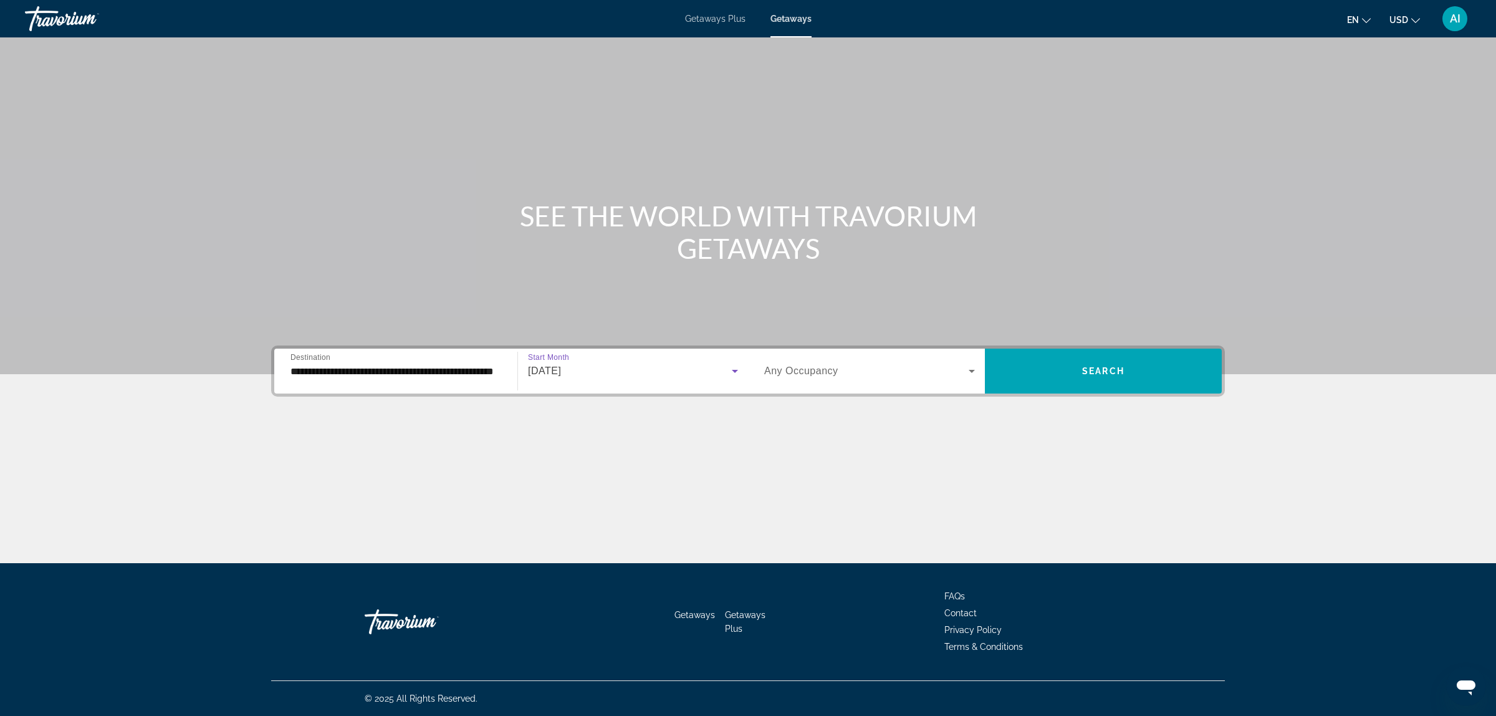
click at [831, 368] on span "Any Occupancy" at bounding box center [801, 370] width 74 height 11
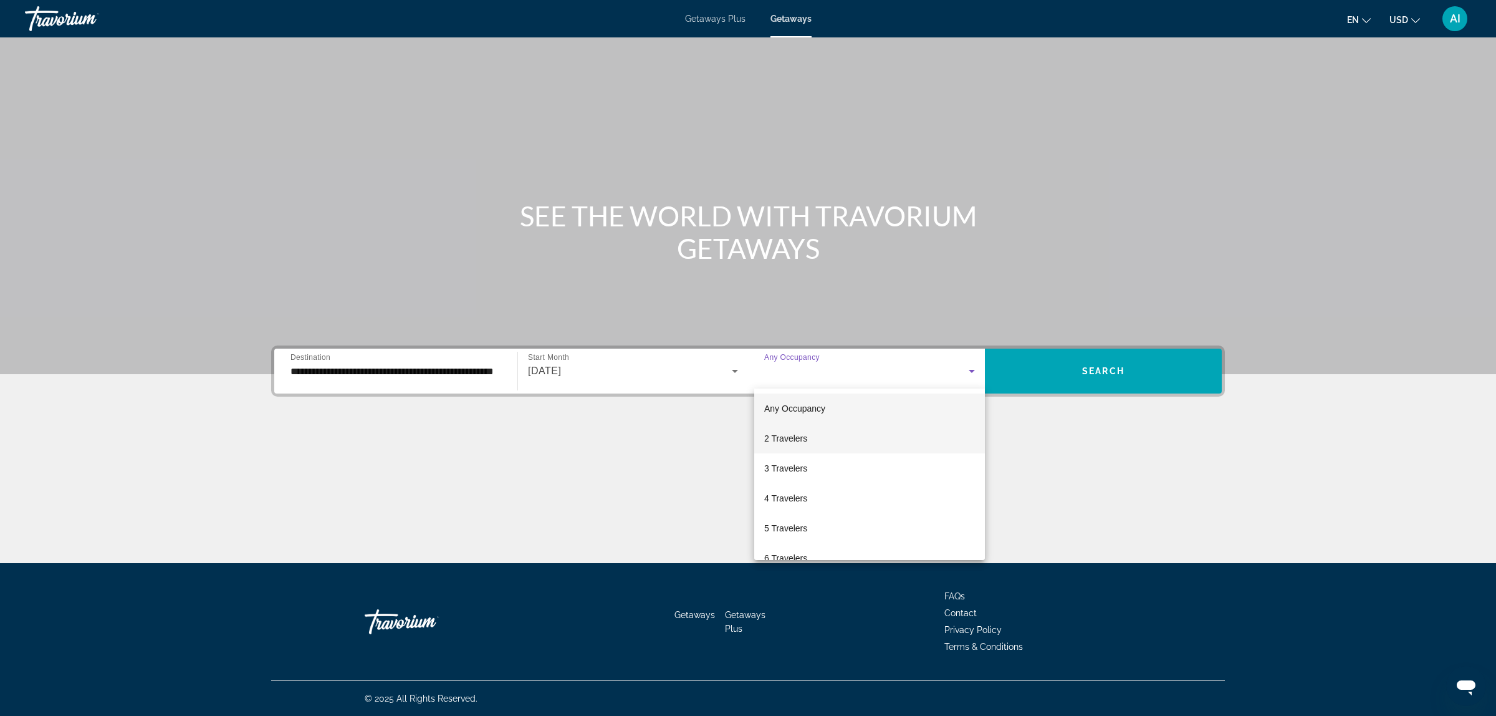
click at [787, 438] on span "2 Travelers" at bounding box center [785, 438] width 43 height 15
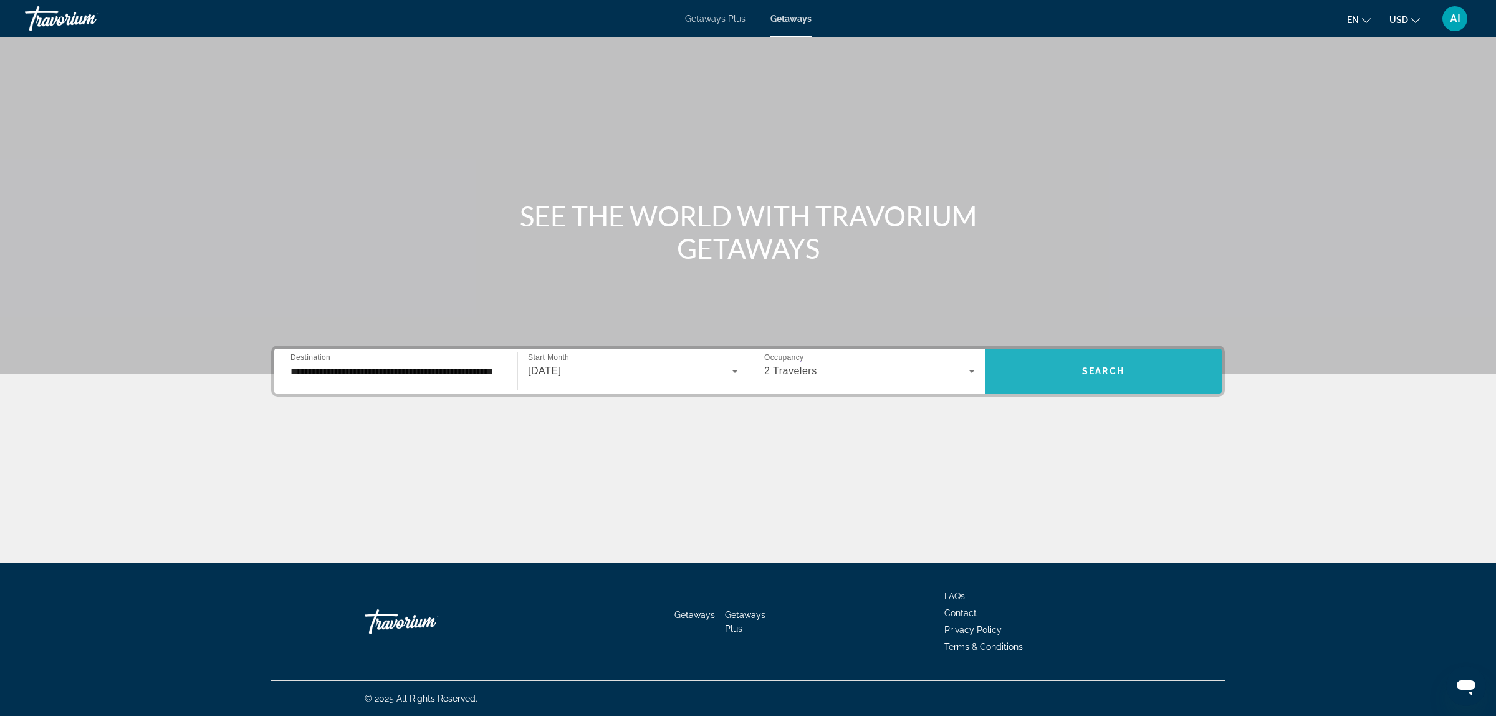
click at [1079, 370] on span "Search widget" at bounding box center [1103, 371] width 237 height 30
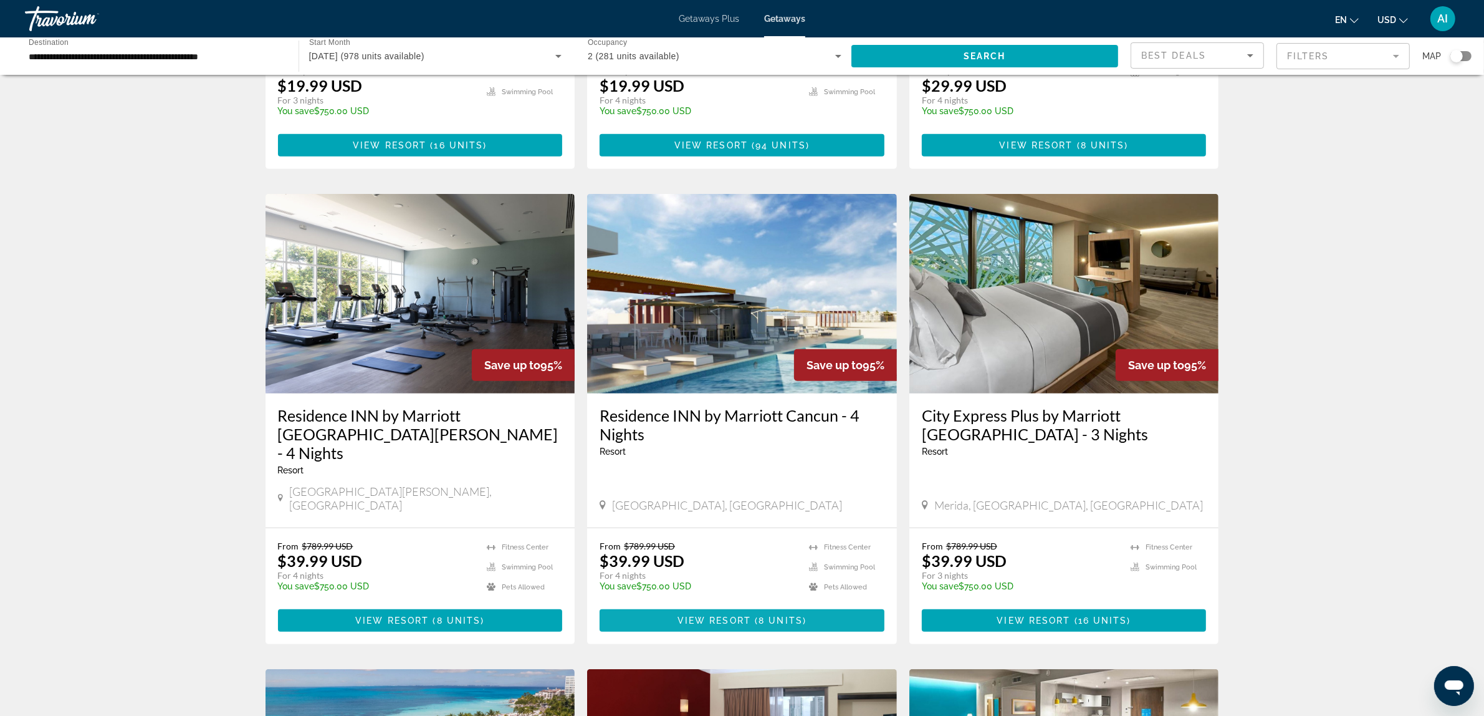
scroll to position [1376, 0]
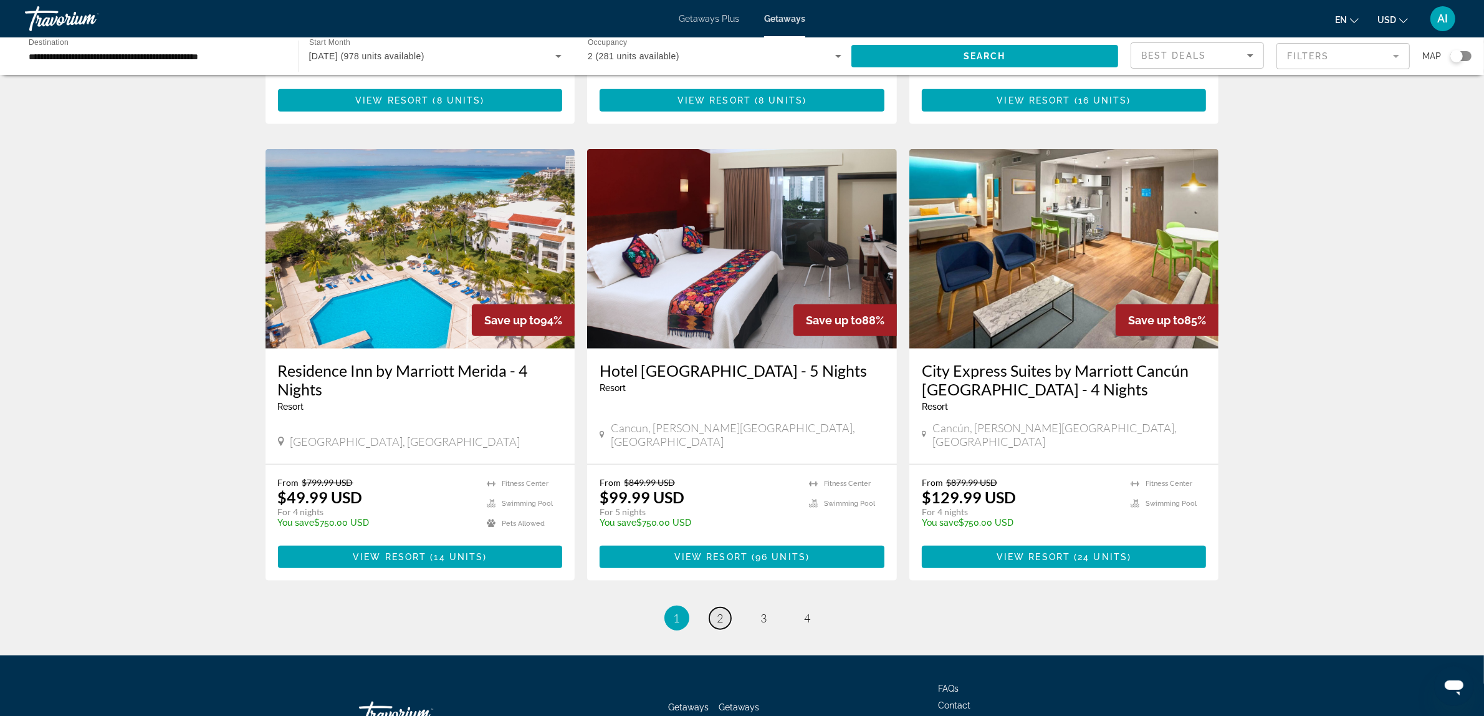
click at [720, 611] on span "2" at bounding box center [721, 618] width 6 height 14
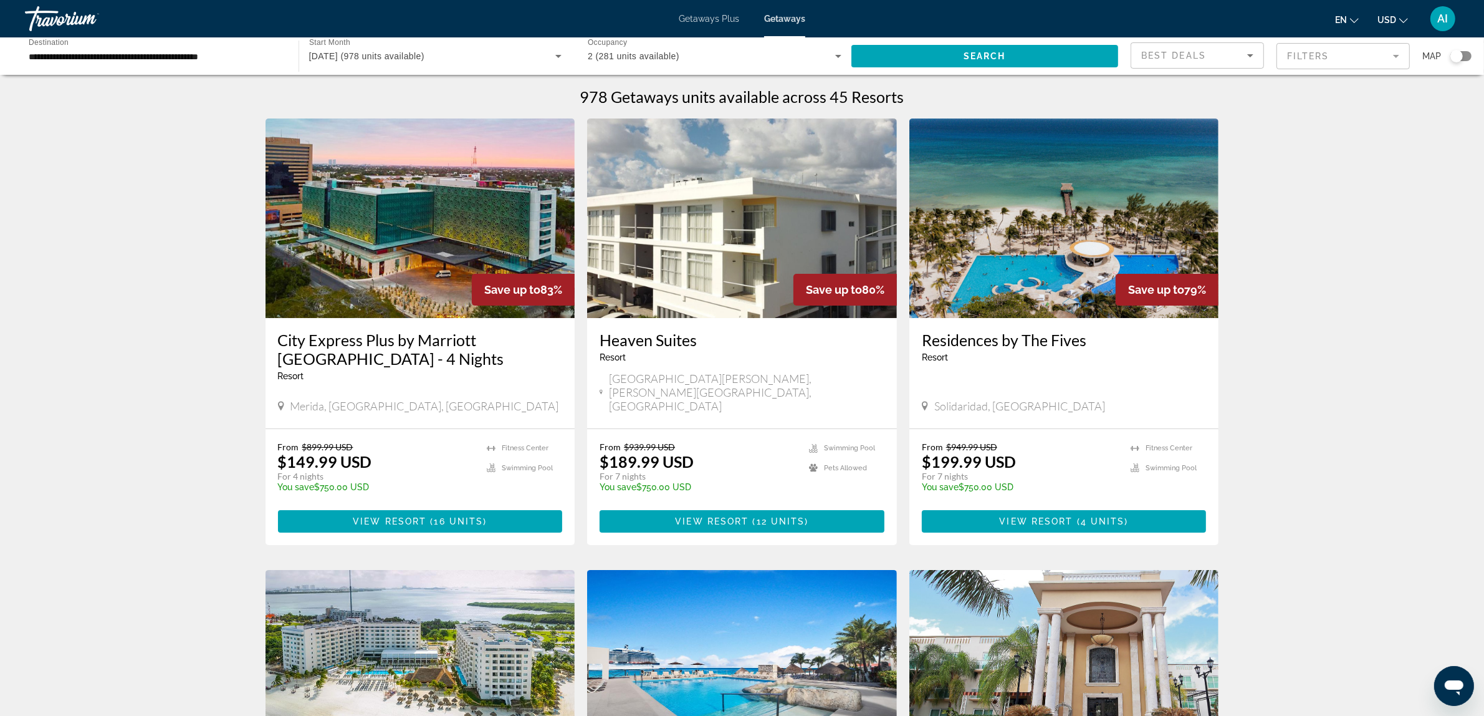
click at [1065, 237] on img "Main content" at bounding box center [1065, 217] width 310 height 199
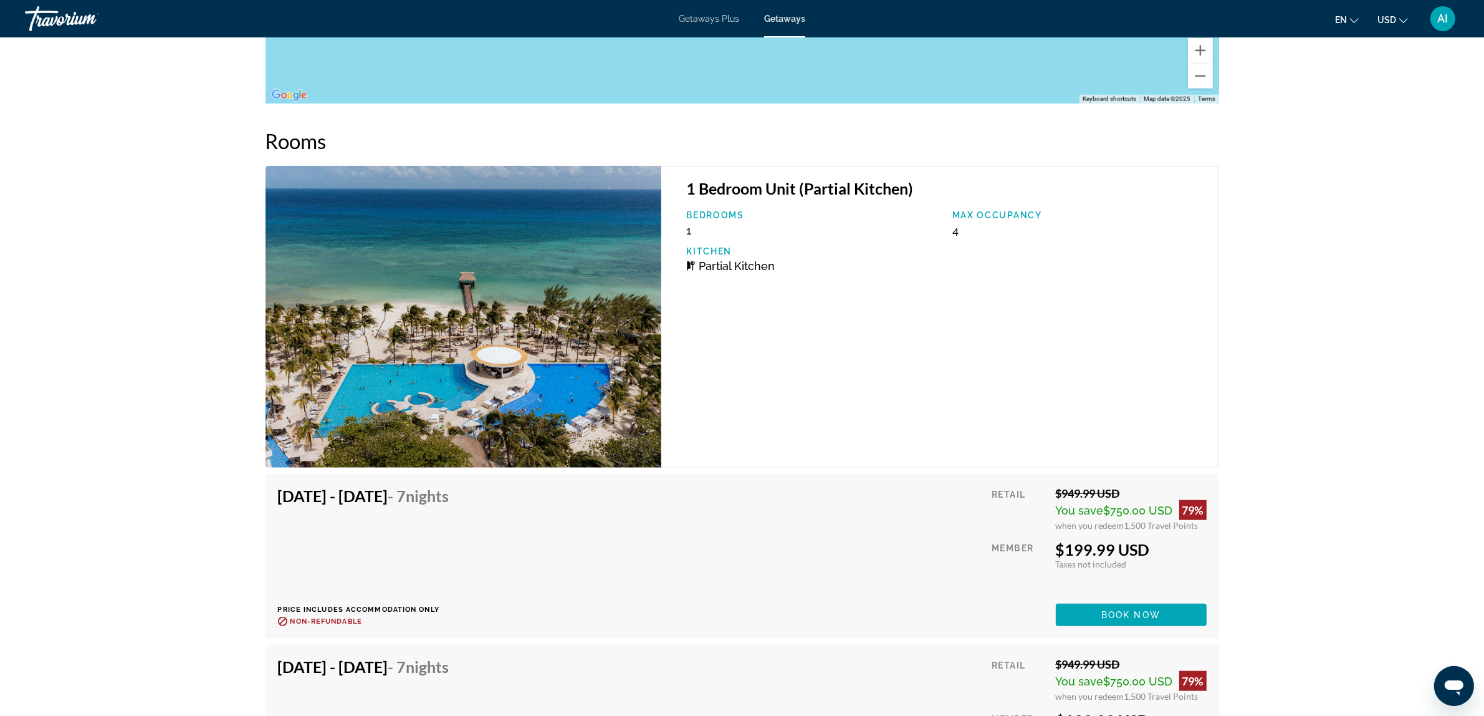
scroll to position [1507, 0]
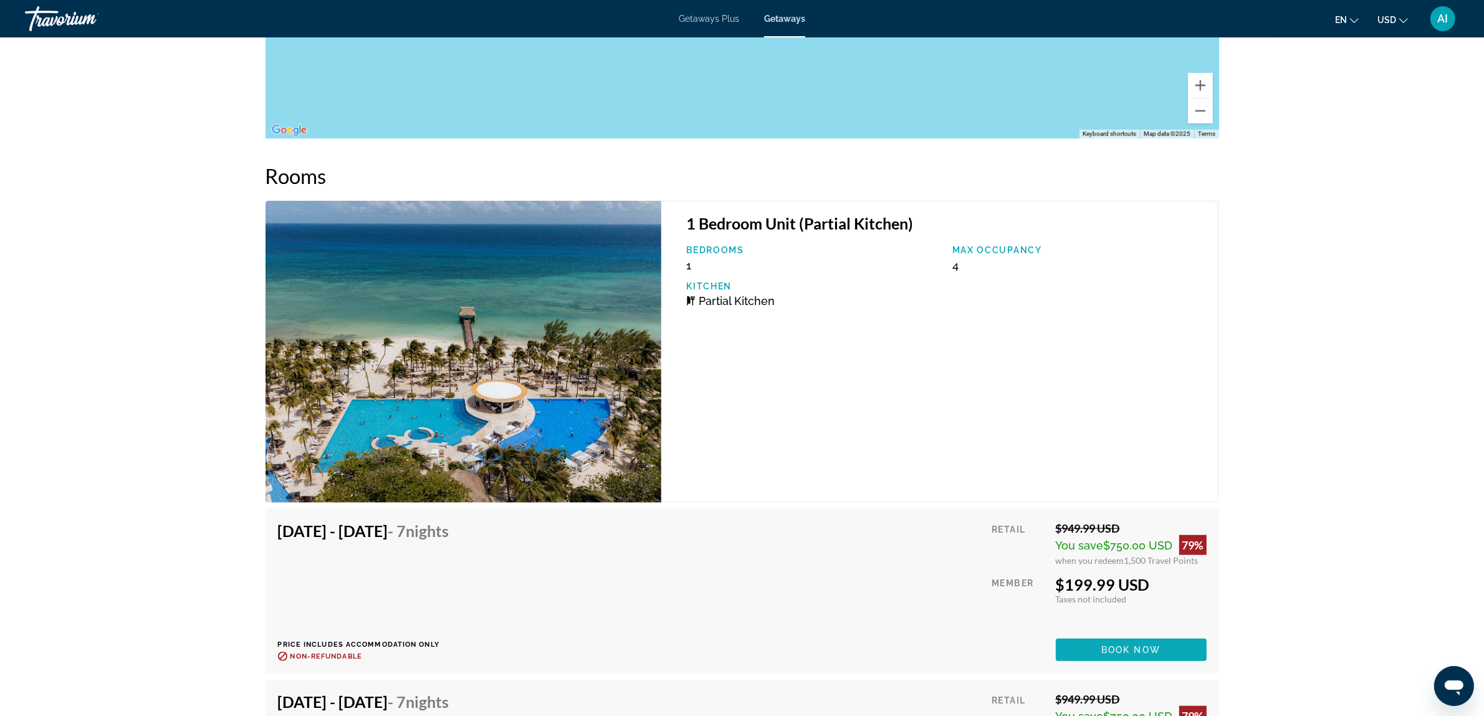
click at [1133, 649] on span "Book now" at bounding box center [1131, 650] width 59 height 10
